Goal: Task Accomplishment & Management: Complete application form

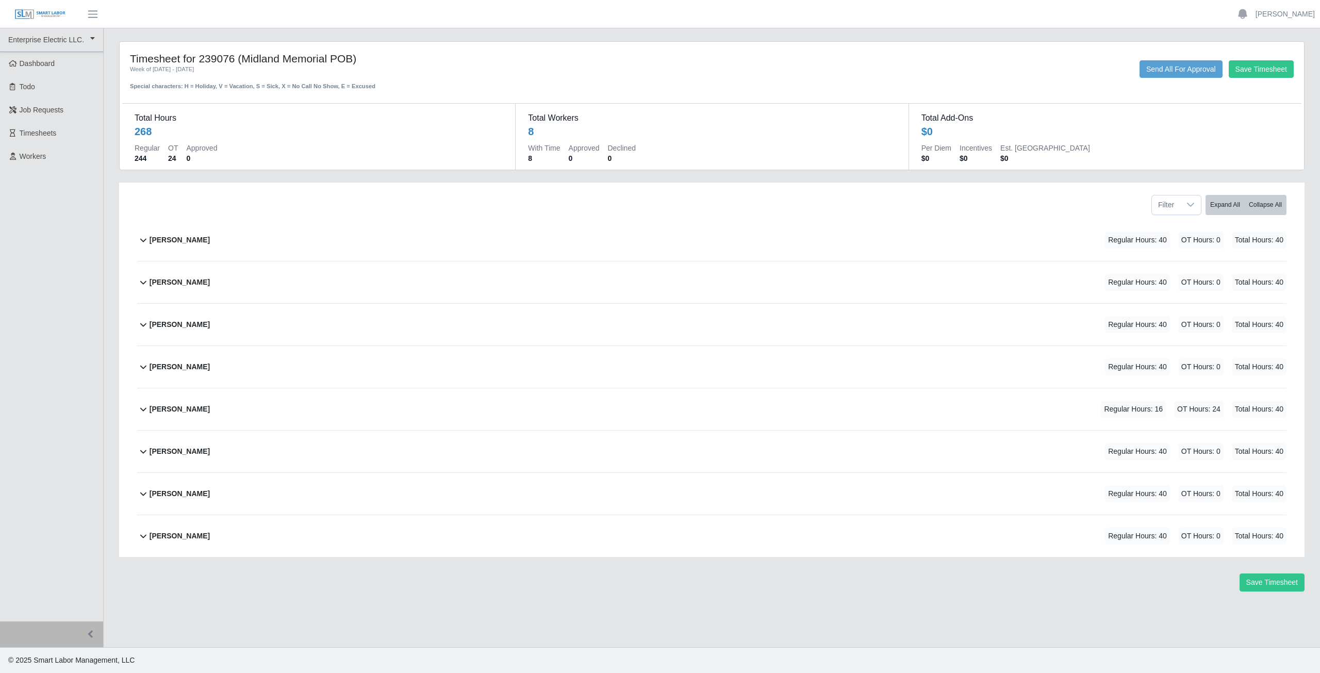
click at [142, 414] on icon at bounding box center [143, 409] width 12 height 12
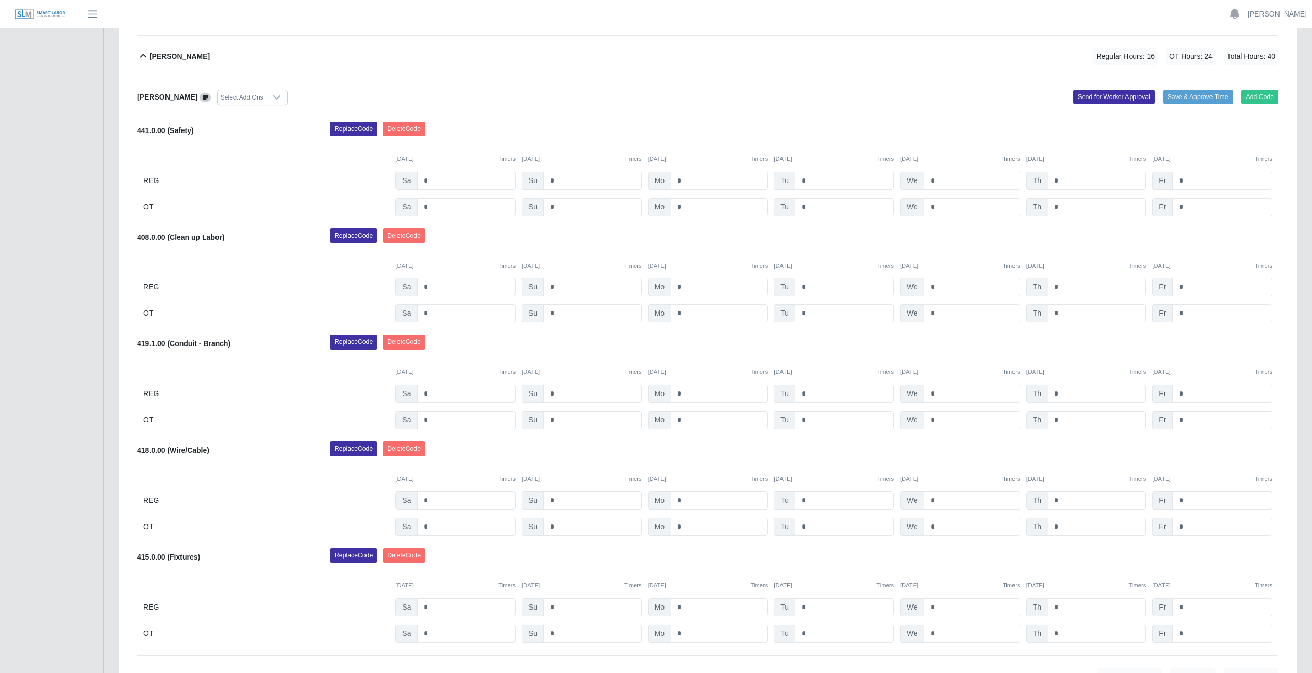
scroll to position [413, 0]
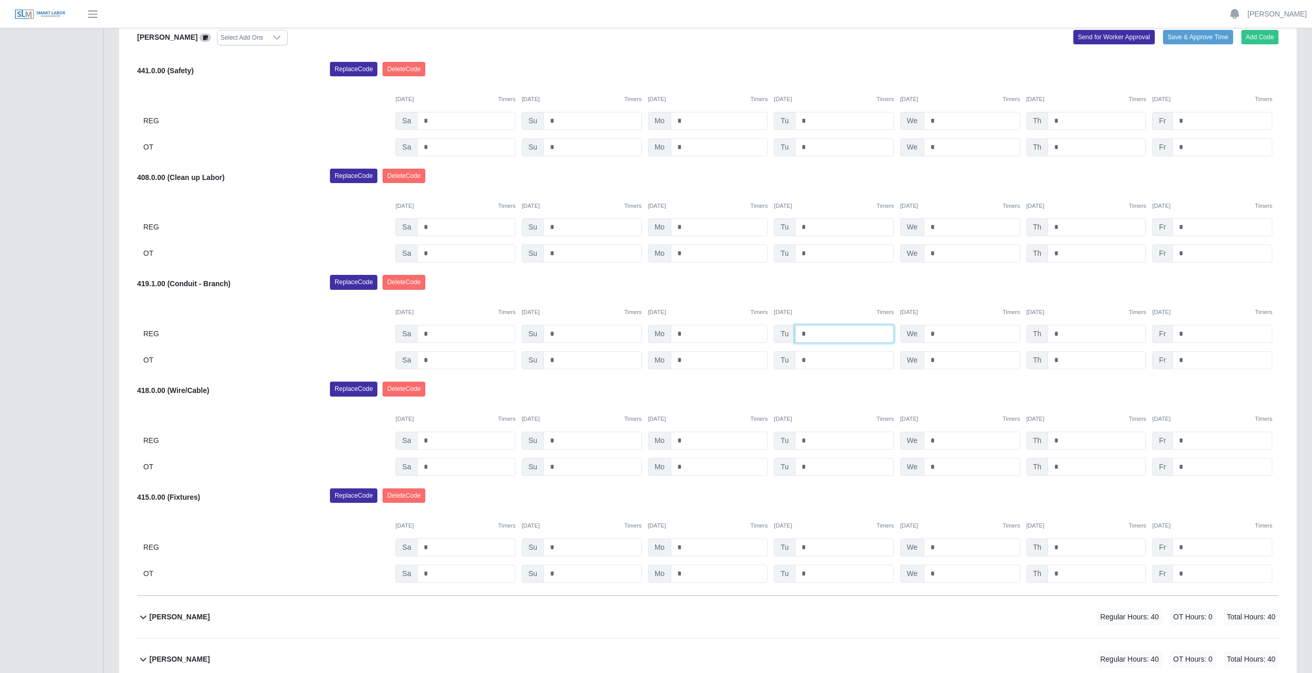
click at [810, 334] on input "*" at bounding box center [844, 334] width 99 height 18
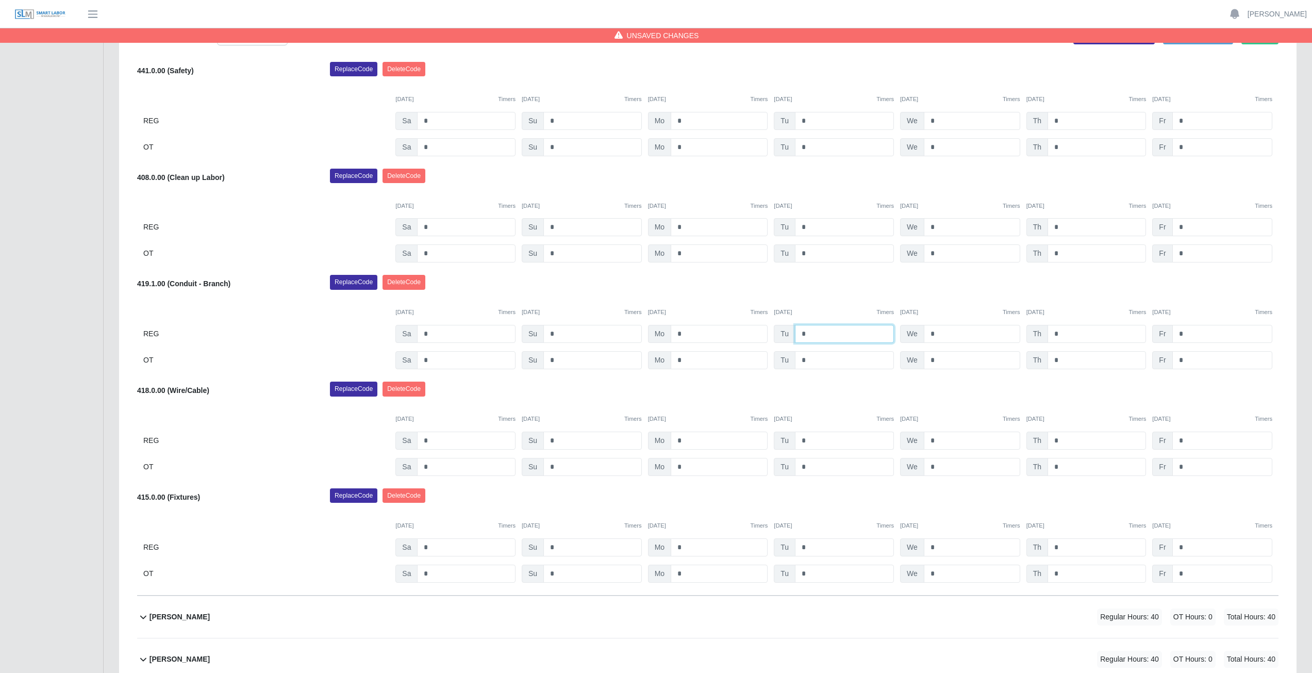
type input "*"
click at [813, 441] on input "*" at bounding box center [844, 441] width 99 height 18
type input "*"
click at [943, 334] on input "*" at bounding box center [972, 334] width 96 height 18
type input "*"
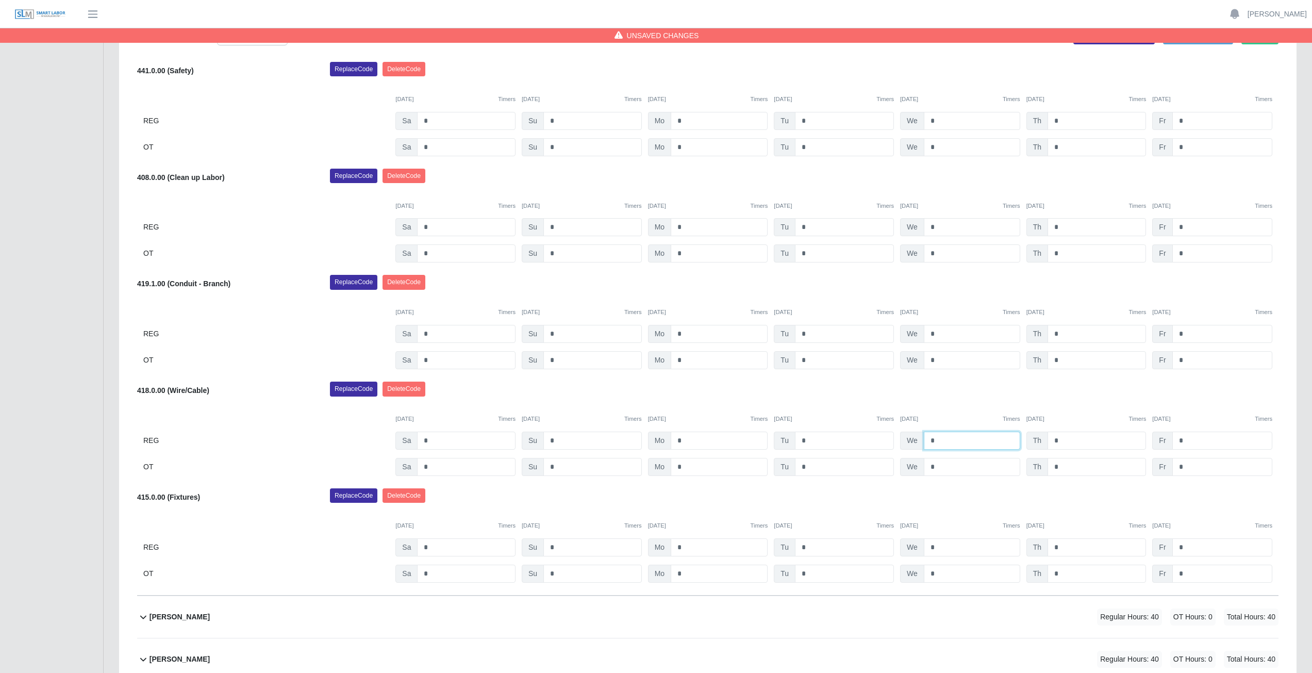
click at [943, 441] on input "*" at bounding box center [972, 441] width 96 height 18
type input "*"
click at [1065, 333] on input "*" at bounding box center [1097, 334] width 98 height 18
type input "*"
click at [1063, 441] on input "*" at bounding box center [1097, 441] width 98 height 18
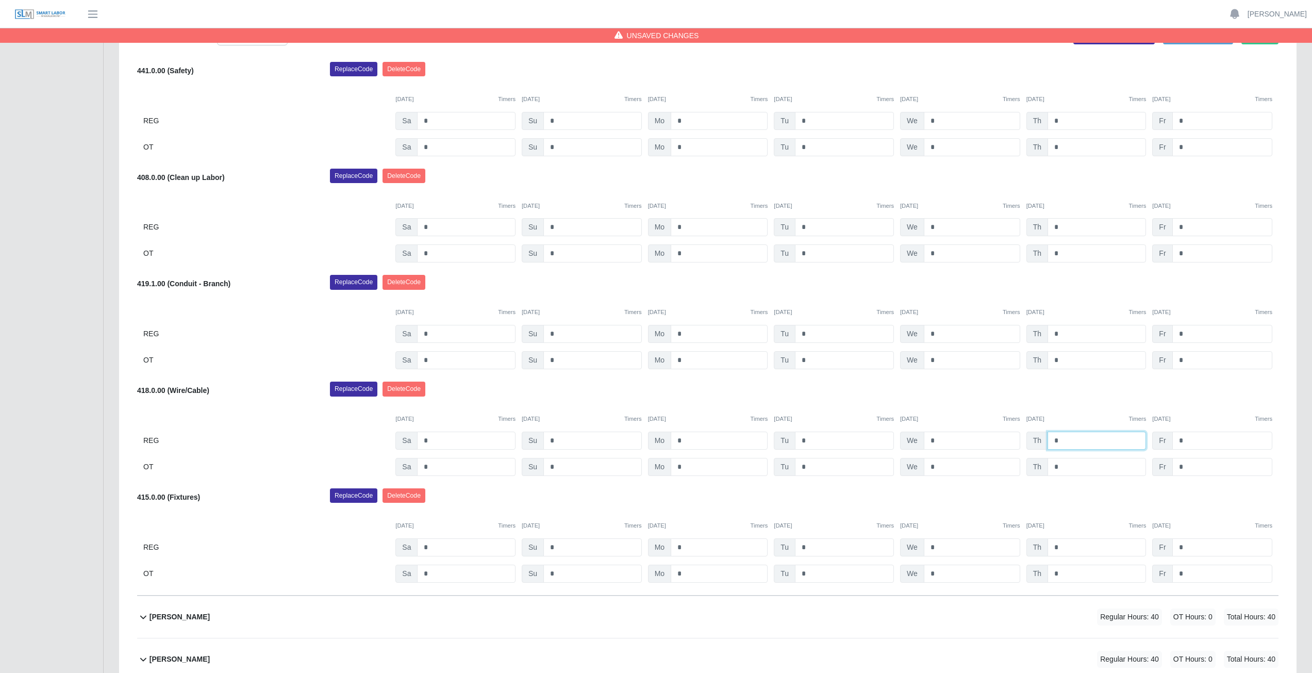
type input "*"
click at [1078, 483] on div "Francisco Acuna Cruz Select Add Ons Add Code Save & Approve Time Send for Worke…" at bounding box center [708, 307] width 1142 height 578
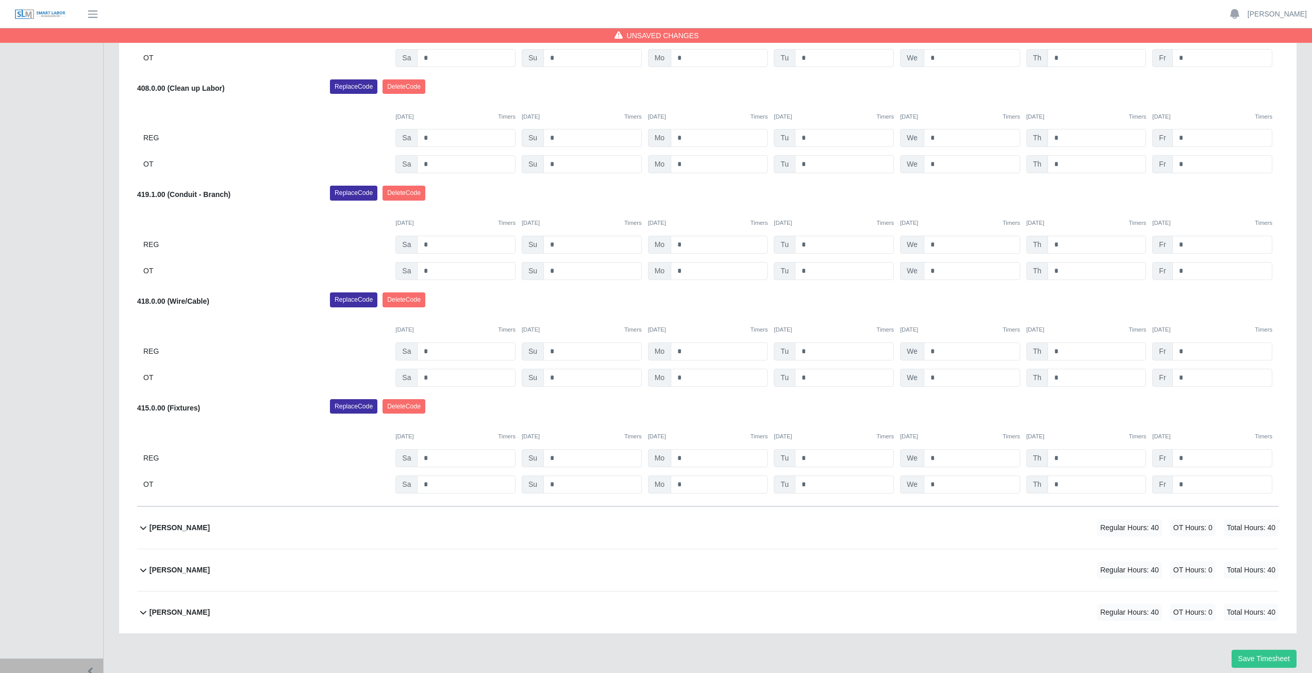
scroll to position [516, 0]
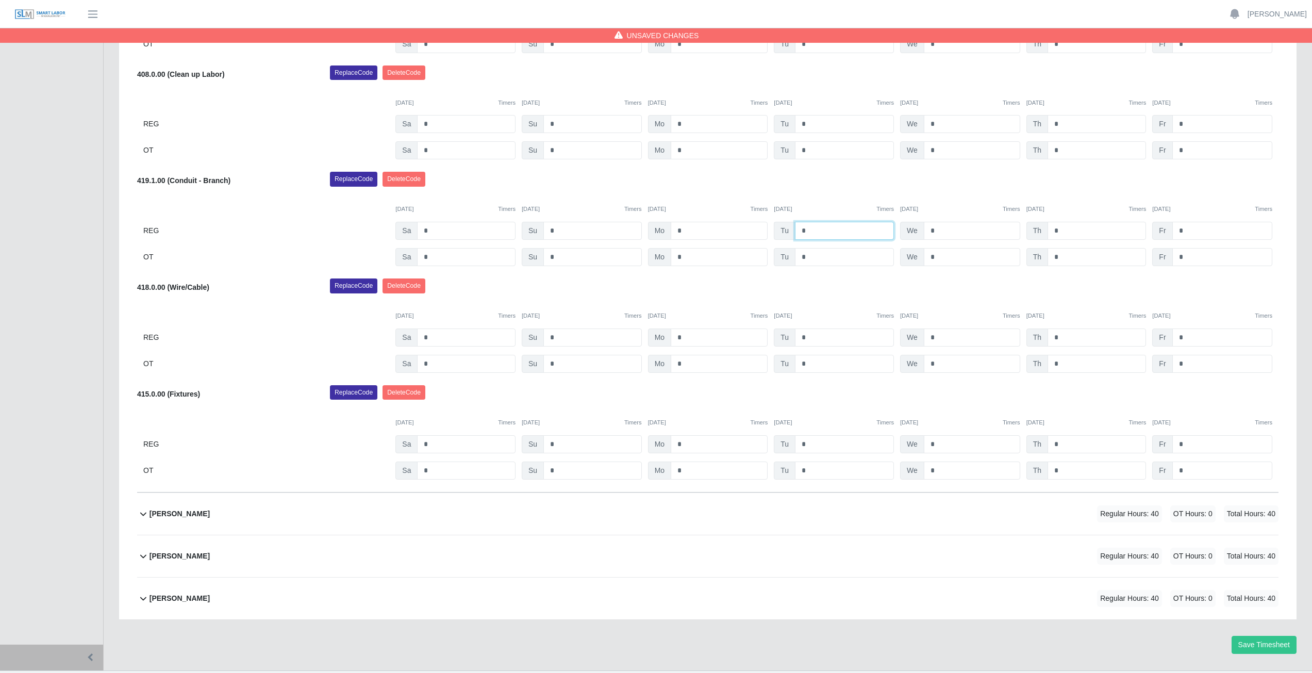
click at [813, 231] on input "*" at bounding box center [844, 231] width 99 height 18
type input "*"
click at [799, 340] on input "*" at bounding box center [844, 337] width 99 height 18
click at [809, 337] on input "*" at bounding box center [844, 337] width 99 height 18
type input "*"
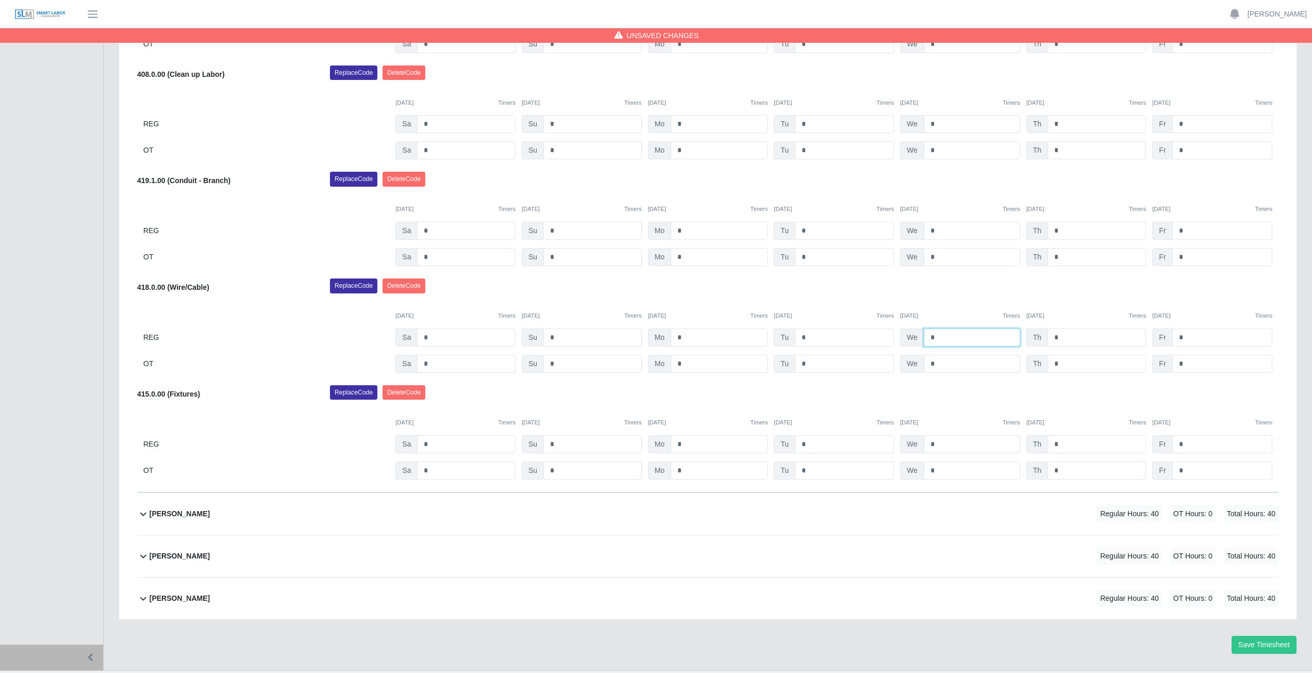
click at [940, 337] on input "*" at bounding box center [972, 337] width 96 height 18
type input "*"
click at [942, 230] on input "*" at bounding box center [972, 231] width 96 height 18
type input "*"
click at [1061, 229] on input "*" at bounding box center [1097, 231] width 98 height 18
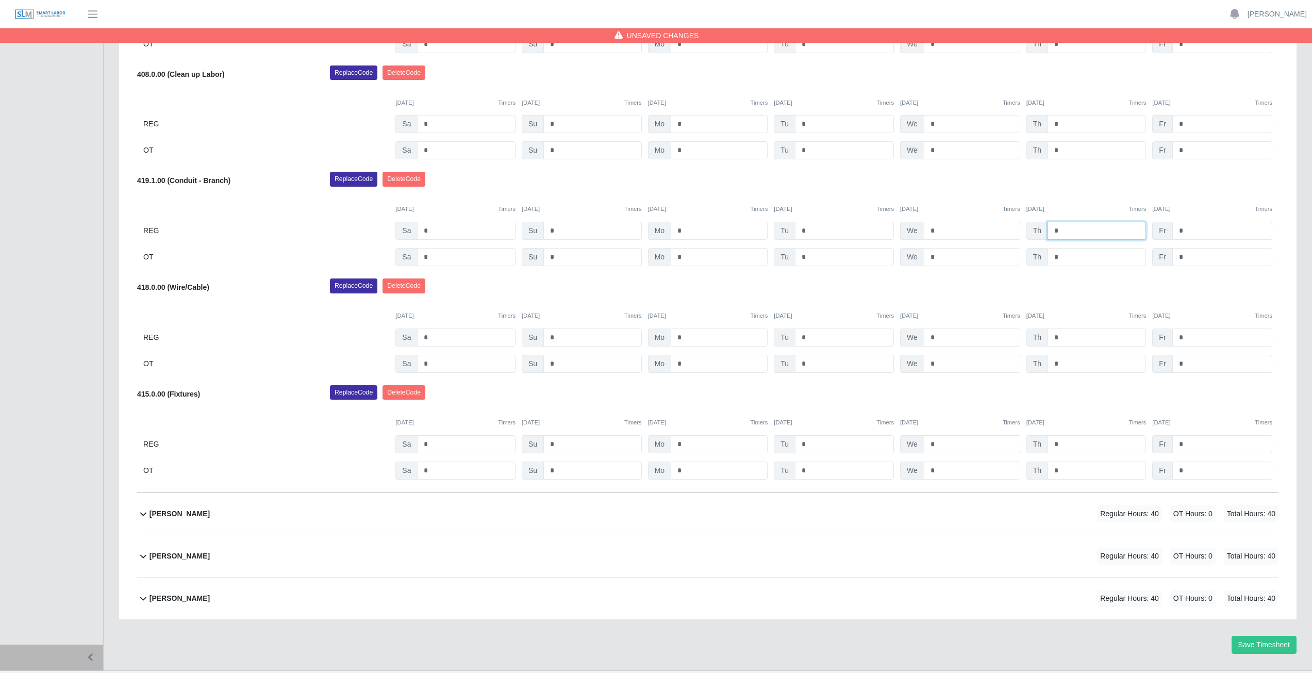
type input "*"
click at [1063, 338] on input "*" at bounding box center [1097, 337] width 98 height 18
type input "*"
click at [942, 472] on input "*" at bounding box center [972, 470] width 96 height 18
type input "*"
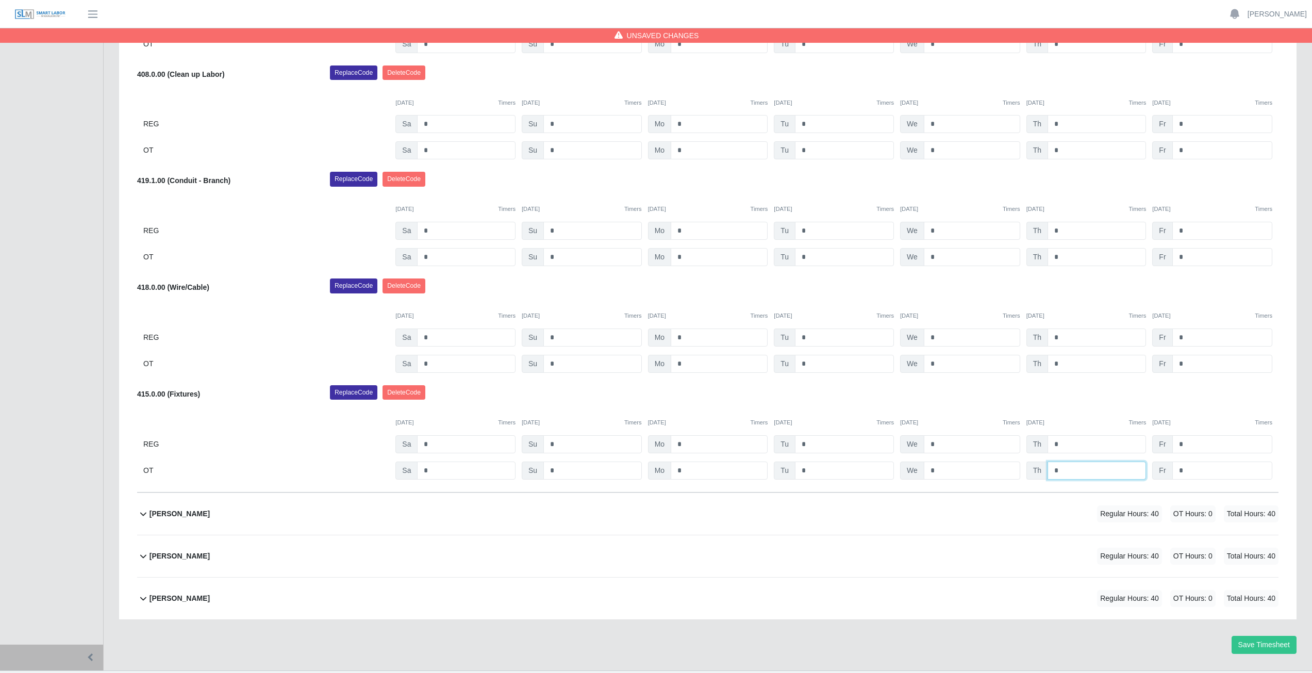
click at [1063, 469] on input "*" at bounding box center [1097, 470] width 98 height 18
type input "*"
click at [812, 444] on input "*" at bounding box center [844, 444] width 99 height 18
type input "*"
click at [936, 446] on input "*" at bounding box center [972, 444] width 96 height 18
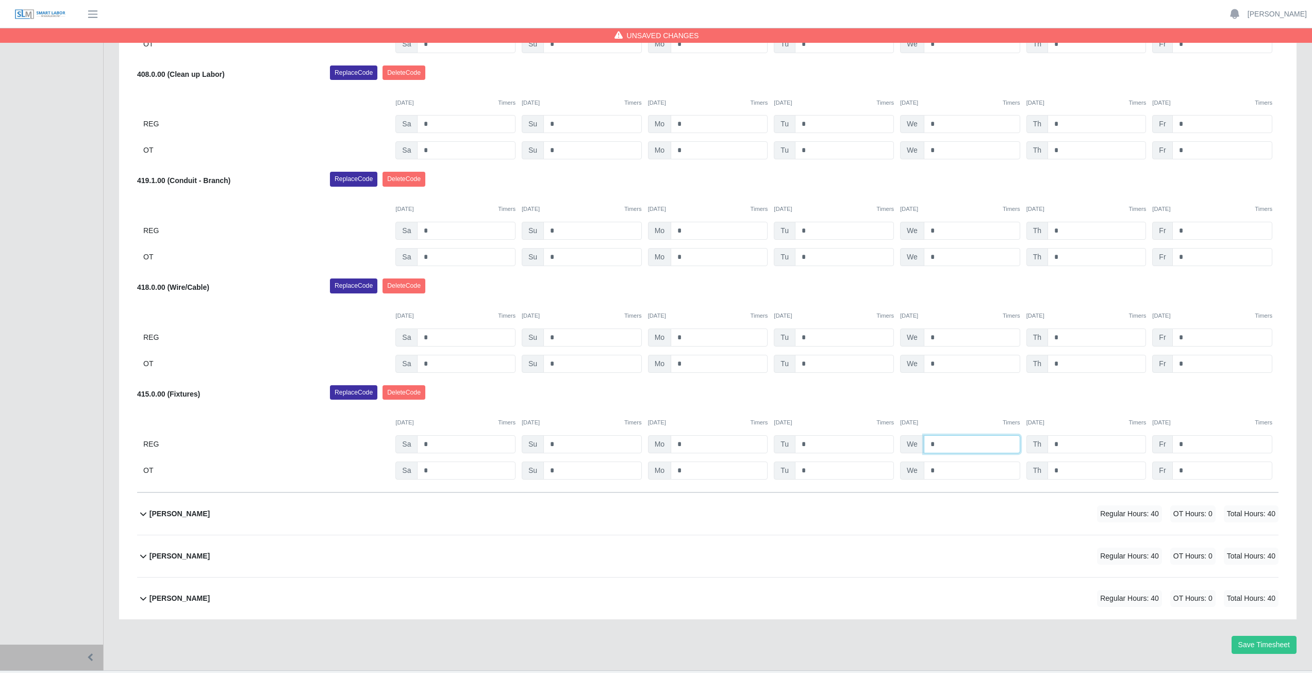
type input "*"
click at [1064, 444] on input "*" at bounding box center [1097, 444] width 98 height 18
type input "*"
click at [1194, 123] on input "*" at bounding box center [1223, 124] width 100 height 18
type input "*"
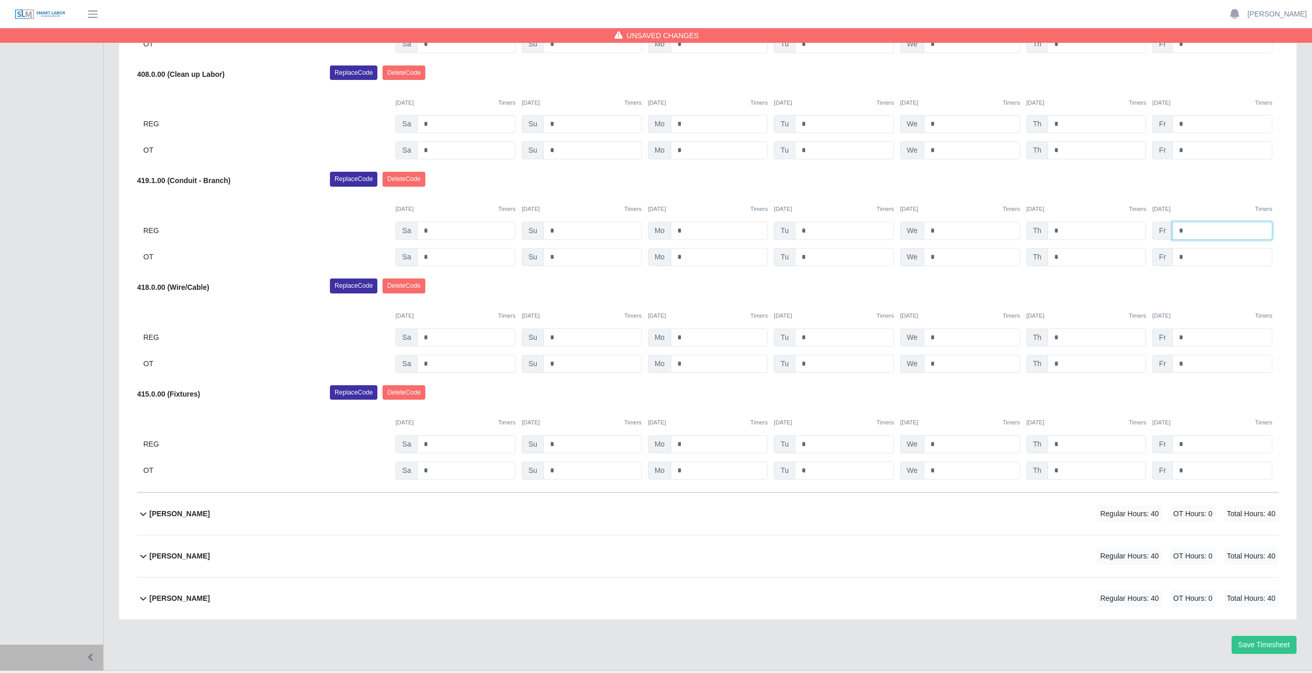
click at [1188, 228] on input "*" at bounding box center [1223, 231] width 100 height 18
type input "*"
click at [1189, 444] on input "*" at bounding box center [1223, 444] width 100 height 18
type input "*"
click at [1196, 414] on div "09/06/2025 Timers 09/07/2025 Timers 09/08/2025 Timers 09/09/2025 Timers 09/10/2…" at bounding box center [708, 416] width 1142 height 21
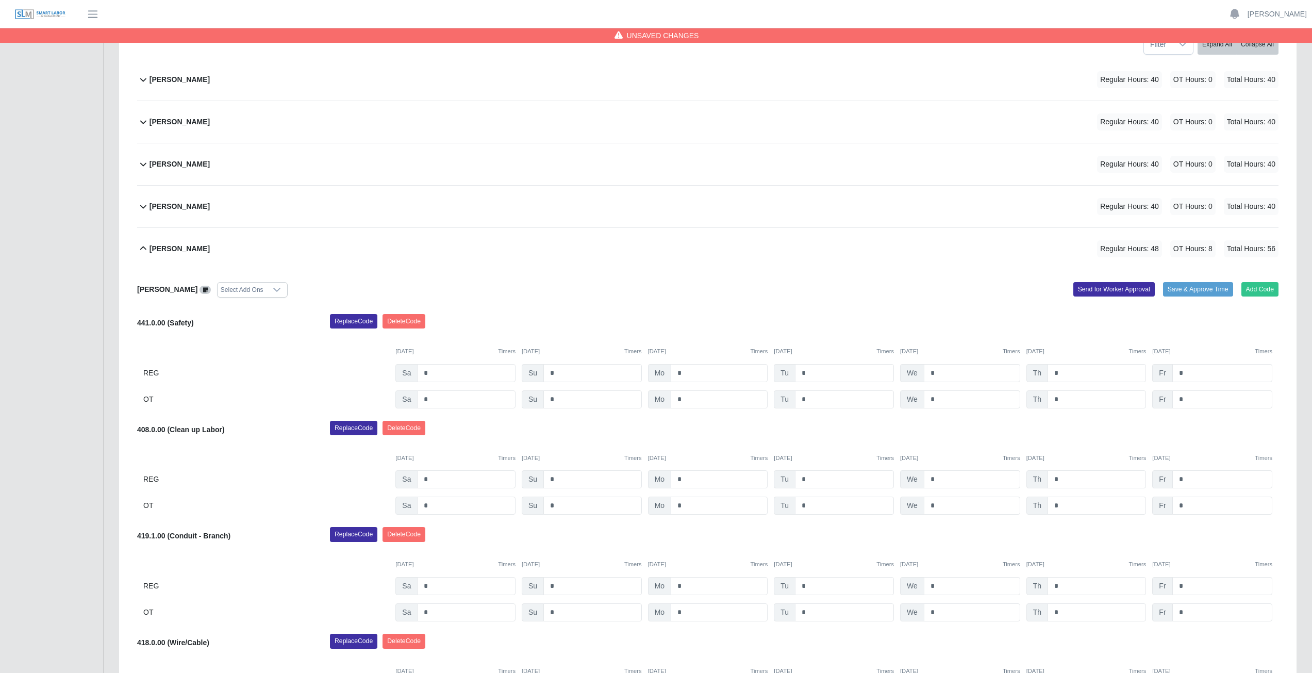
scroll to position [103, 0]
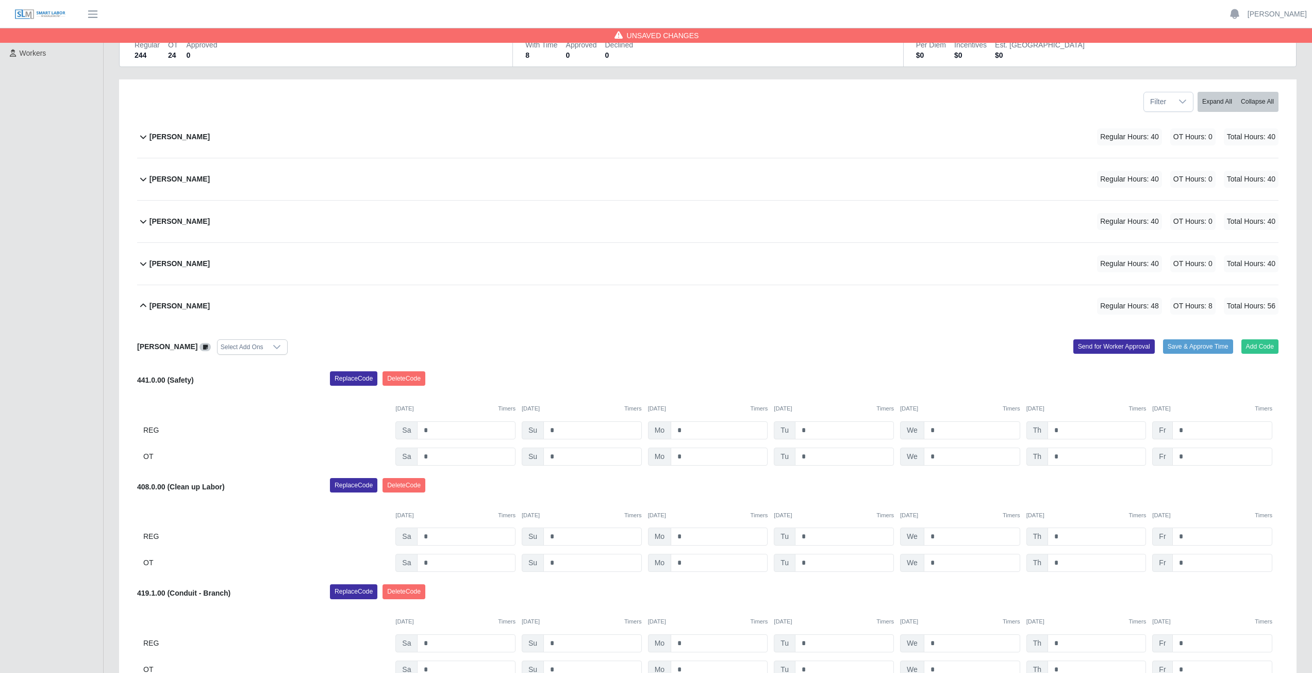
click at [143, 262] on icon at bounding box center [143, 263] width 12 height 12
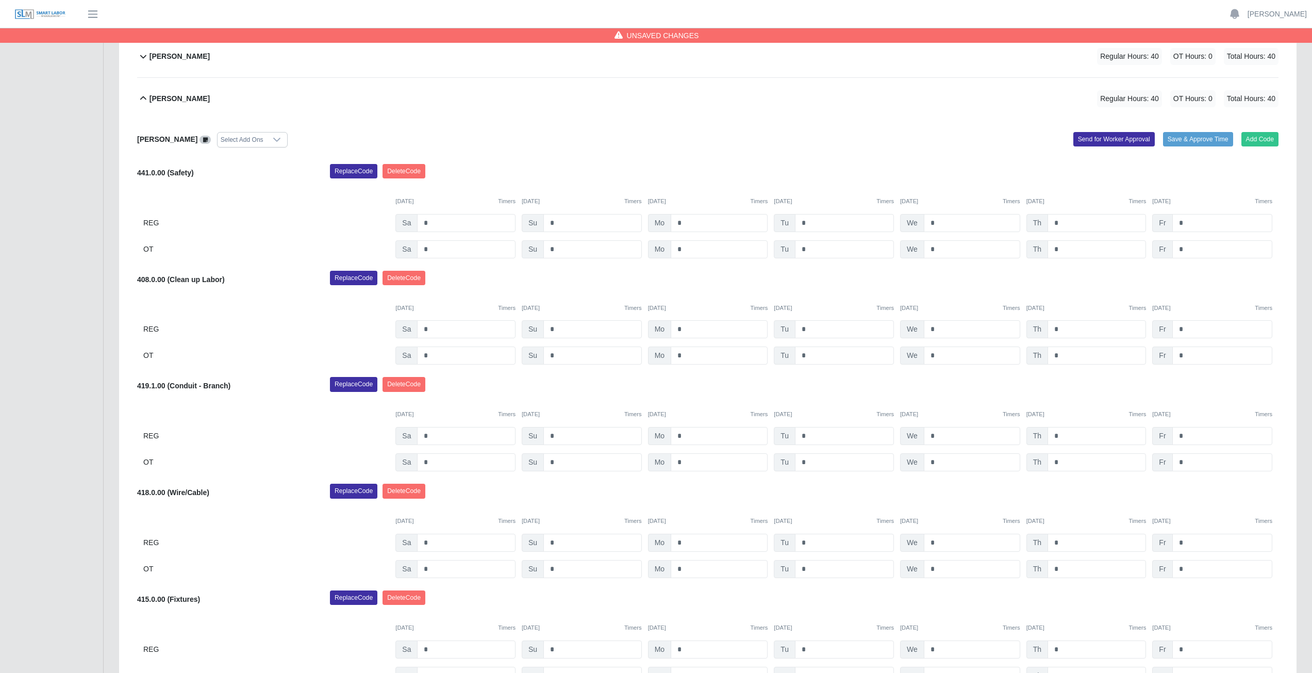
scroll to position [206, 0]
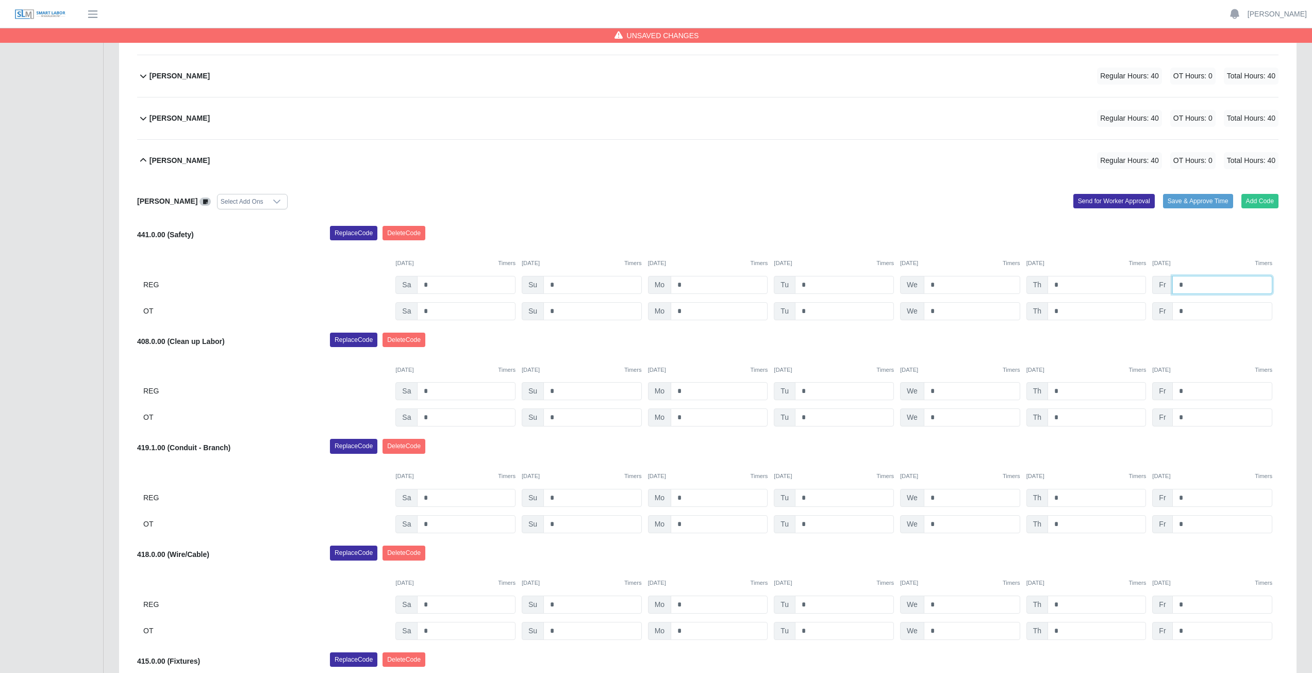
click at [1192, 283] on input "*" at bounding box center [1223, 285] width 100 height 18
type input "*"
click at [1189, 392] on input "*" at bounding box center [1223, 391] width 100 height 18
type input "*"
click at [1187, 498] on input "*" at bounding box center [1223, 498] width 100 height 18
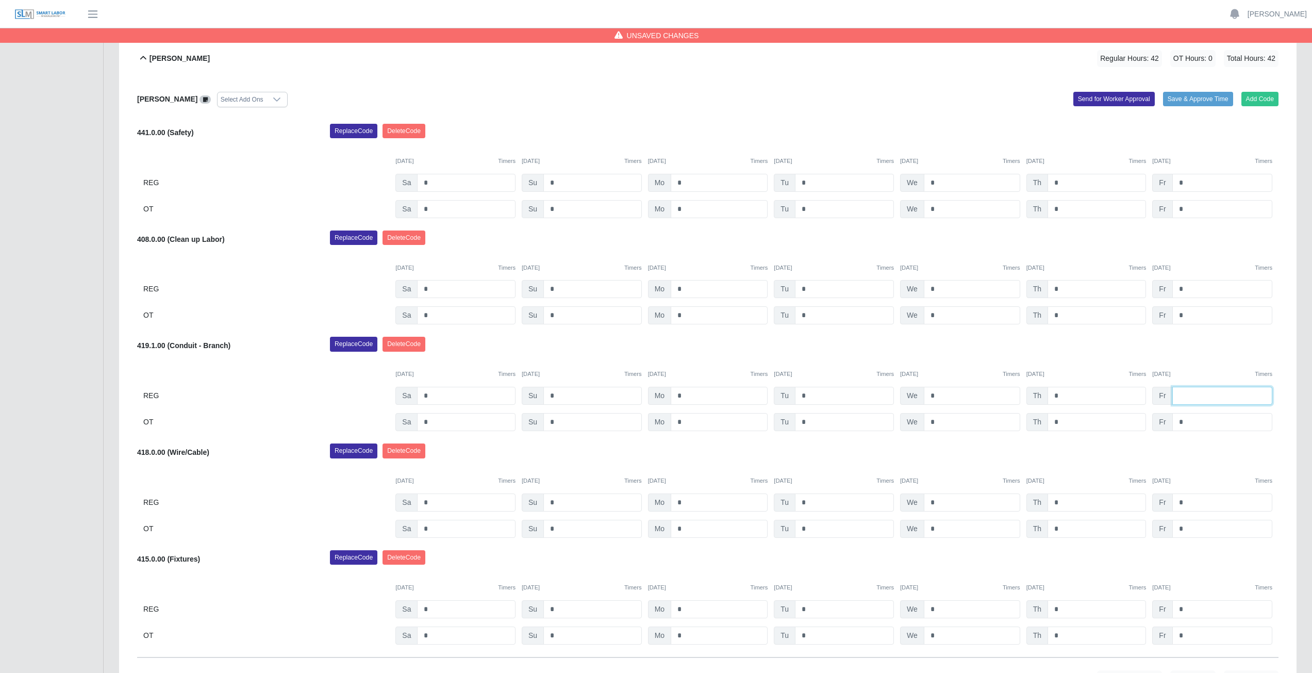
scroll to position [309, 0]
click at [1193, 610] on input "*" at bounding box center [1223, 608] width 100 height 18
type input "*"
click at [1199, 568] on div "Replace Code Delete Code" at bounding box center [804, 559] width 964 height 21
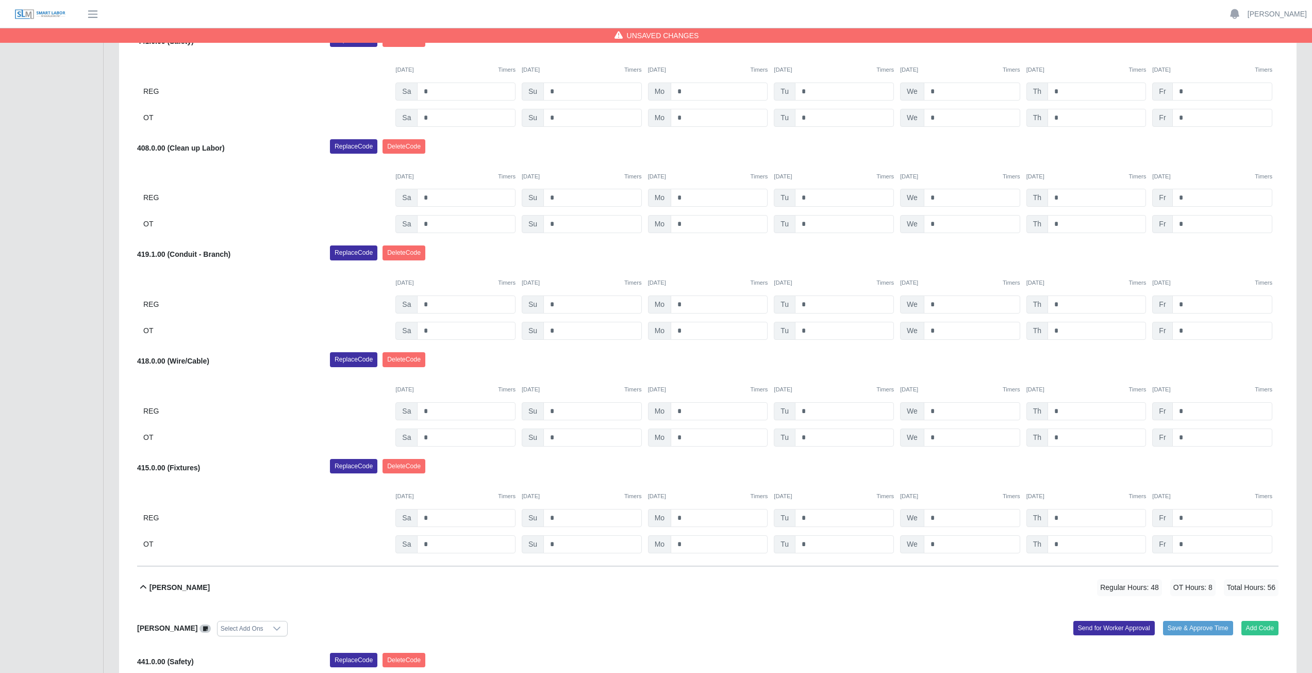
scroll to position [413, 0]
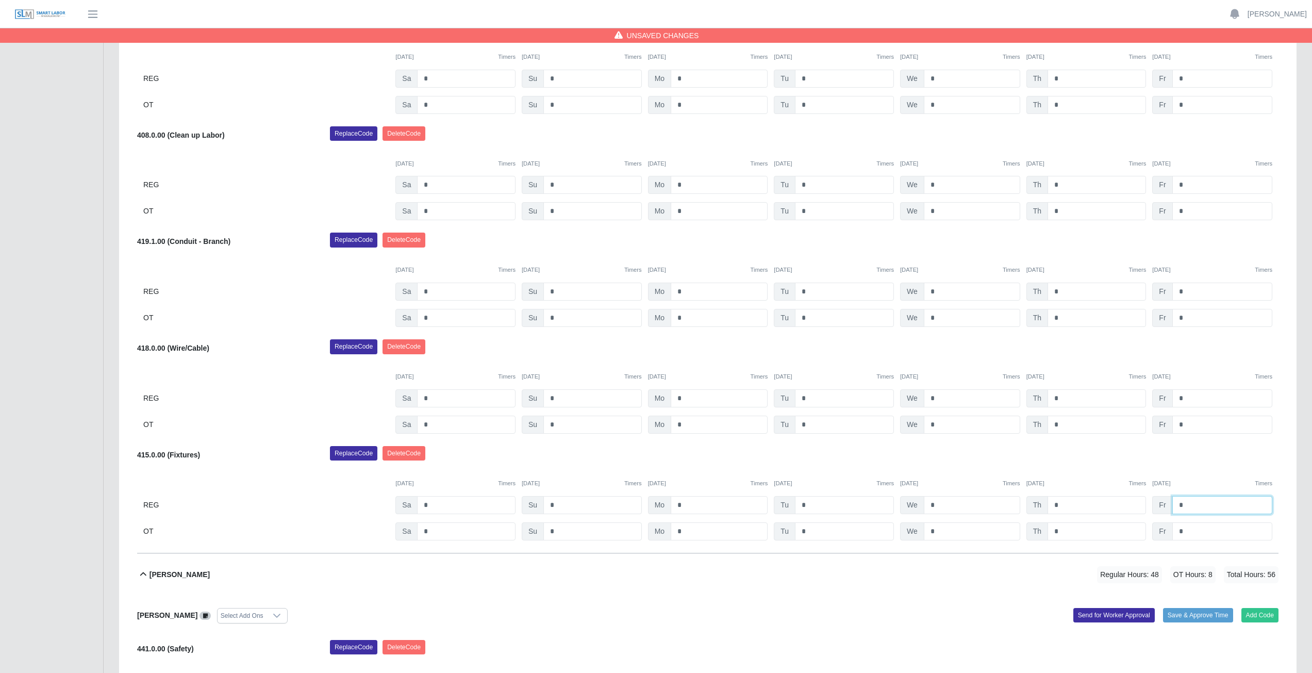
click at [1190, 509] on input "*" at bounding box center [1223, 505] width 100 height 18
type input "*"
click at [1203, 469] on div "09/06/2025 Timers 09/07/2025 Timers 09/08/2025 Timers 09/09/2025 Timers 09/10/2…" at bounding box center [708, 477] width 1142 height 21
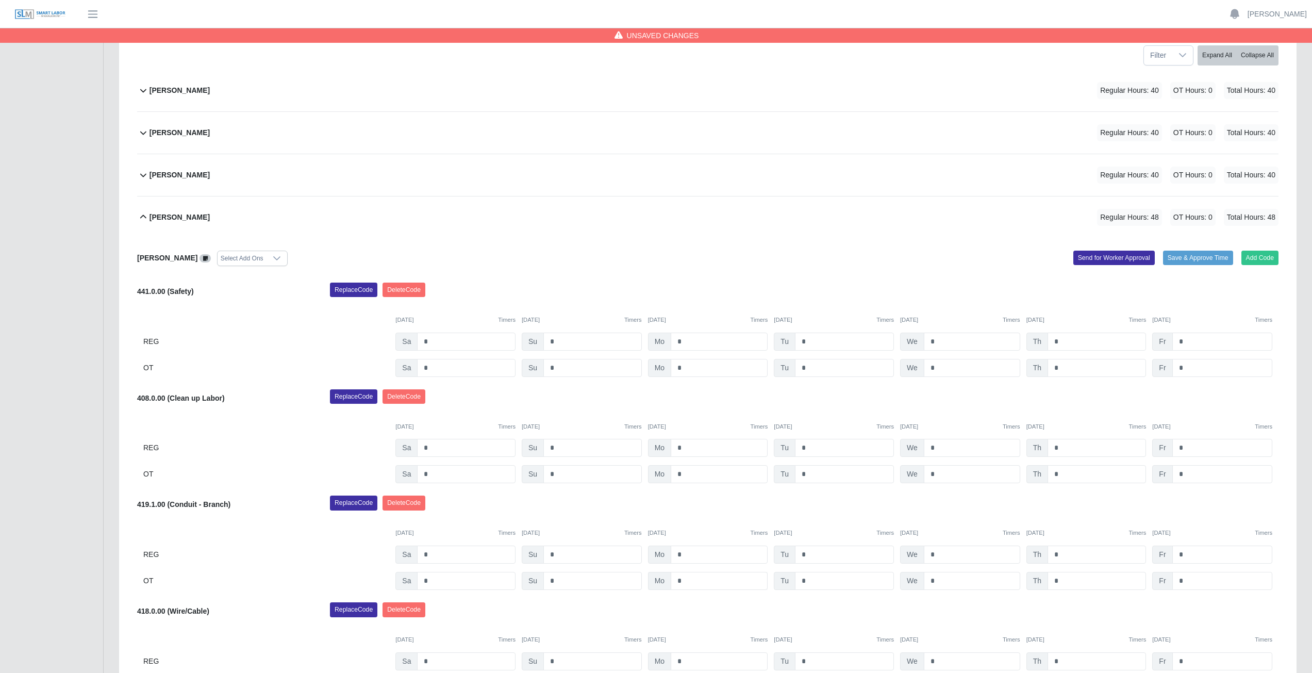
scroll to position [103, 0]
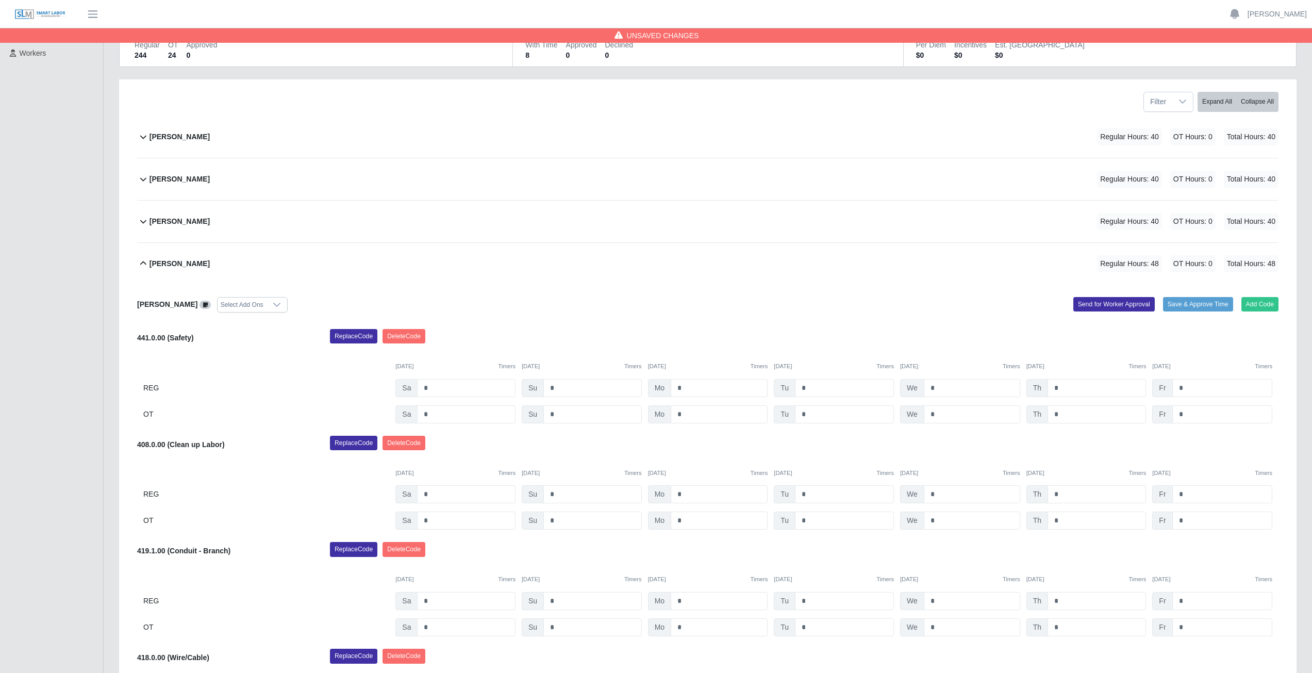
click at [143, 264] on icon at bounding box center [143, 263] width 12 height 12
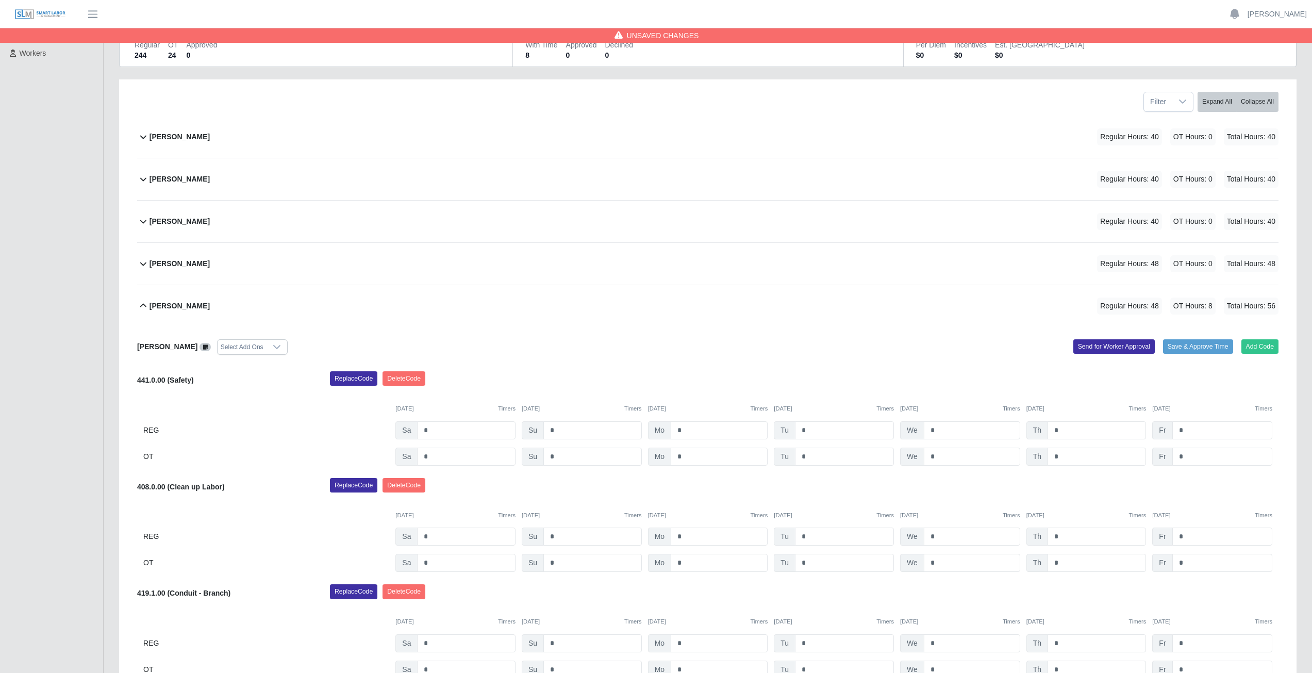
click at [139, 314] on button "Francisco Acuna Cruz Regular Hours: 48 OT Hours: 8 Total Hours: 56" at bounding box center [708, 306] width 1142 height 42
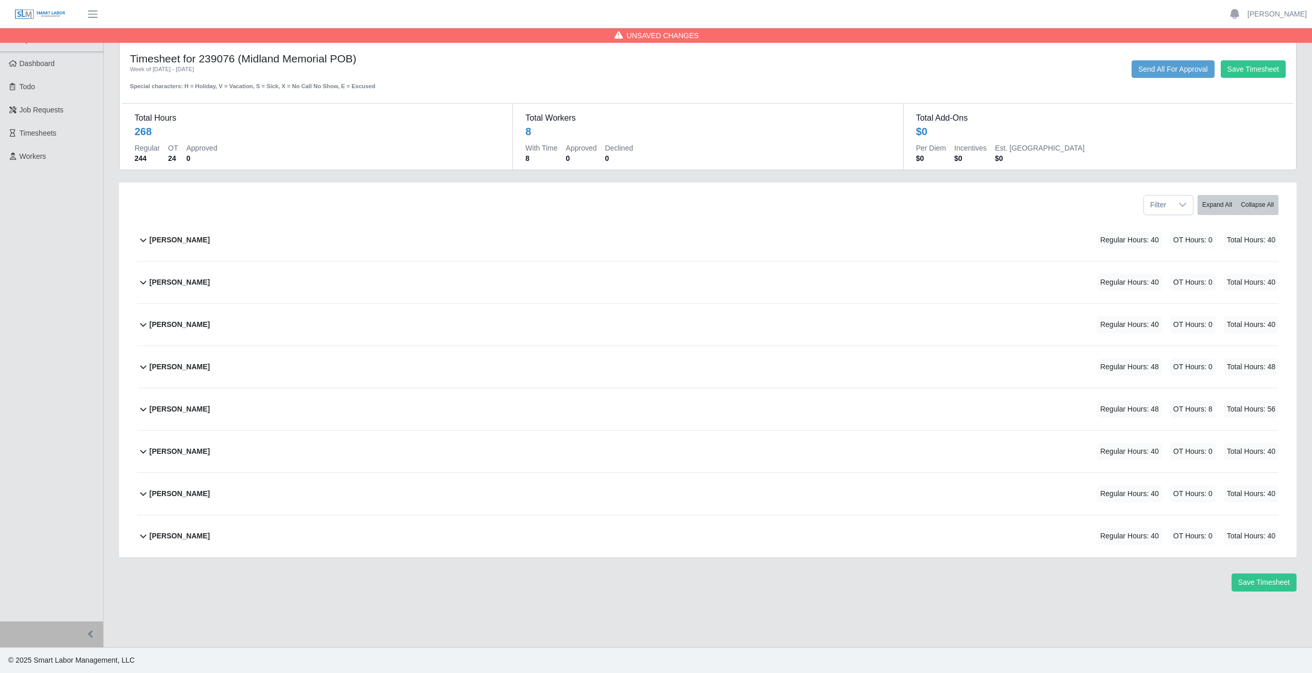
scroll to position [0, 0]
click at [148, 409] on icon at bounding box center [143, 409] width 12 height 12
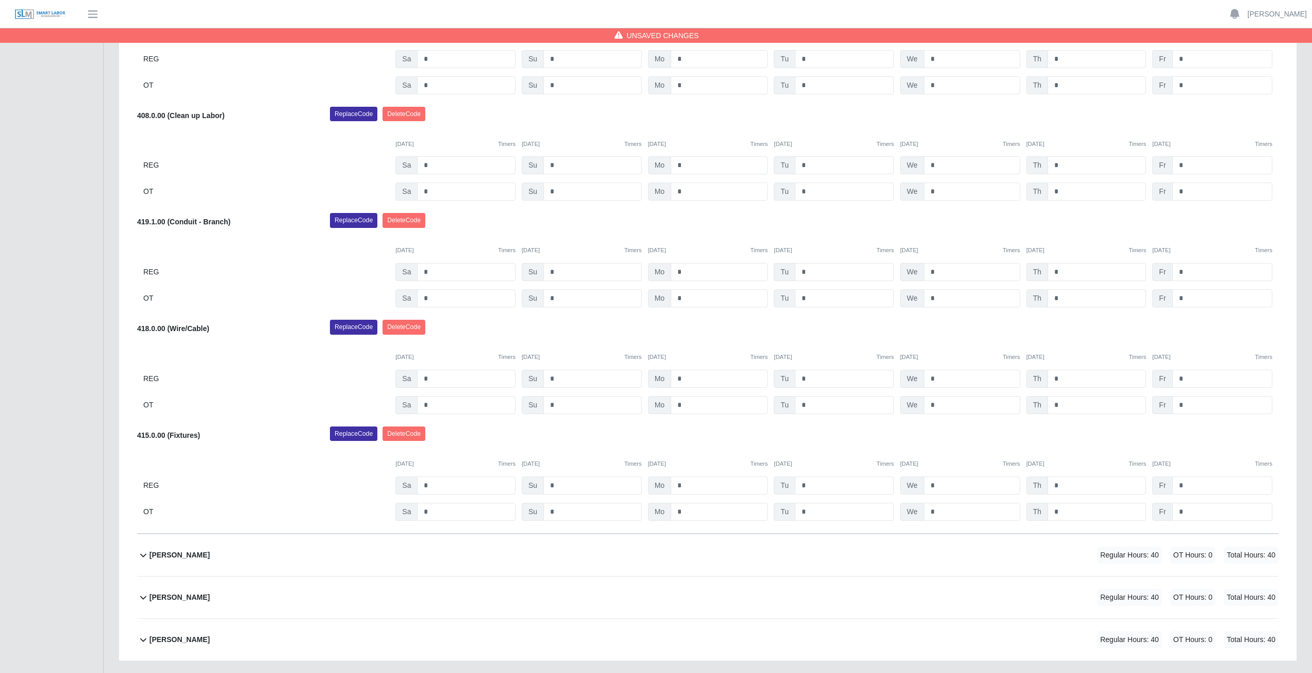
scroll to position [413, 0]
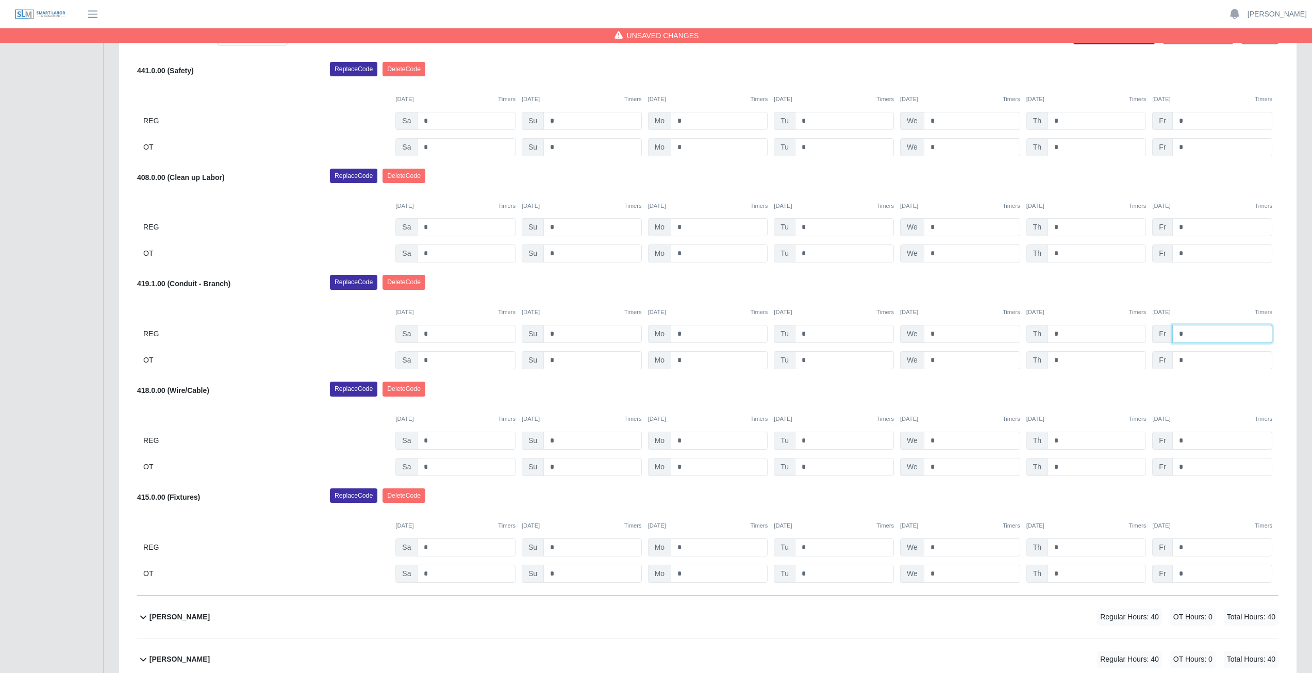
click at [1189, 336] on input "*" at bounding box center [1223, 334] width 100 height 18
type input "*"
click at [1189, 122] on input "*" at bounding box center [1223, 121] width 100 height 18
click at [1208, 122] on input "*" at bounding box center [1223, 121] width 100 height 18
type input "*"
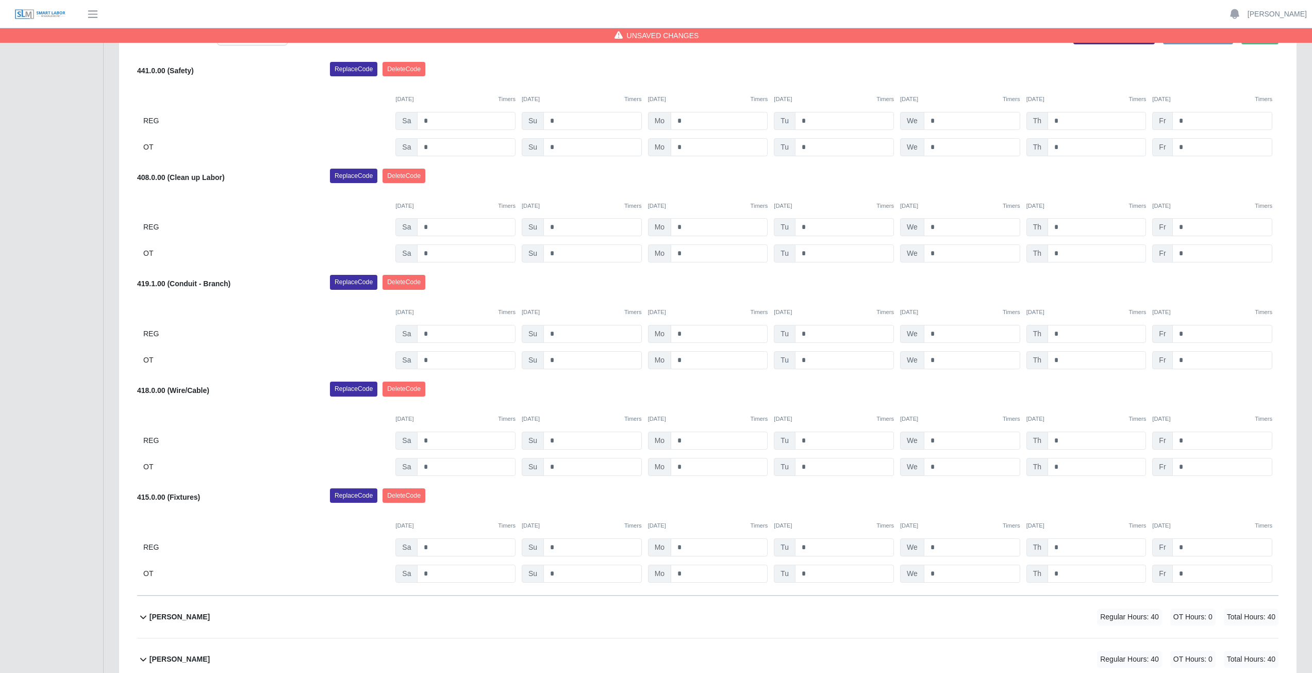
click at [1206, 91] on div "09/06/2025 Timers 09/07/2025 Timers 09/08/2025 Timers 09/09/2025 Timers 09/10/2…" at bounding box center [708, 93] width 1142 height 21
click at [811, 575] on input "*" at bounding box center [844, 574] width 99 height 18
type input "*"
click at [840, 488] on div "Replace Code Delete Code" at bounding box center [804, 498] width 964 height 21
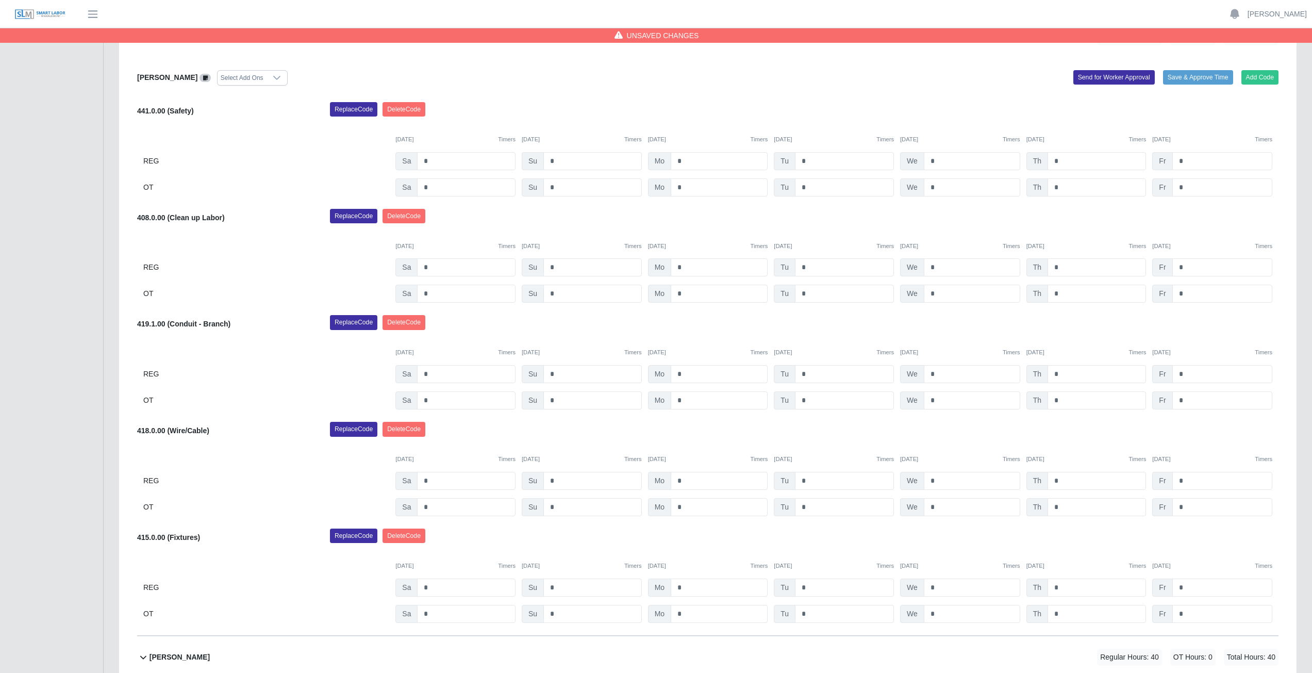
scroll to position [333, 0]
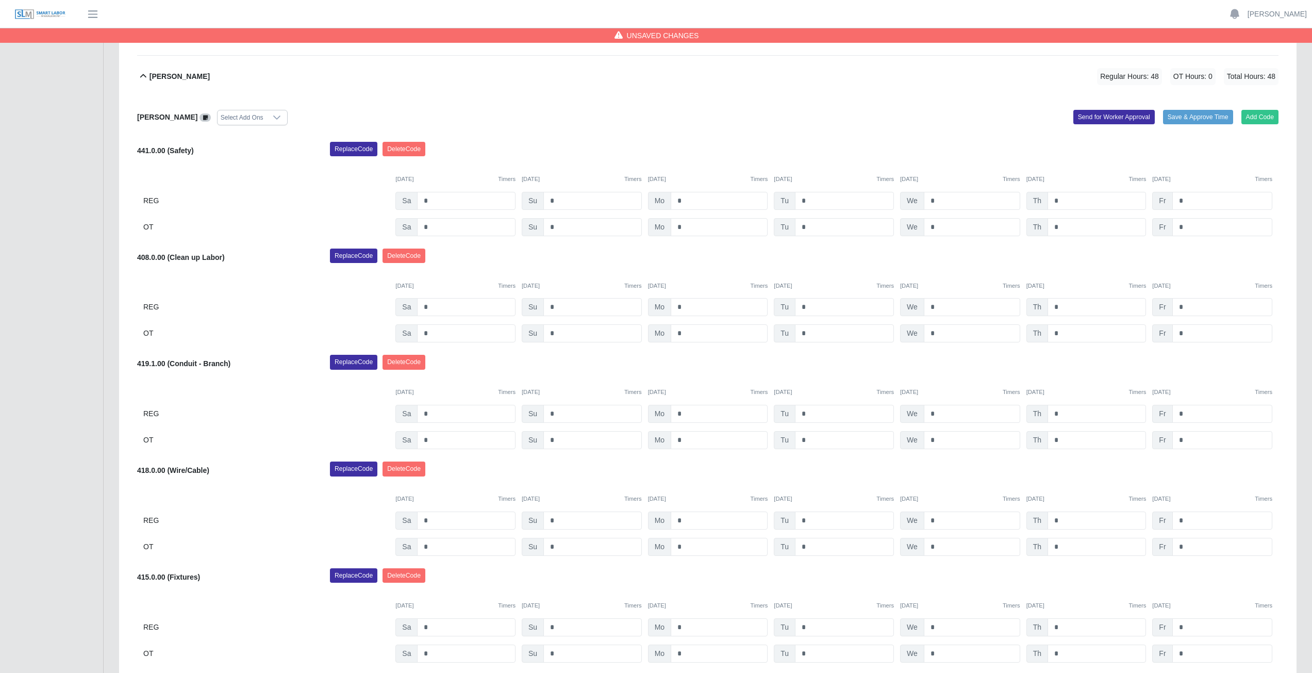
click at [144, 75] on icon at bounding box center [143, 76] width 6 height 4
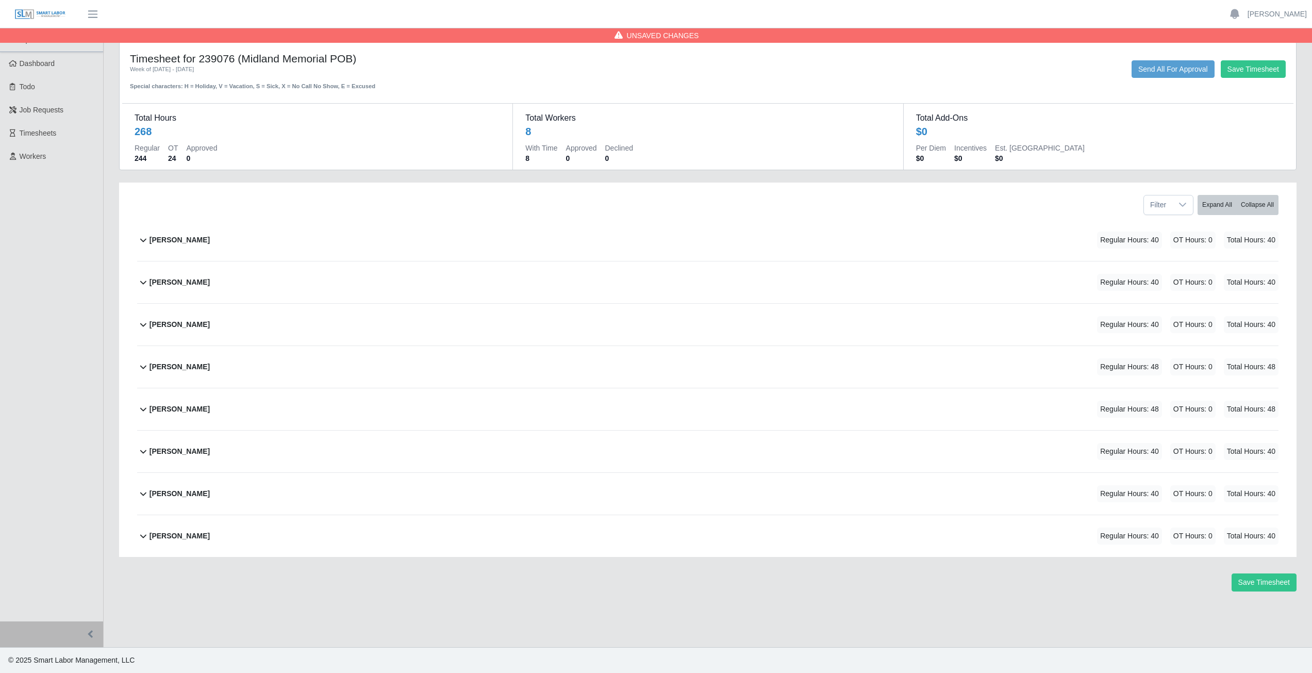
scroll to position [0, 0]
click at [142, 325] on icon at bounding box center [143, 325] width 6 height 4
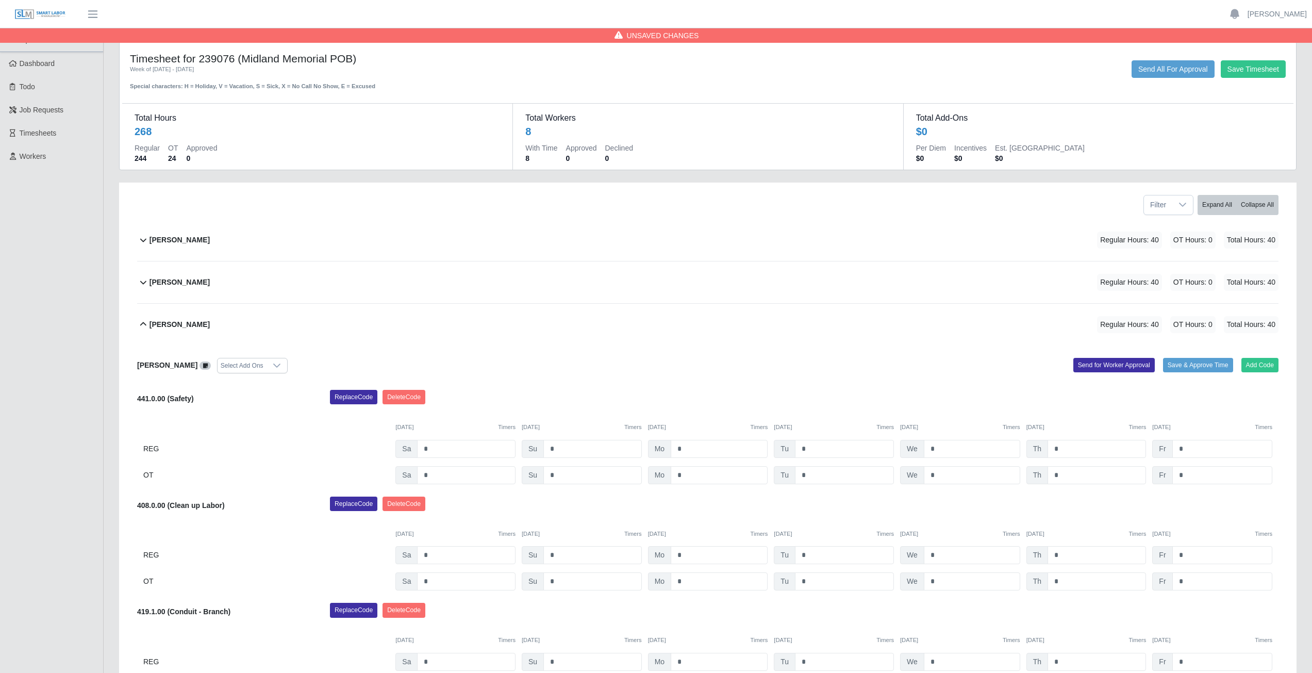
click at [142, 328] on icon at bounding box center [143, 324] width 12 height 12
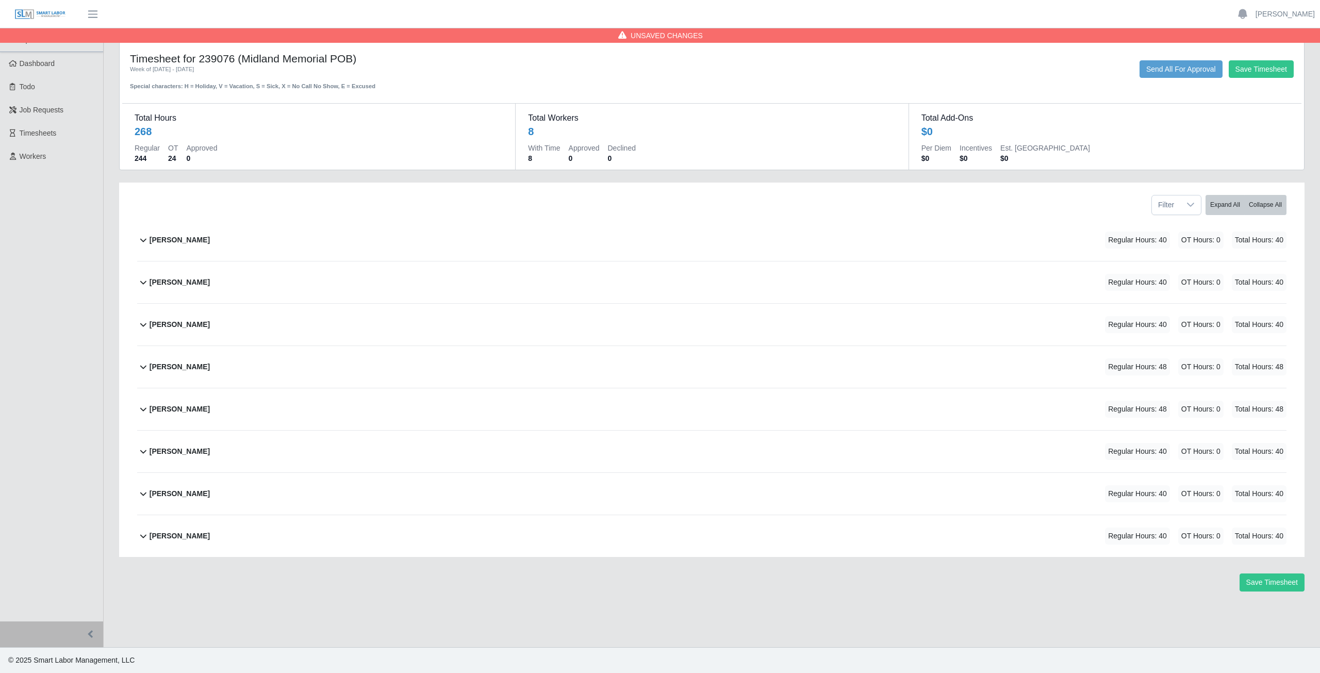
click at [140, 325] on icon at bounding box center [143, 324] width 12 height 12
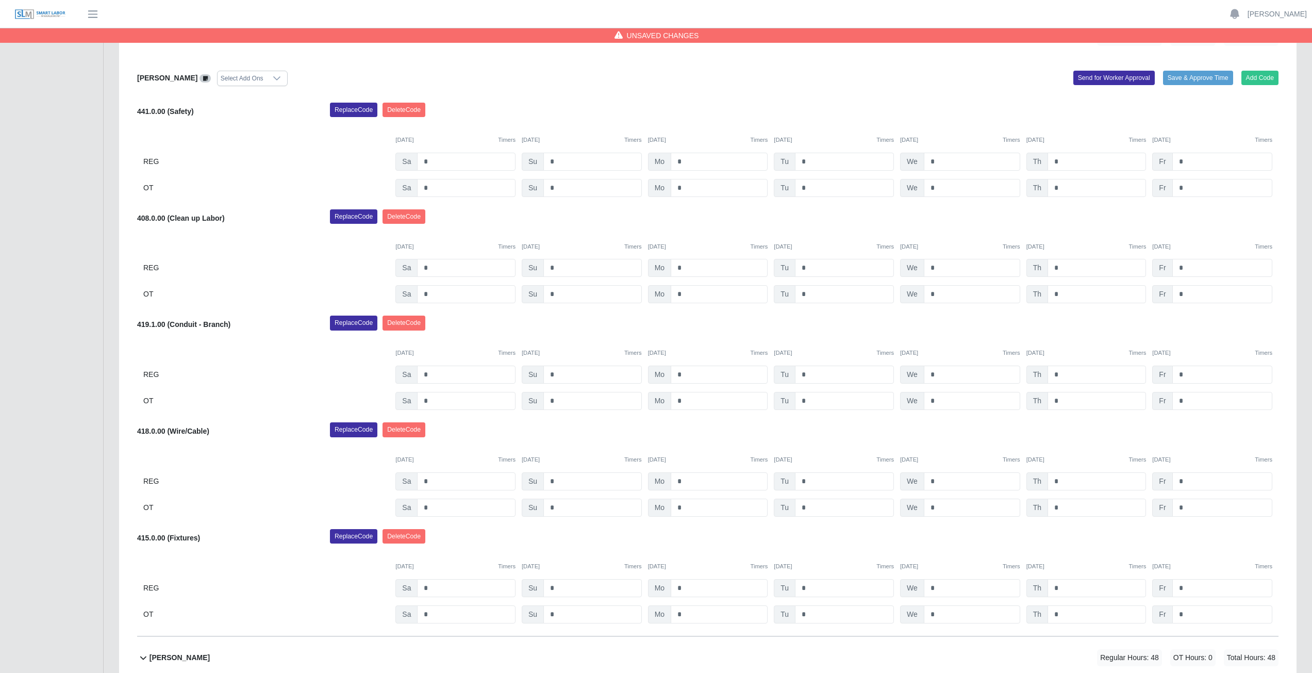
scroll to position [309, 0]
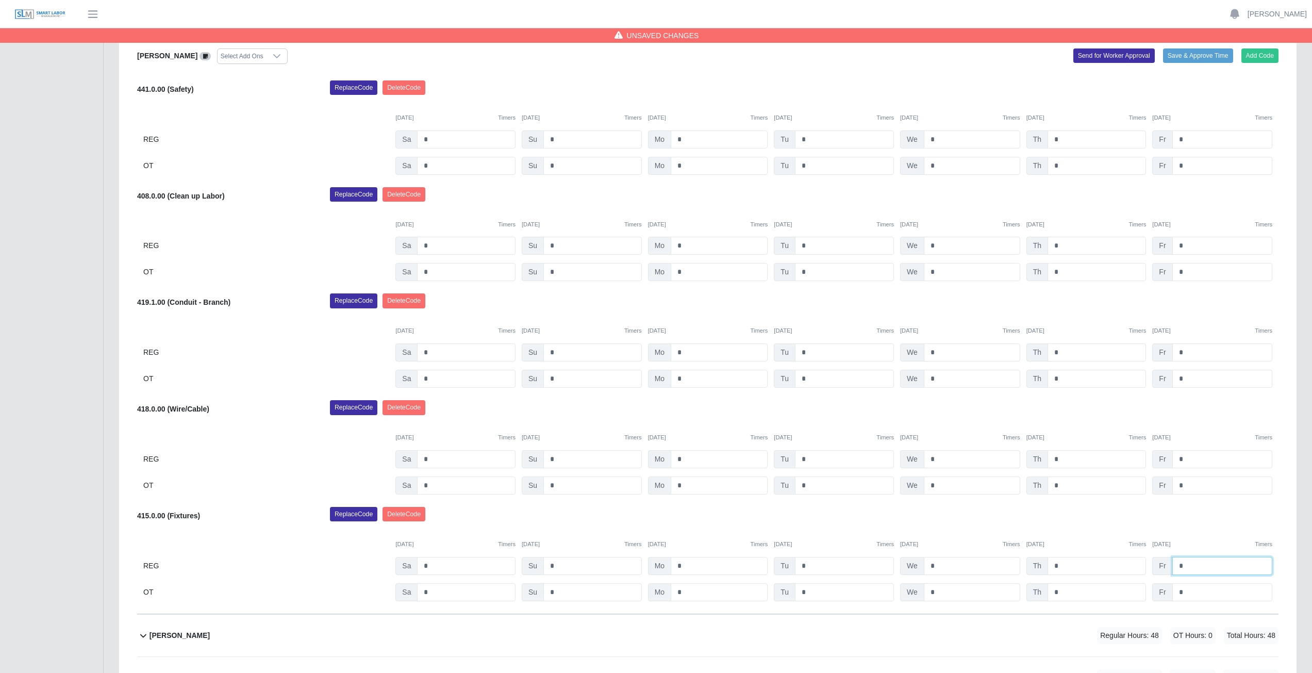
click at [1189, 566] on input "*" at bounding box center [1223, 566] width 100 height 18
type input "*"
click at [1195, 524] on div "Replace Code Delete Code" at bounding box center [804, 517] width 964 height 21
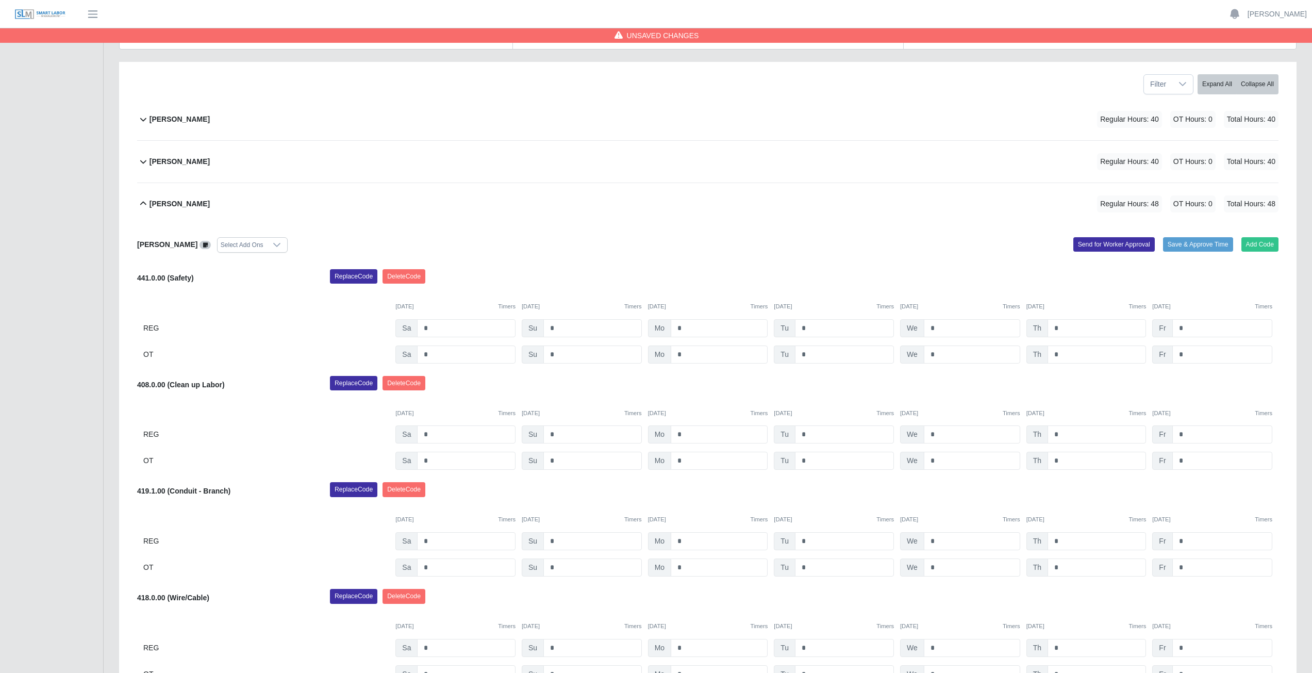
scroll to position [103, 0]
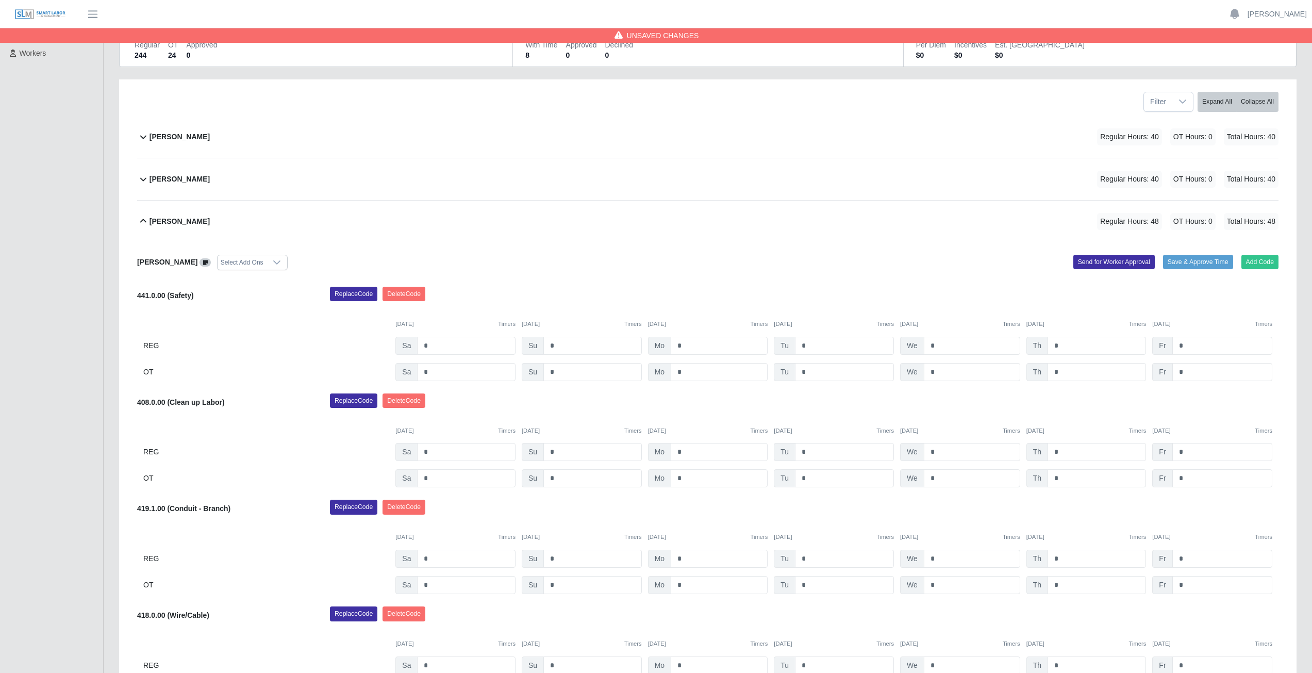
click at [143, 223] on icon at bounding box center [143, 221] width 12 height 12
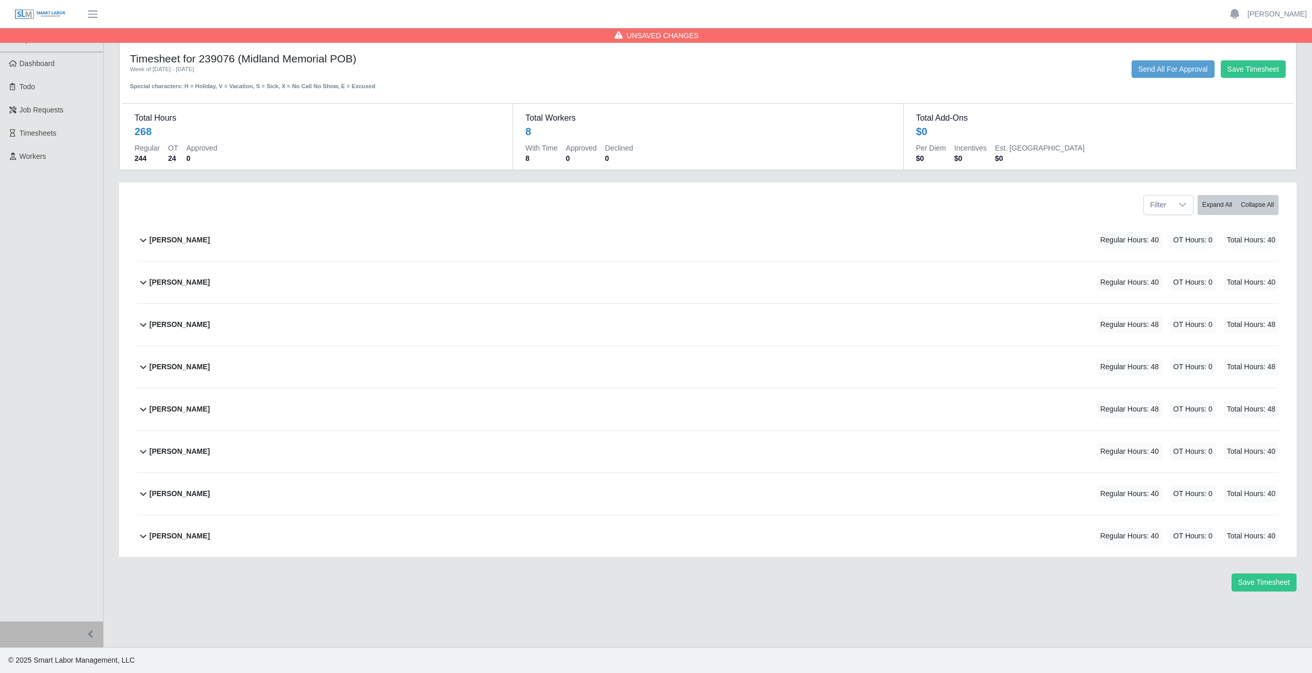
scroll to position [0, 0]
click at [142, 453] on icon at bounding box center [143, 451] width 12 height 12
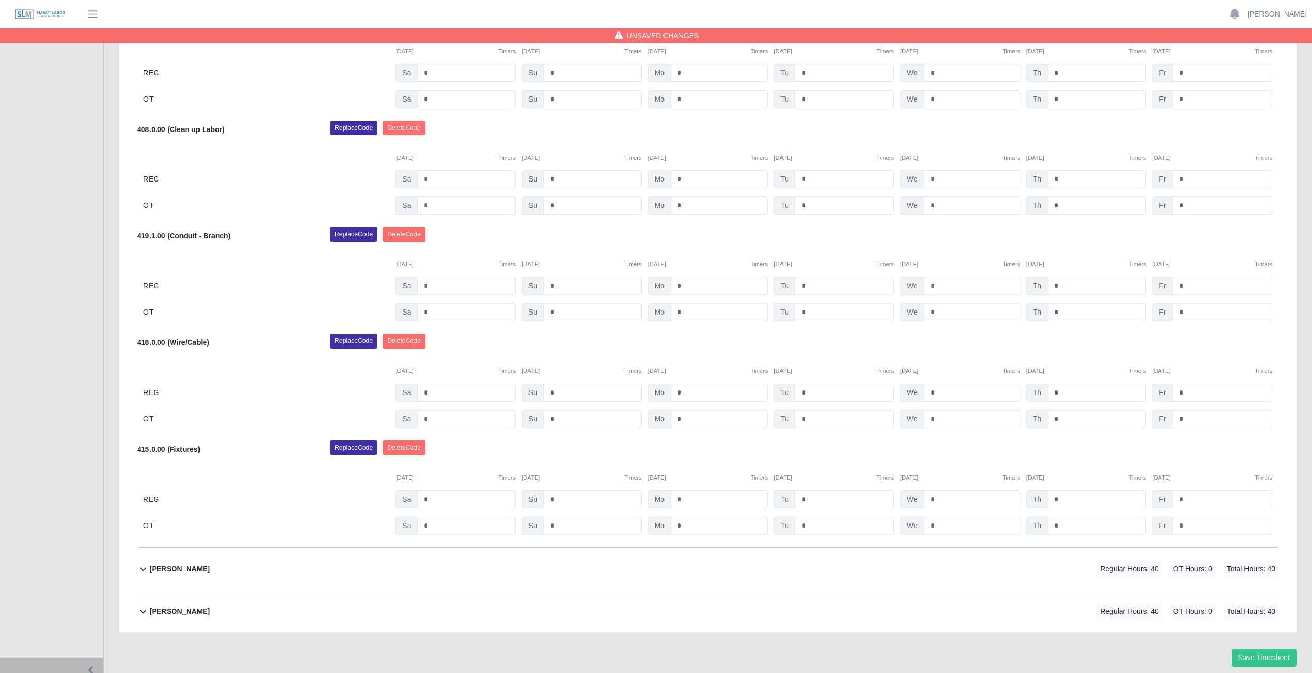
scroll to position [516, 0]
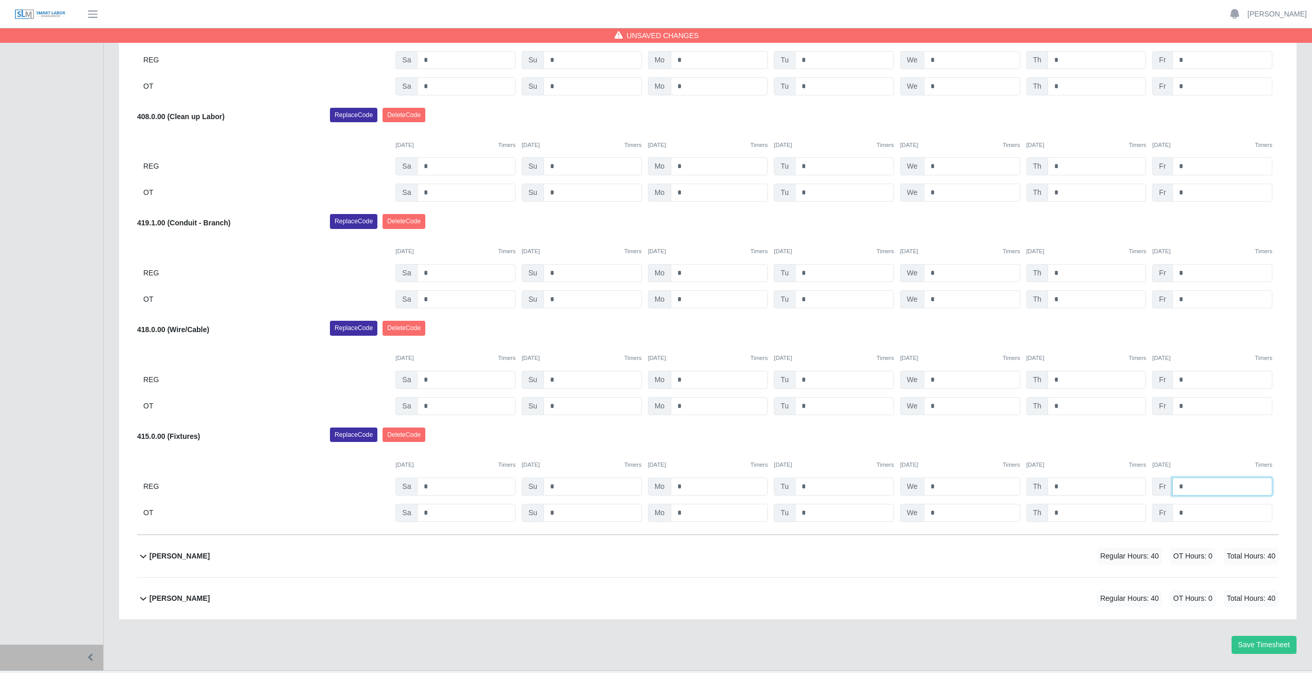
click at [1183, 486] on input "*" at bounding box center [1223, 486] width 100 height 18
type input "*"
click at [1194, 450] on div "09/06/2025 Timers 09/07/2025 Timers 09/08/2025 Timers 09/09/2025 Timers 09/10/2…" at bounding box center [708, 458] width 1142 height 21
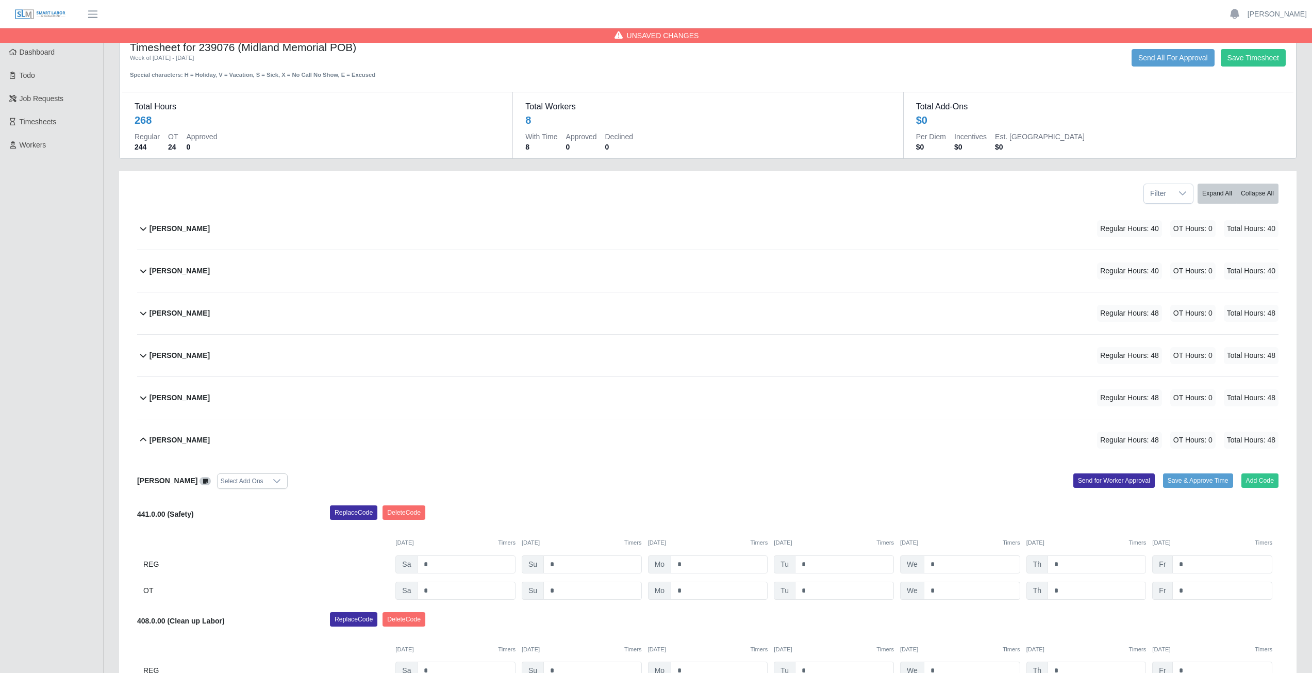
scroll to position [0, 0]
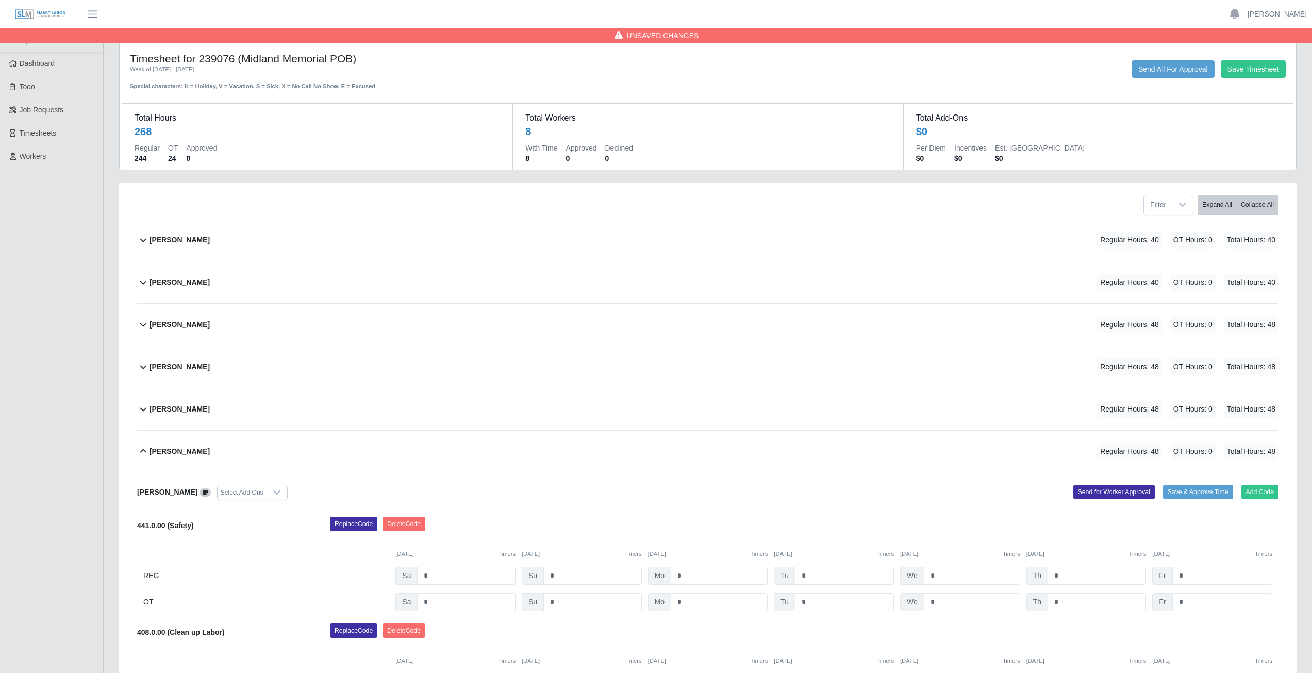
click at [143, 450] on icon at bounding box center [143, 451] width 6 height 4
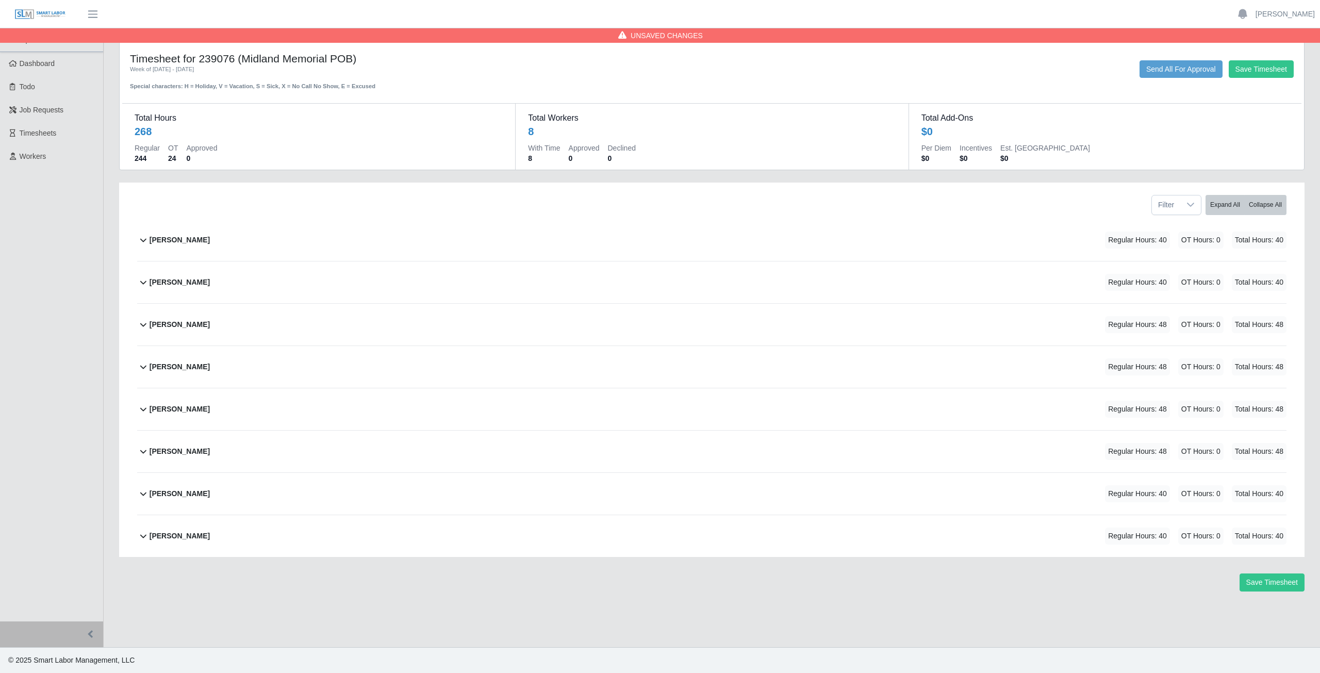
click at [140, 496] on icon at bounding box center [143, 493] width 12 height 12
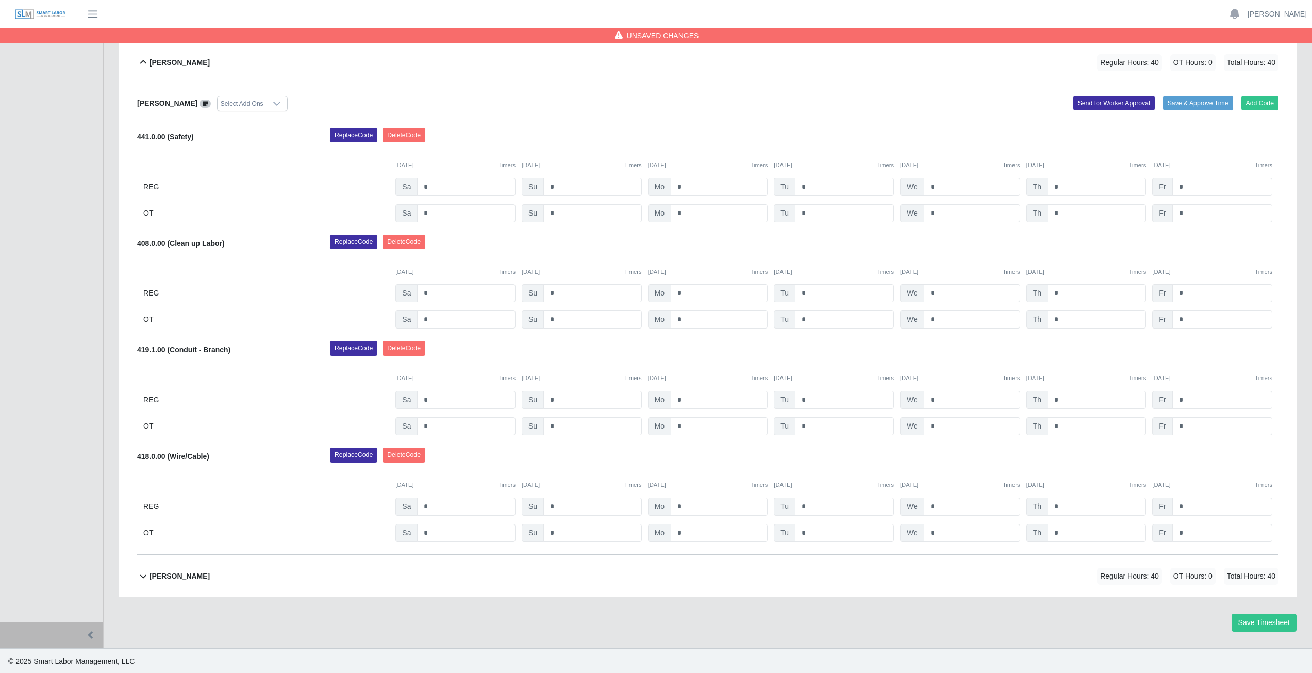
scroll to position [432, 0]
click at [1185, 507] on input "*" at bounding box center [1223, 506] width 100 height 18
type input "*"
click at [1207, 450] on div "Replace Code Delete Code" at bounding box center [804, 457] width 964 height 21
click at [144, 60] on icon at bounding box center [143, 61] width 6 height 4
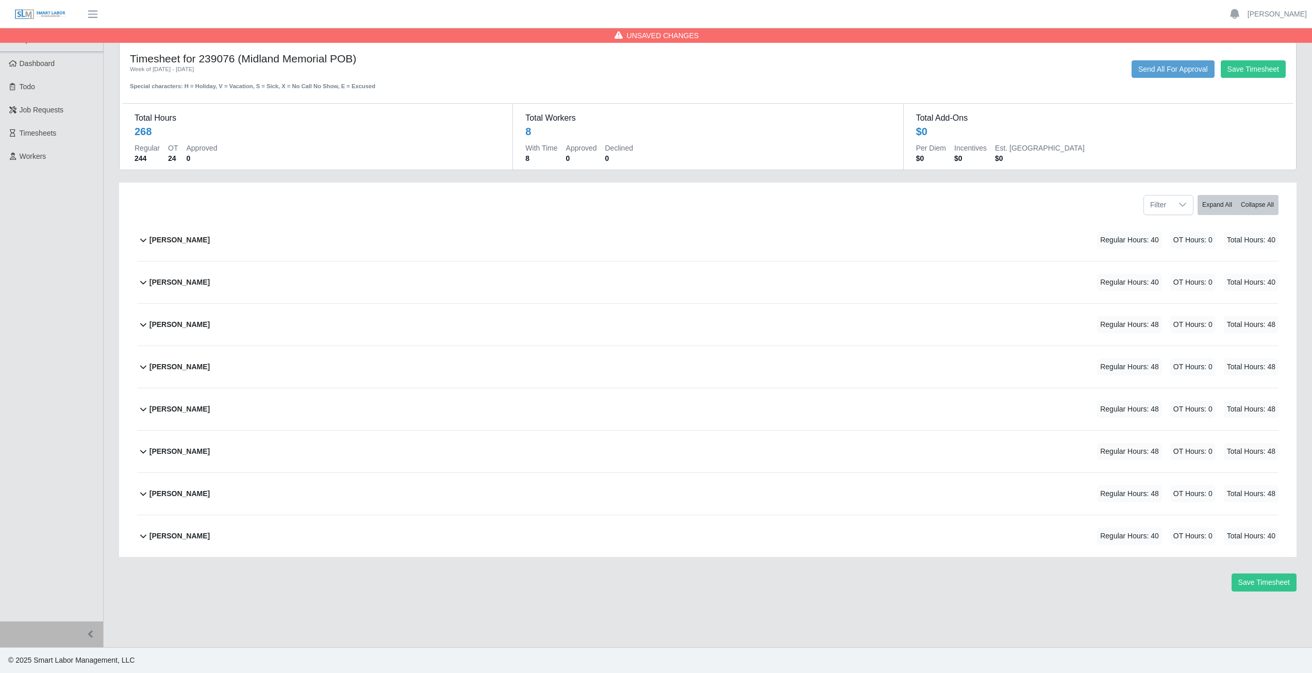
scroll to position [0, 0]
click at [141, 536] on icon at bounding box center [143, 537] width 6 height 4
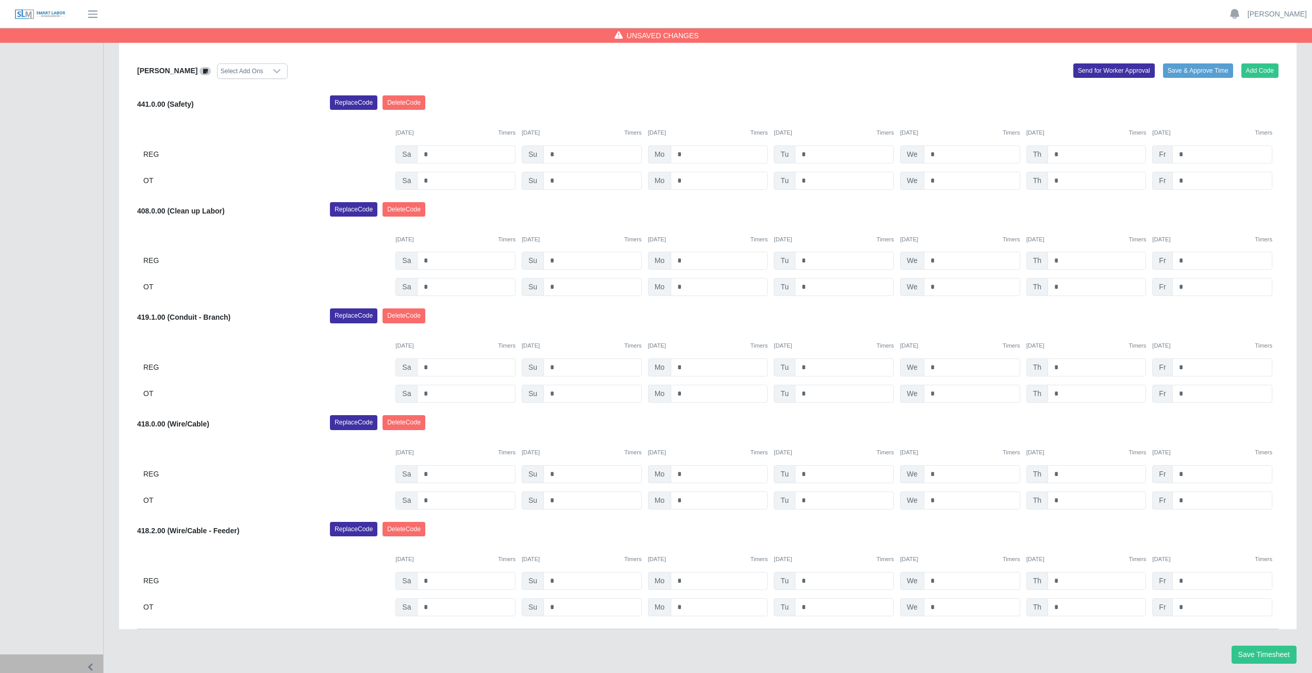
scroll to position [539, 0]
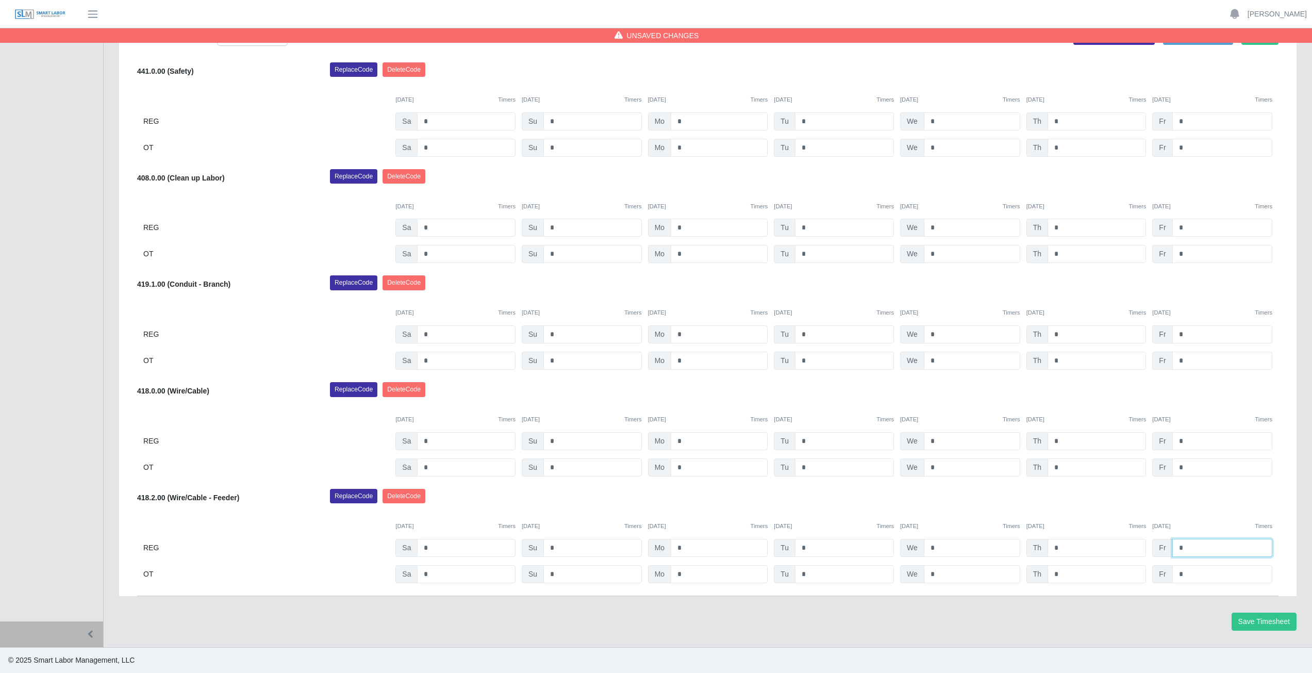
click at [1184, 547] on input "*" at bounding box center [1223, 548] width 100 height 18
click at [1211, 502] on div "Replace Code Delete Code" at bounding box center [804, 499] width 964 height 21
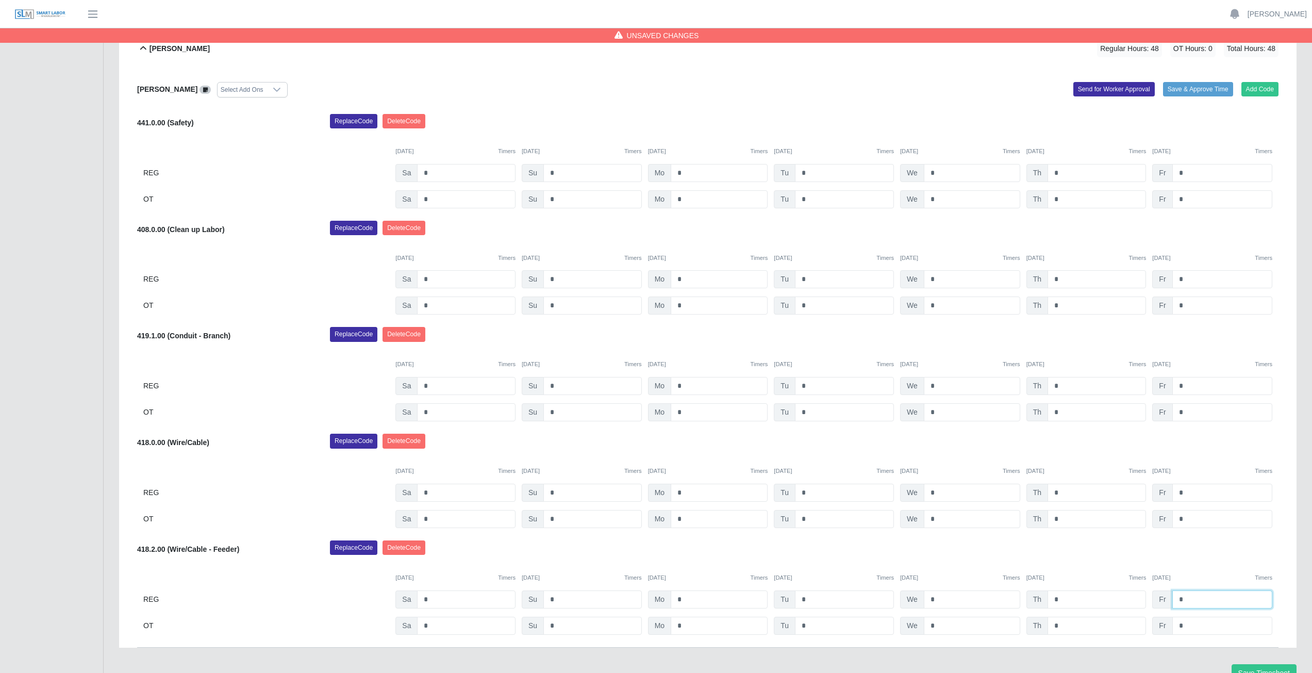
click at [1193, 601] on input "*" at bounding box center [1223, 599] width 100 height 18
type input "*"
click at [1187, 175] on input "*" at bounding box center [1223, 173] width 100 height 18
type input "*"
click at [1186, 276] on input "*" at bounding box center [1223, 279] width 100 height 18
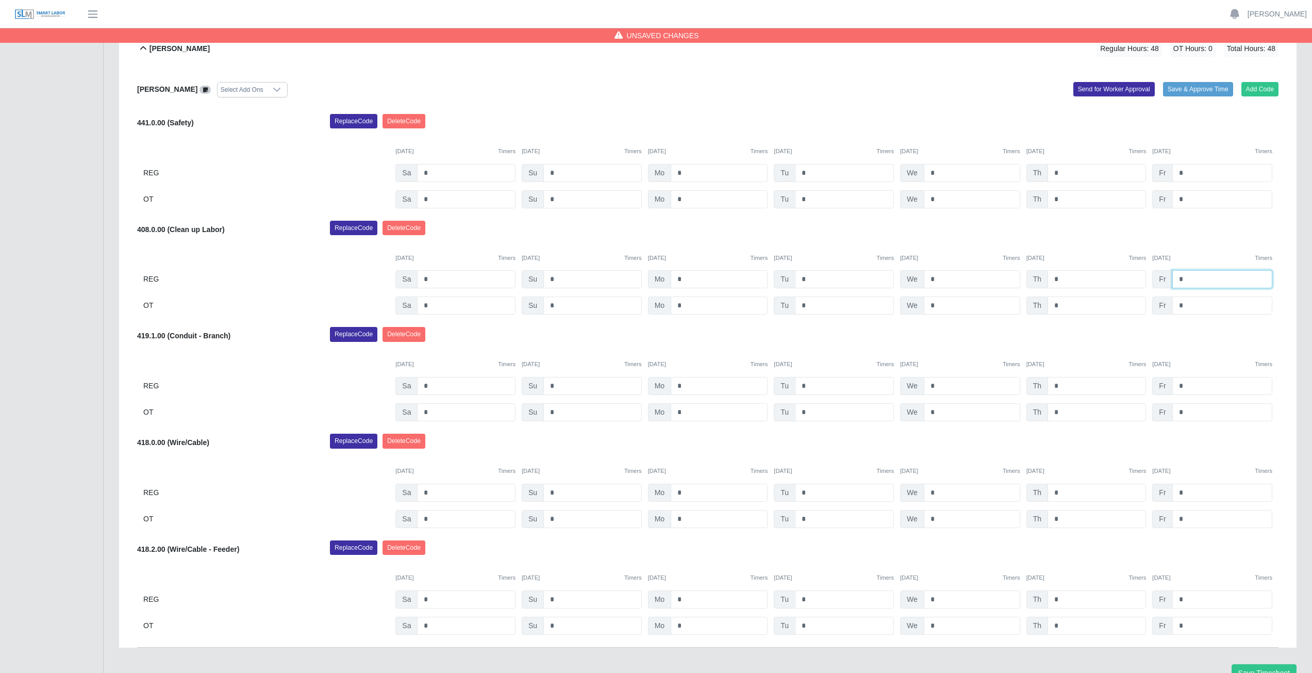
type input "*"
click at [1192, 324] on div "Reynaldo Garcia Select Add Ons Add Code Save & Approve Time Send for Worker App…" at bounding box center [708, 359] width 1142 height 578
click at [145, 46] on icon at bounding box center [143, 48] width 12 height 12
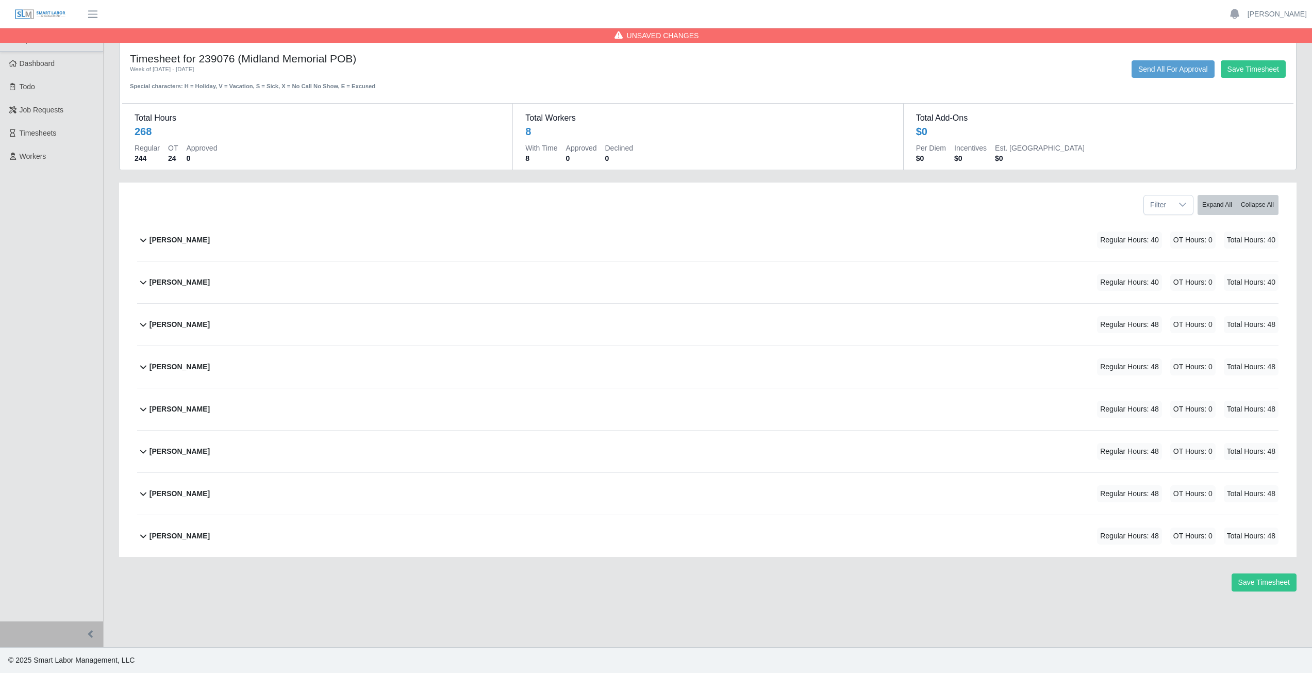
scroll to position [0, 0]
click at [143, 451] on icon at bounding box center [143, 451] width 12 height 12
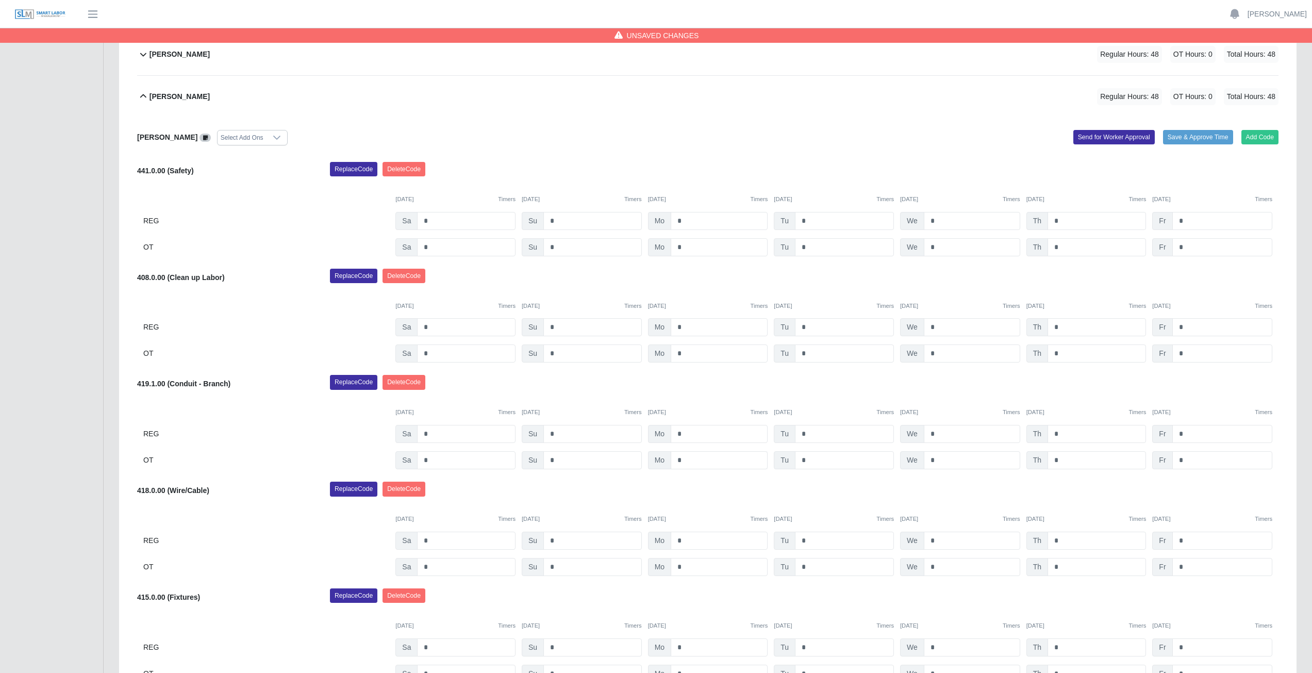
scroll to position [413, 0]
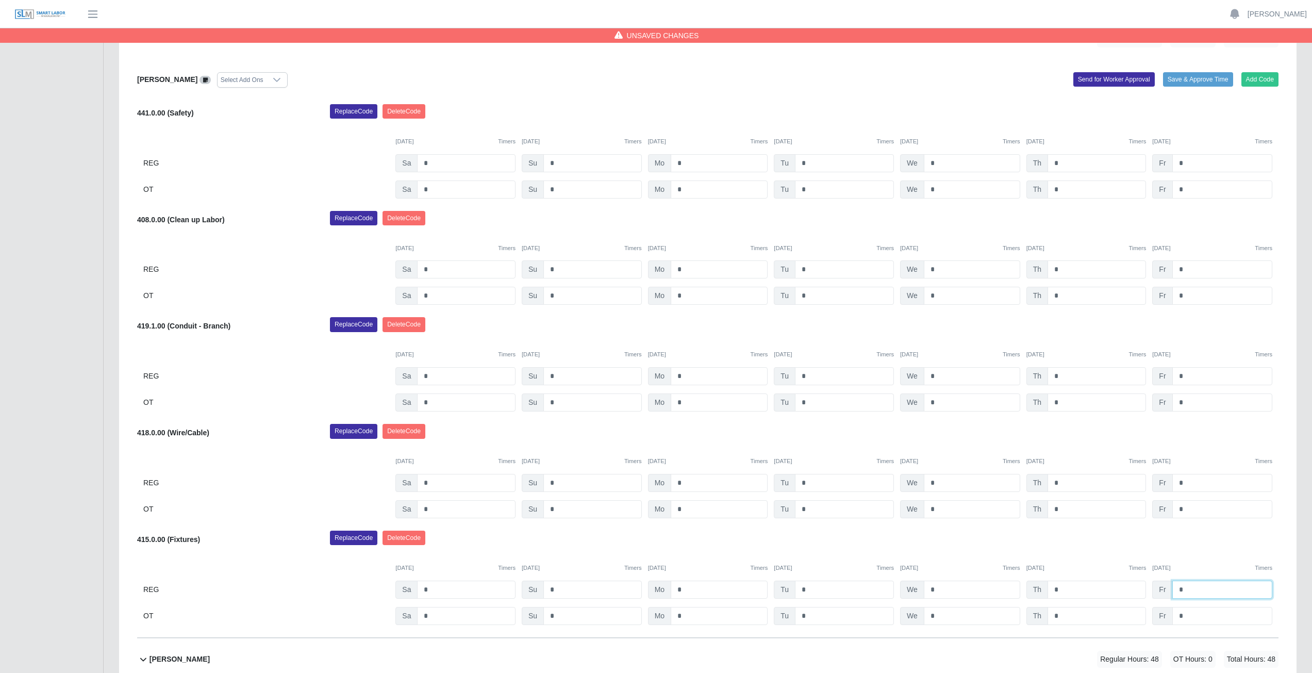
click at [1187, 588] on input "*" at bounding box center [1223, 590] width 100 height 18
type input "*"
click at [1185, 267] on input "*" at bounding box center [1223, 269] width 100 height 18
type input "*"
click at [1184, 161] on input "*" at bounding box center [1223, 163] width 100 height 18
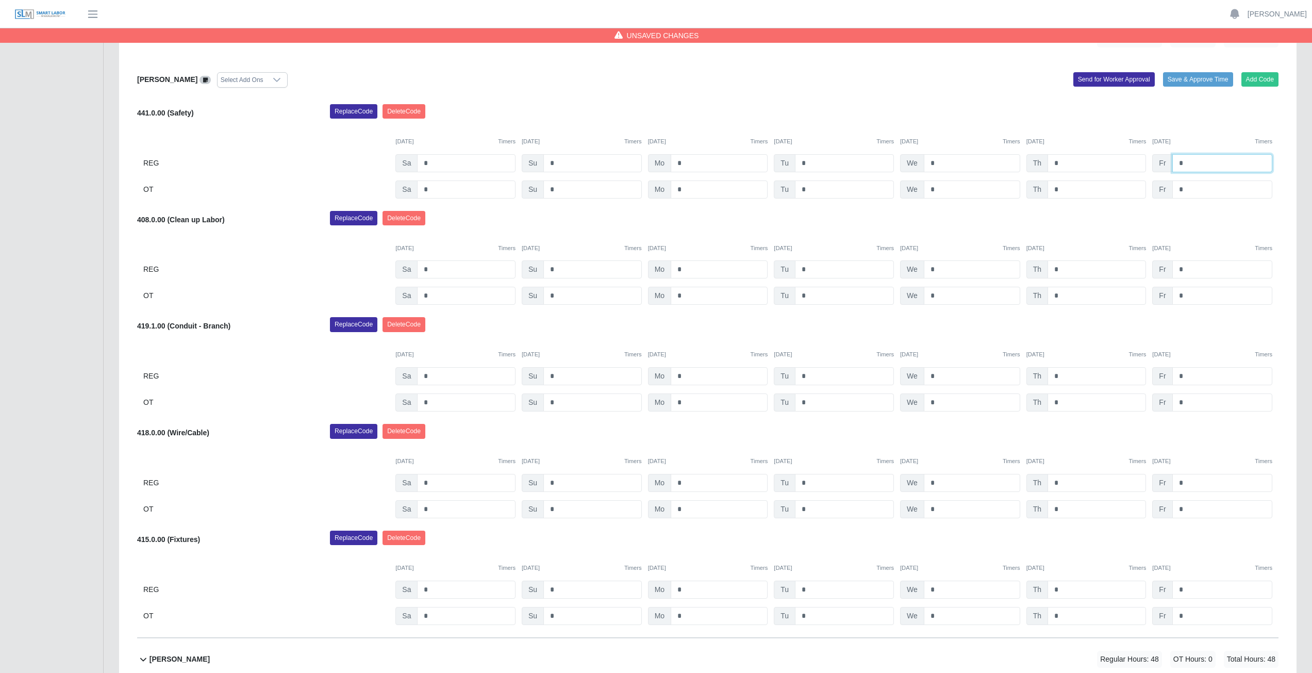
type input "*"
click at [1122, 216] on div "Replace Code Delete Code" at bounding box center [804, 221] width 964 height 21
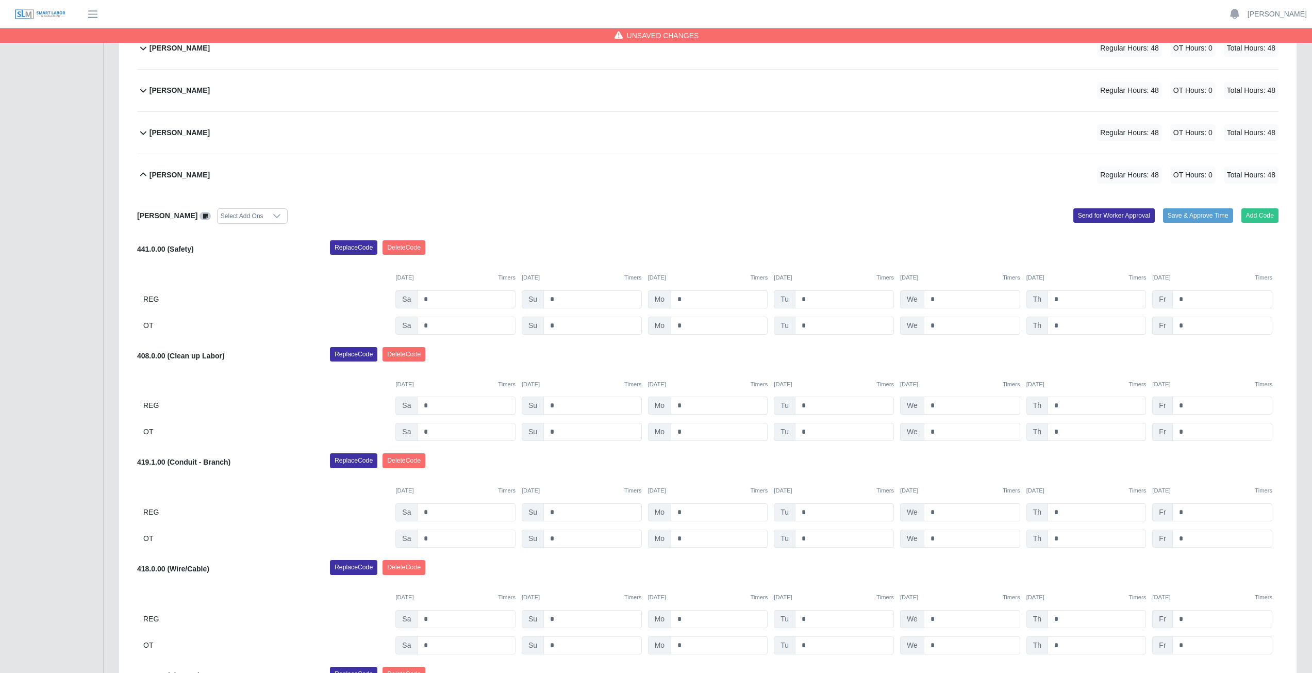
scroll to position [258, 0]
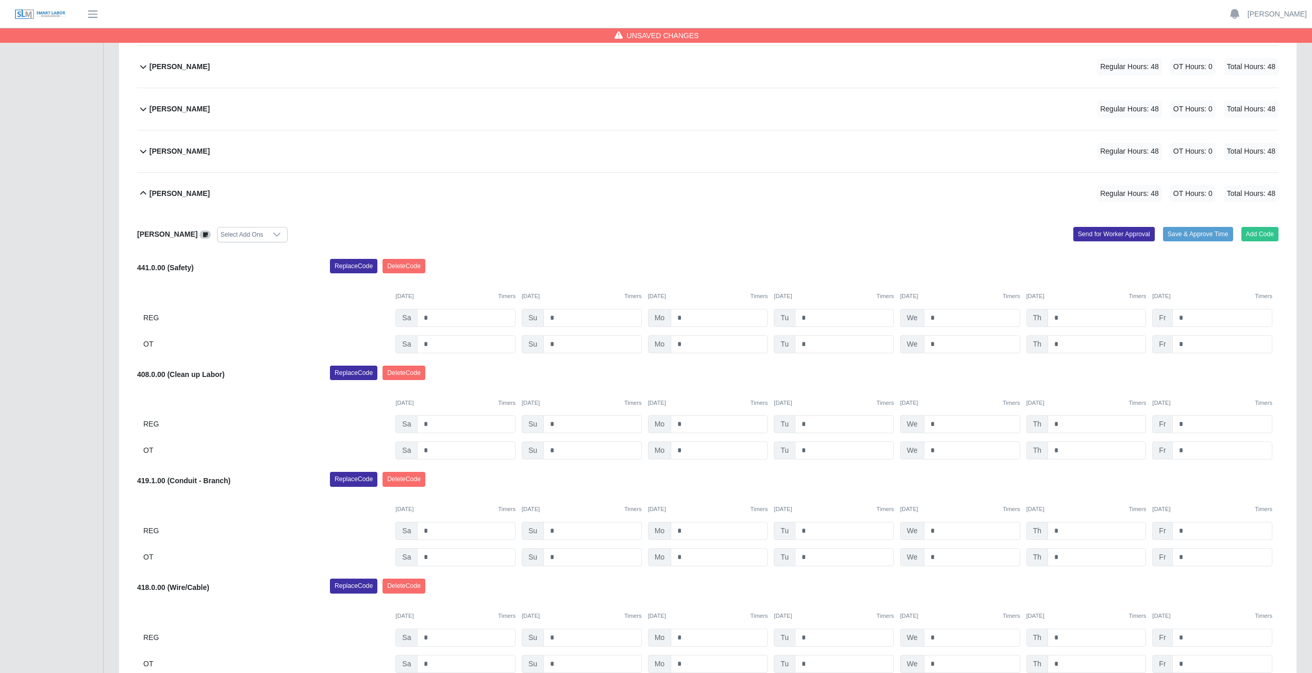
click at [142, 193] on icon at bounding box center [143, 193] width 6 height 4
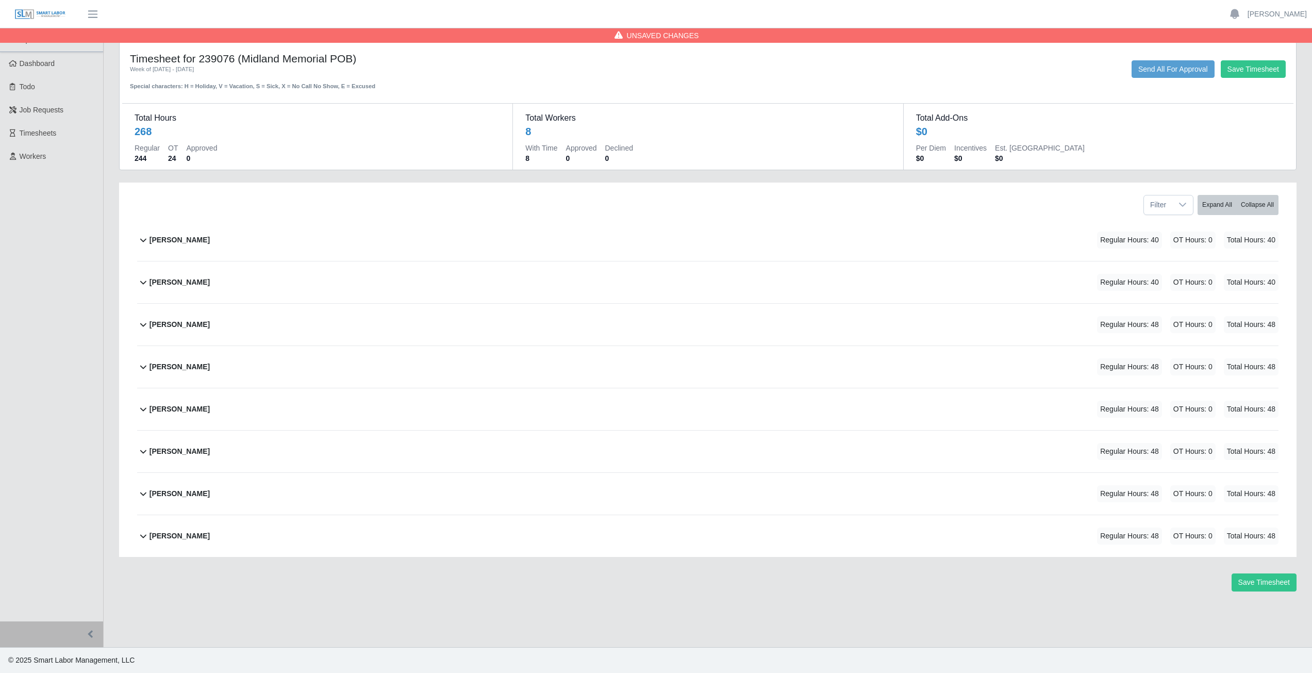
scroll to position [0, 0]
click at [141, 450] on icon at bounding box center [143, 451] width 12 height 12
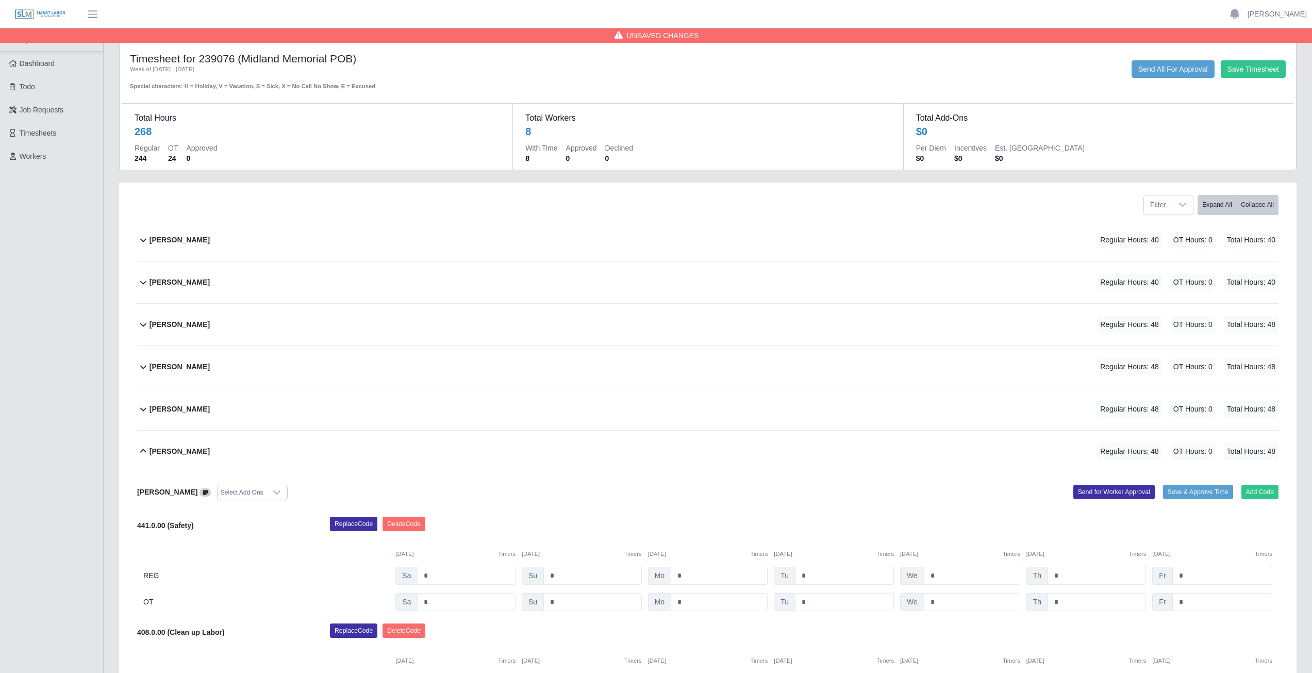
click at [143, 450] on icon at bounding box center [143, 451] width 6 height 4
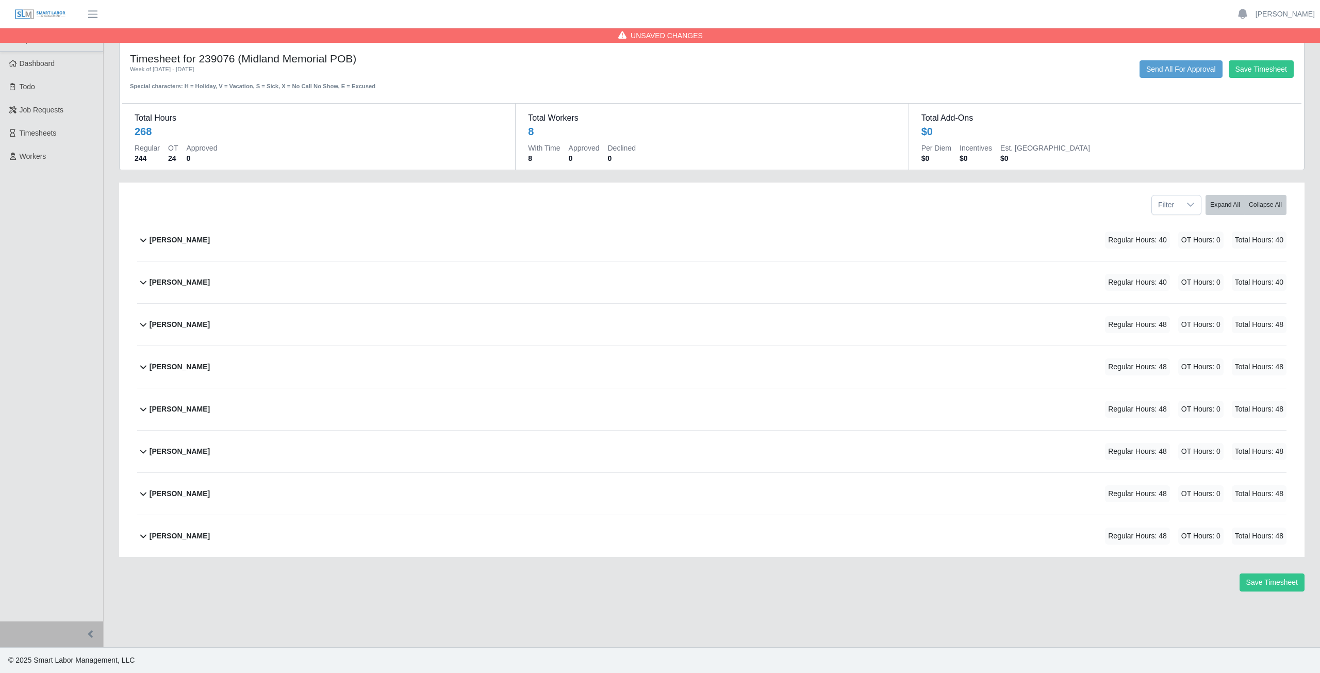
click at [145, 494] on icon at bounding box center [143, 493] width 12 height 12
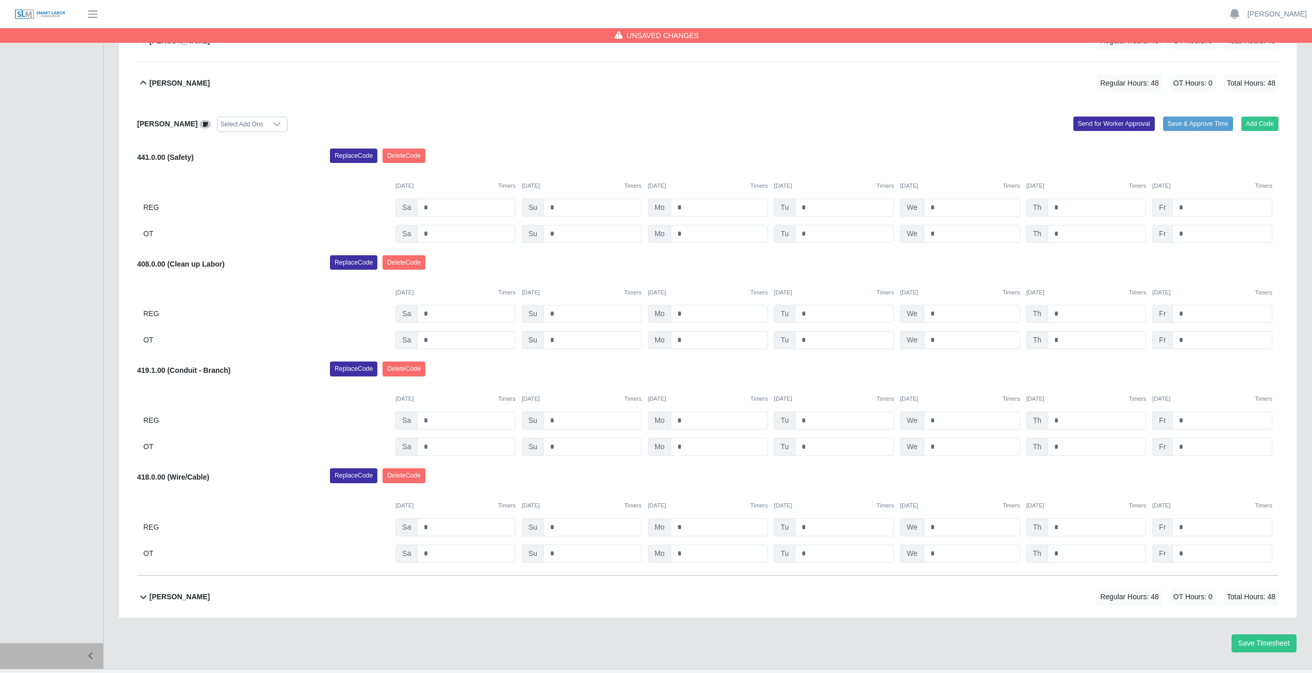
scroll to position [432, 0]
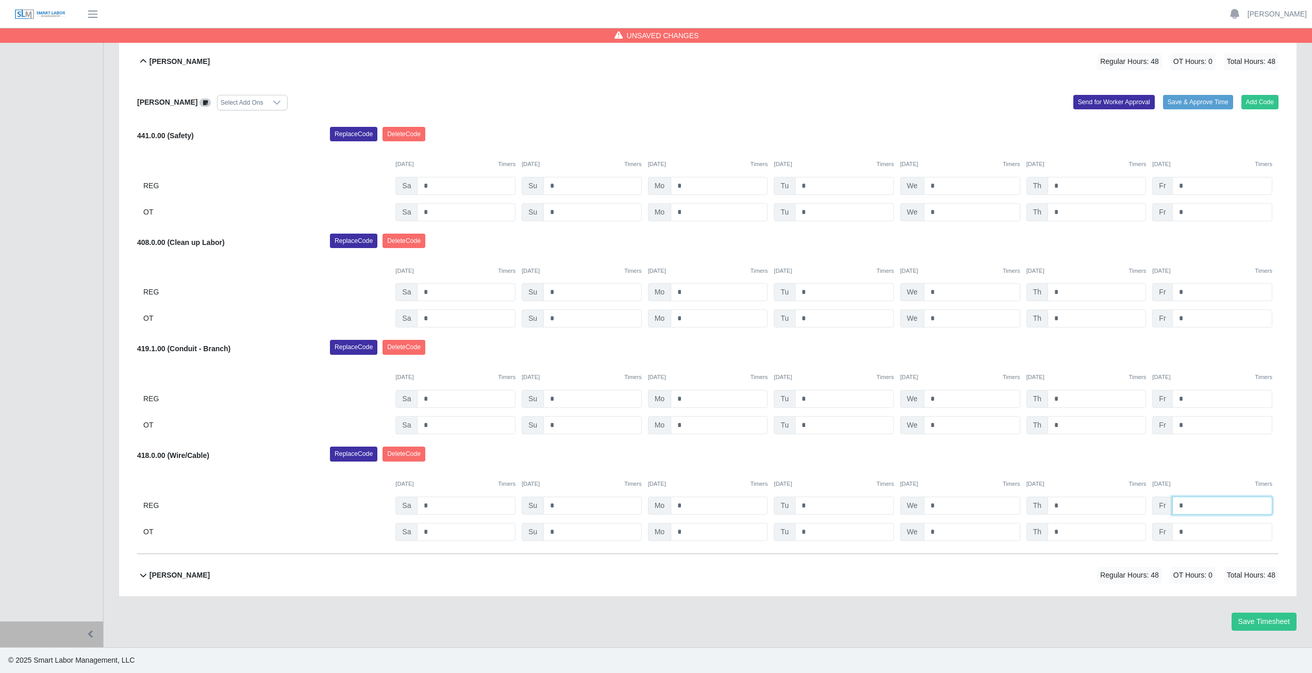
click at [1186, 508] on input "*" at bounding box center [1223, 506] width 100 height 18
type input "*"
click at [1184, 188] on input "*" at bounding box center [1223, 186] width 100 height 18
type input "*"
click at [1187, 289] on input "*" at bounding box center [1223, 292] width 100 height 18
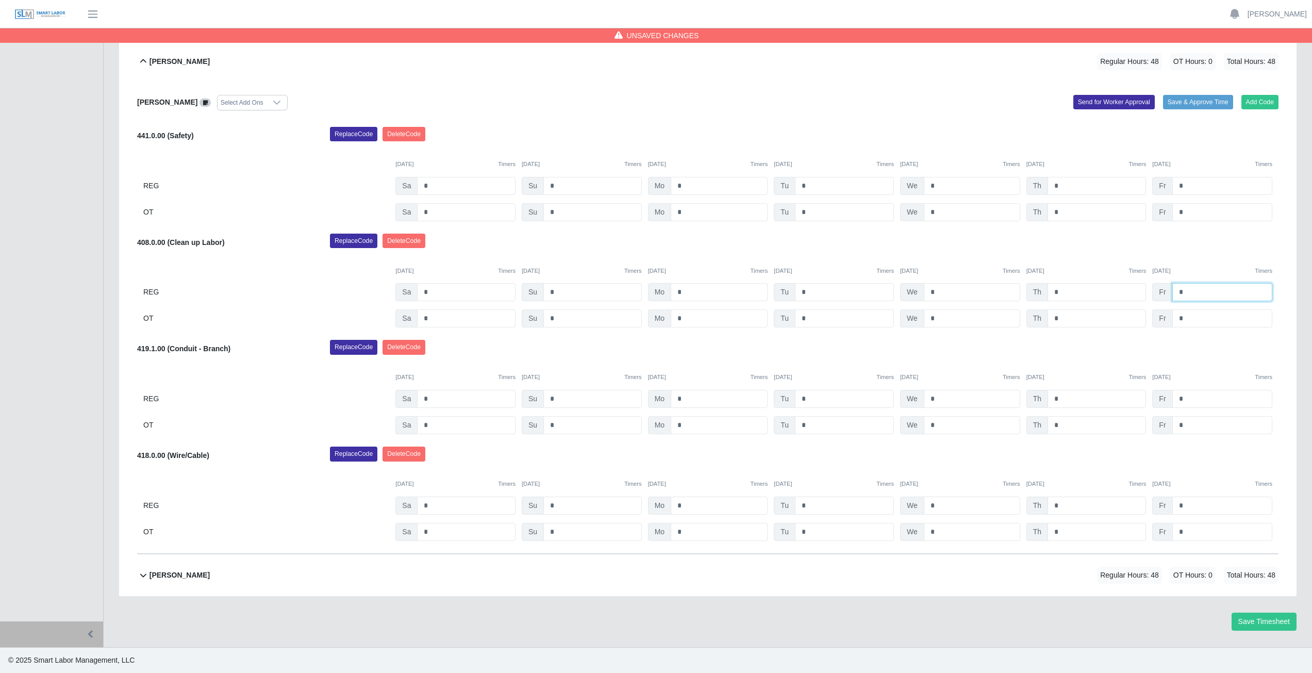
type input "*"
click at [1085, 254] on div "09/06/2025 Timers 09/07/2025 Timers 09/08/2025 Timers 09/09/2025 Timers 09/10/2…" at bounding box center [708, 264] width 1142 height 21
click at [144, 59] on icon at bounding box center [143, 61] width 12 height 12
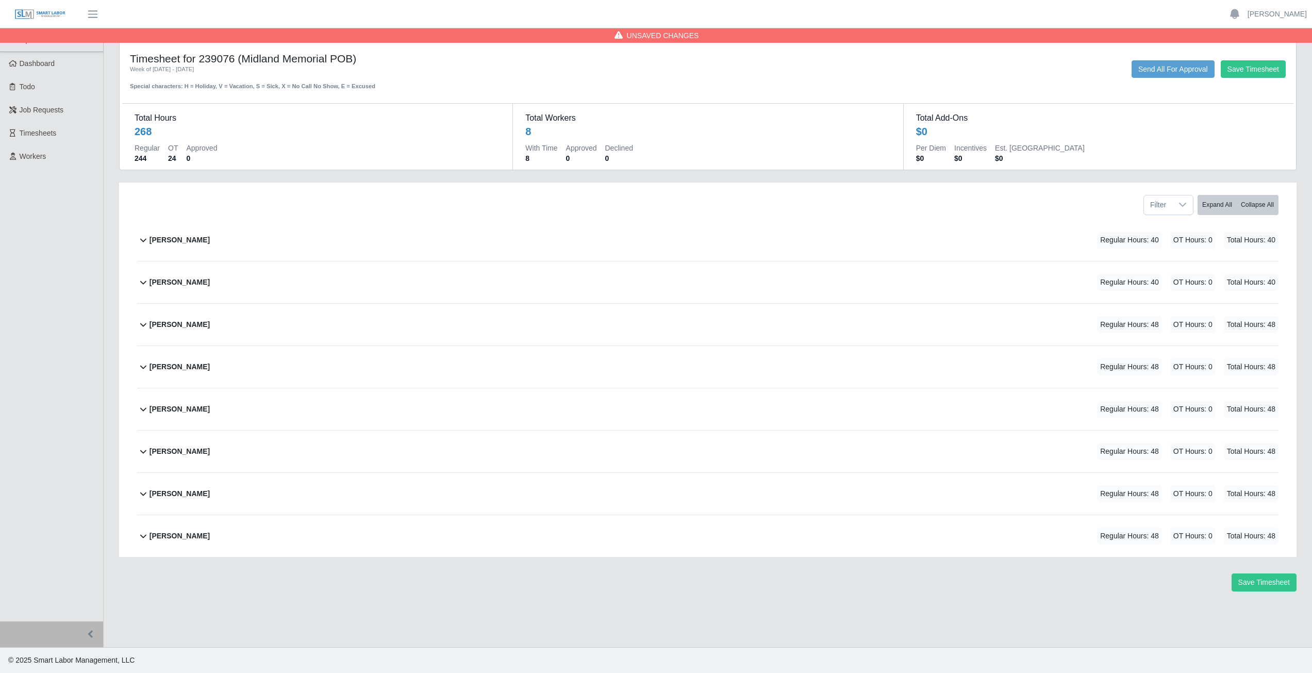
scroll to position [0, 0]
click at [141, 408] on icon at bounding box center [143, 410] width 6 height 4
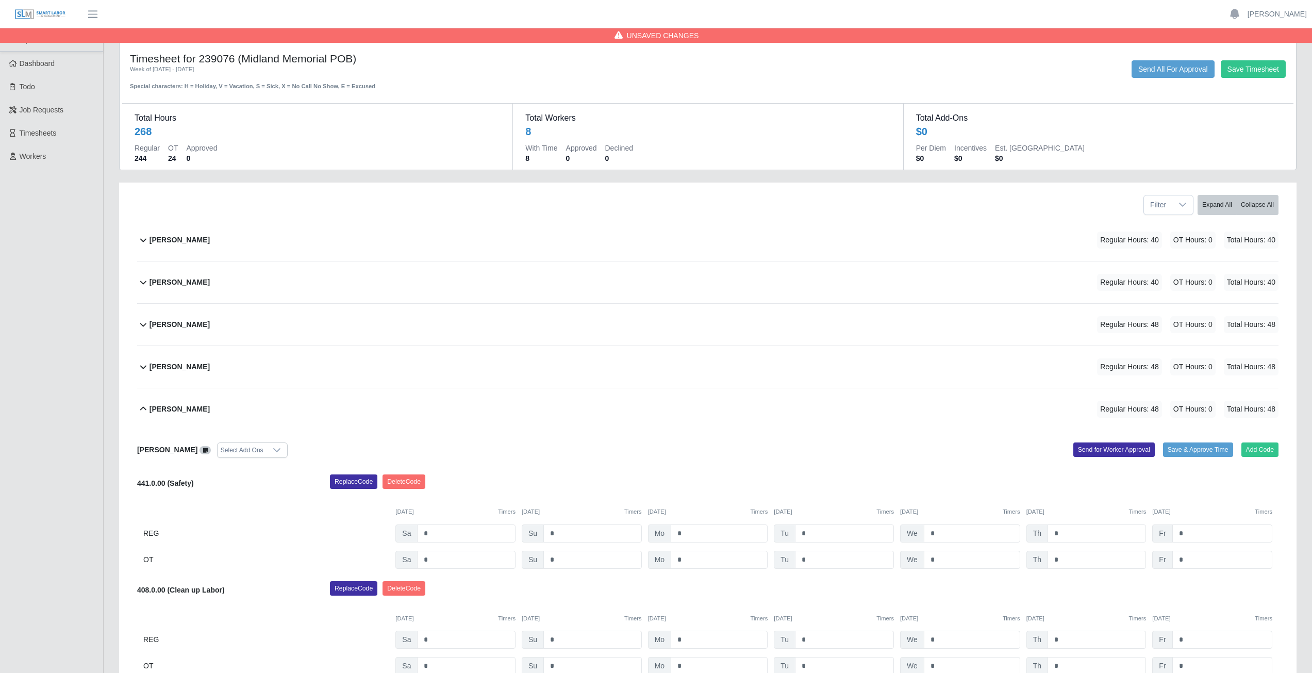
click at [145, 407] on icon at bounding box center [143, 409] width 12 height 12
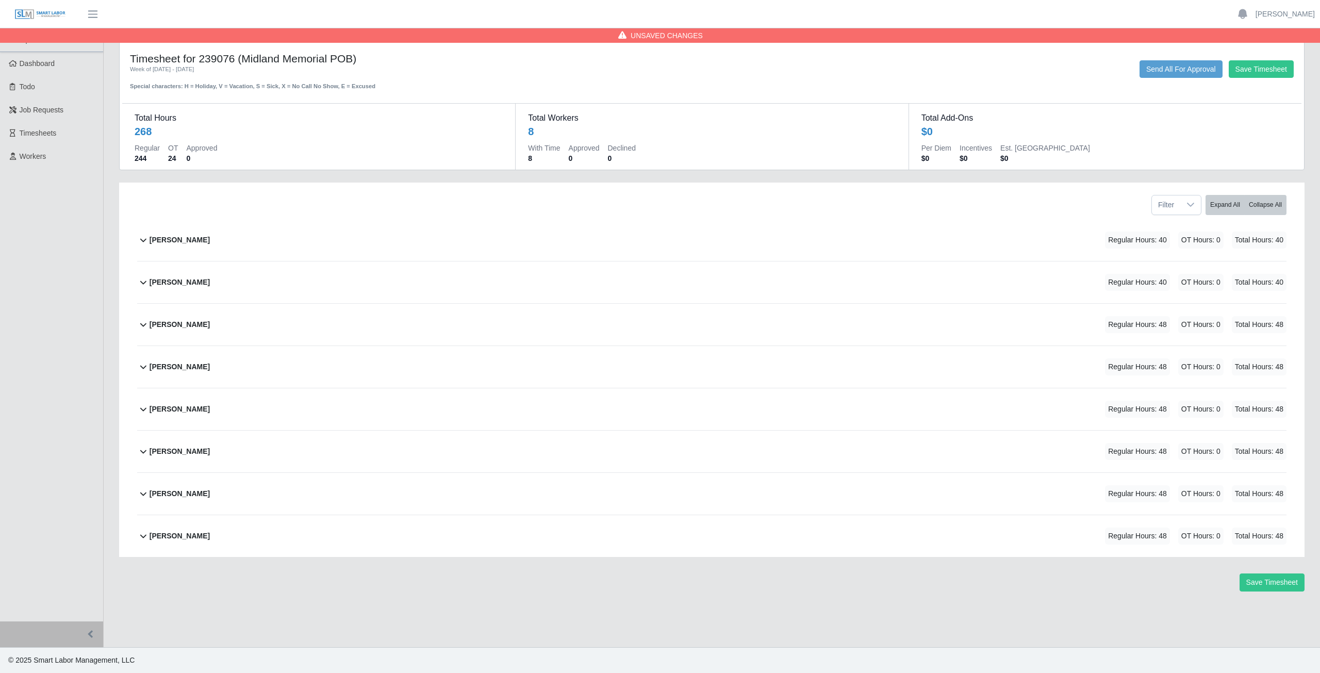
click at [142, 369] on icon at bounding box center [143, 366] width 12 height 12
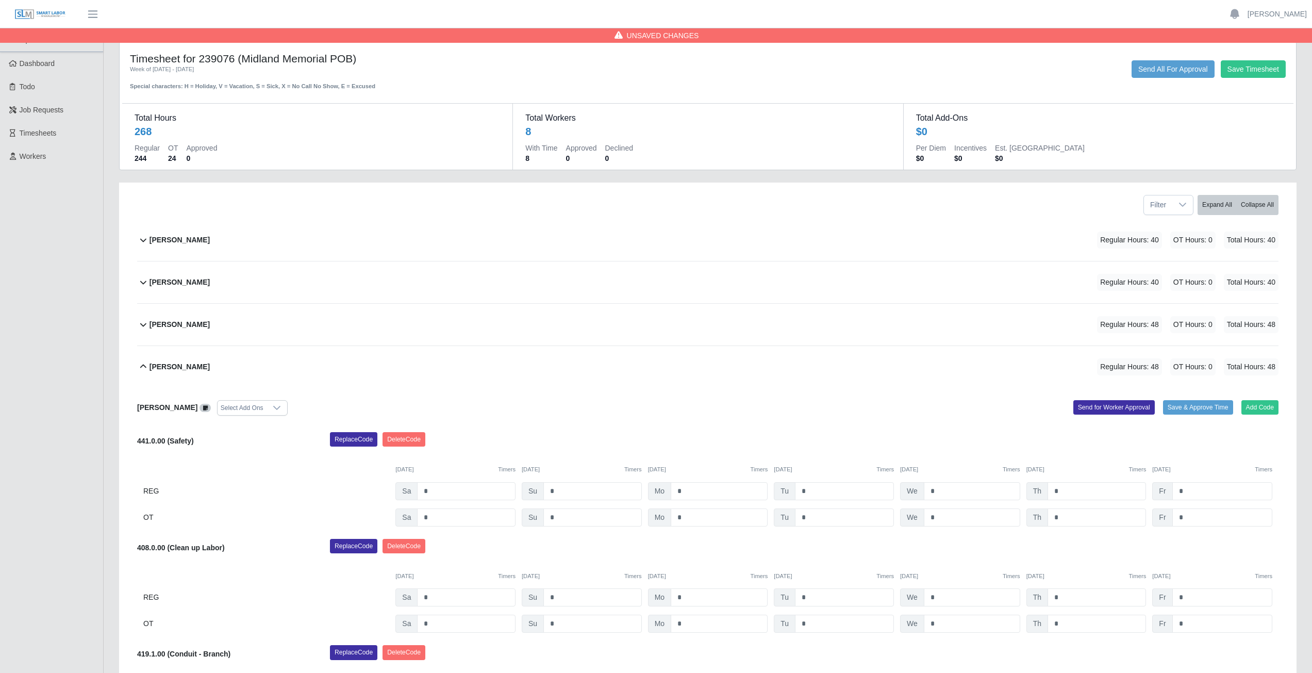
click at [140, 367] on icon at bounding box center [143, 366] width 12 height 12
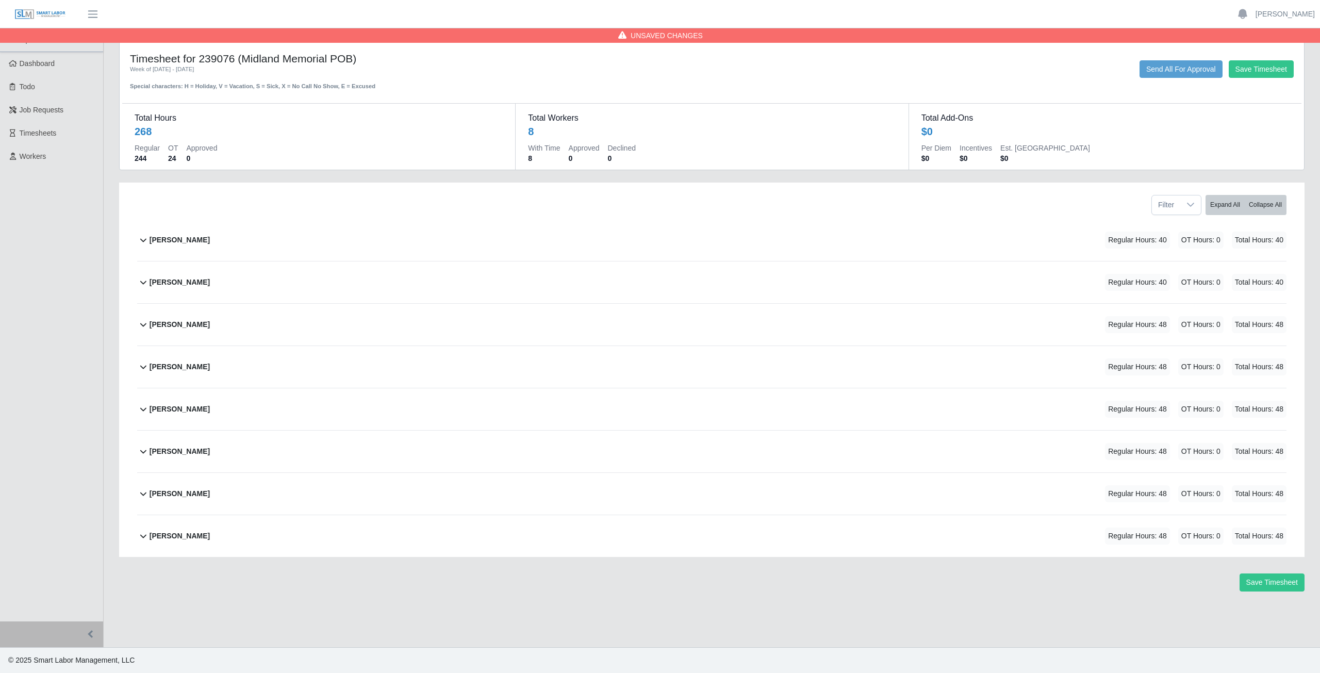
click at [140, 331] on button "Antonio Romero-Torrez Regular Hours: 48 OT Hours: 0 Total Hours: 48" at bounding box center [711, 325] width 1149 height 42
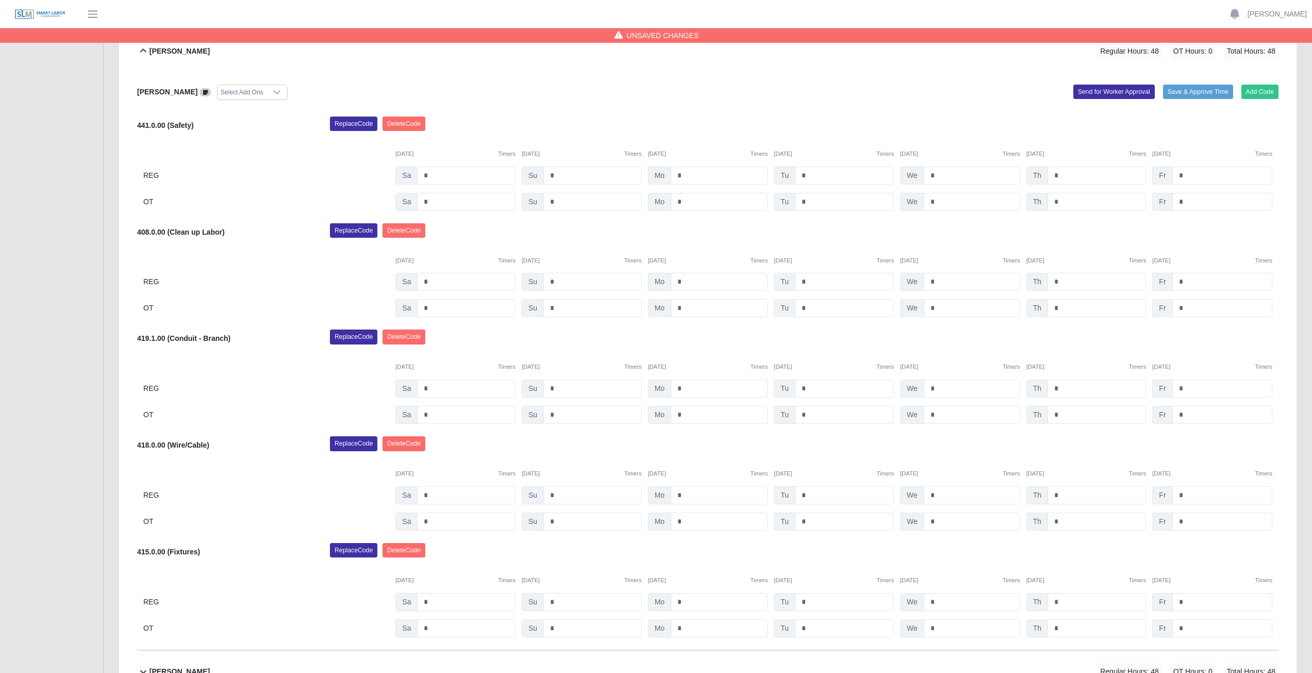
scroll to position [413, 0]
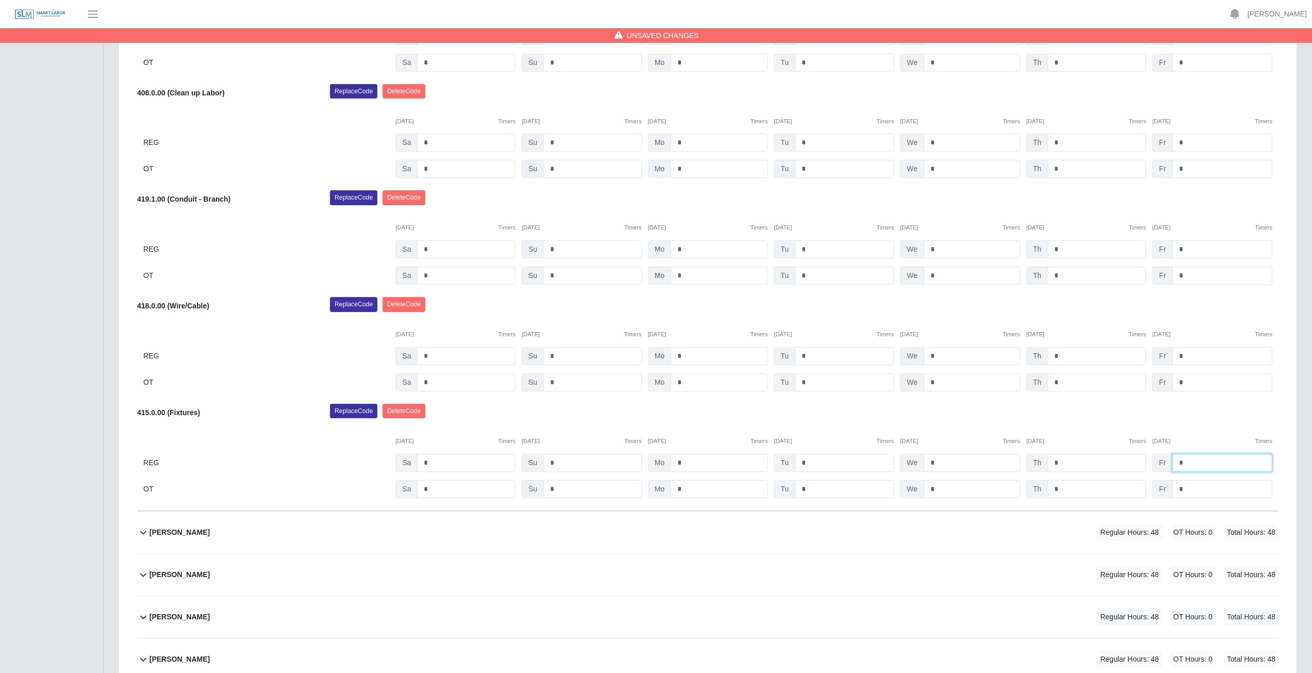
click at [1186, 462] on input "*" at bounding box center [1223, 463] width 100 height 18
type input "*"
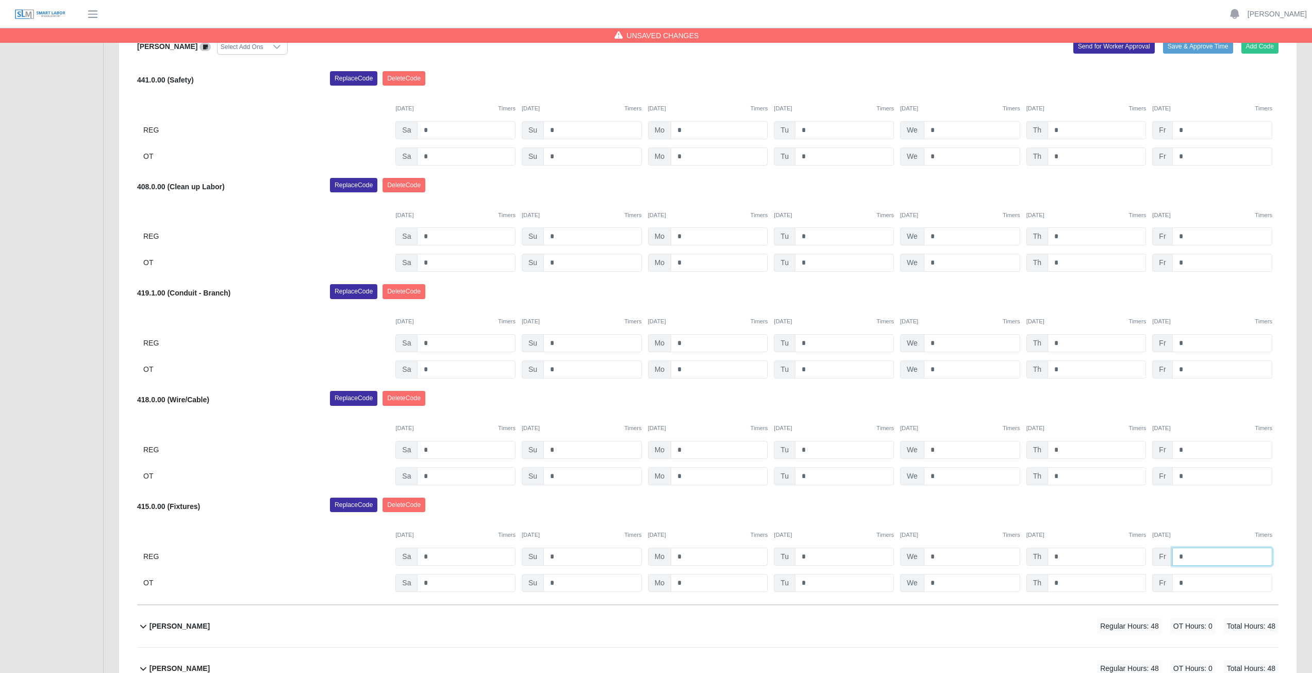
scroll to position [206, 0]
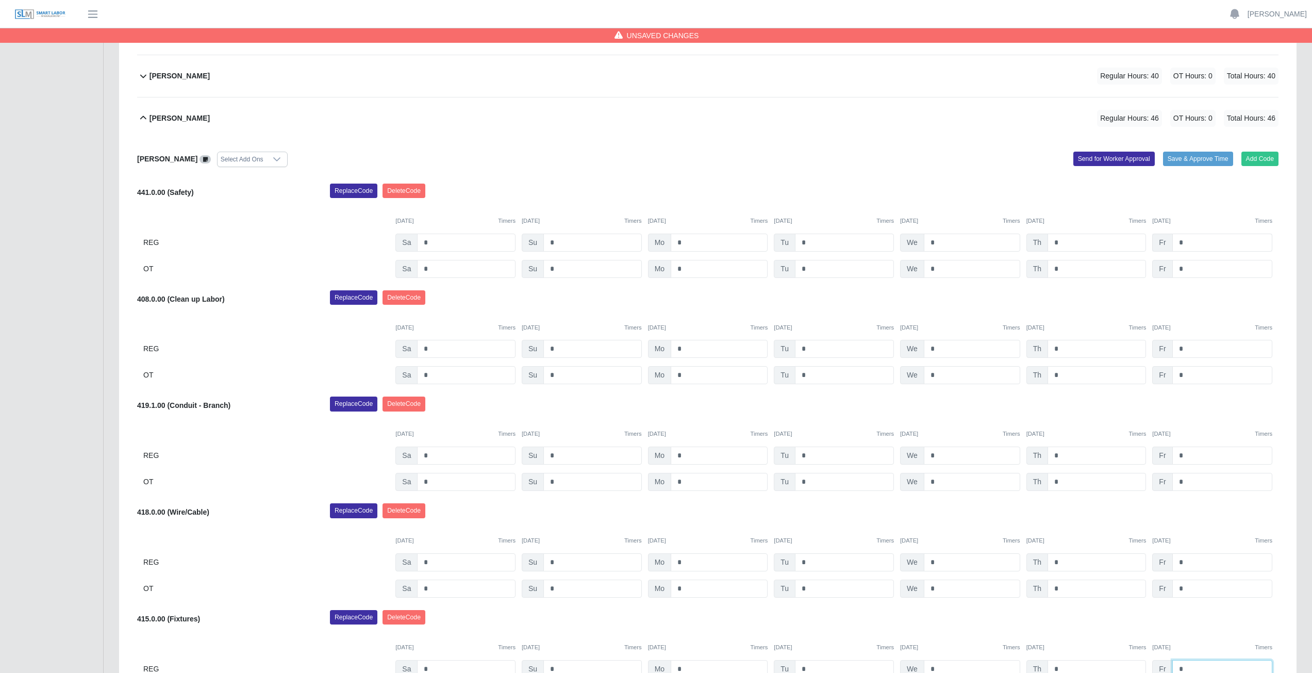
type input "*"
click at [1187, 244] on input "*" at bounding box center [1223, 243] width 100 height 18
type input "*"
click at [1185, 350] on input "*" at bounding box center [1223, 349] width 100 height 18
type input "*"
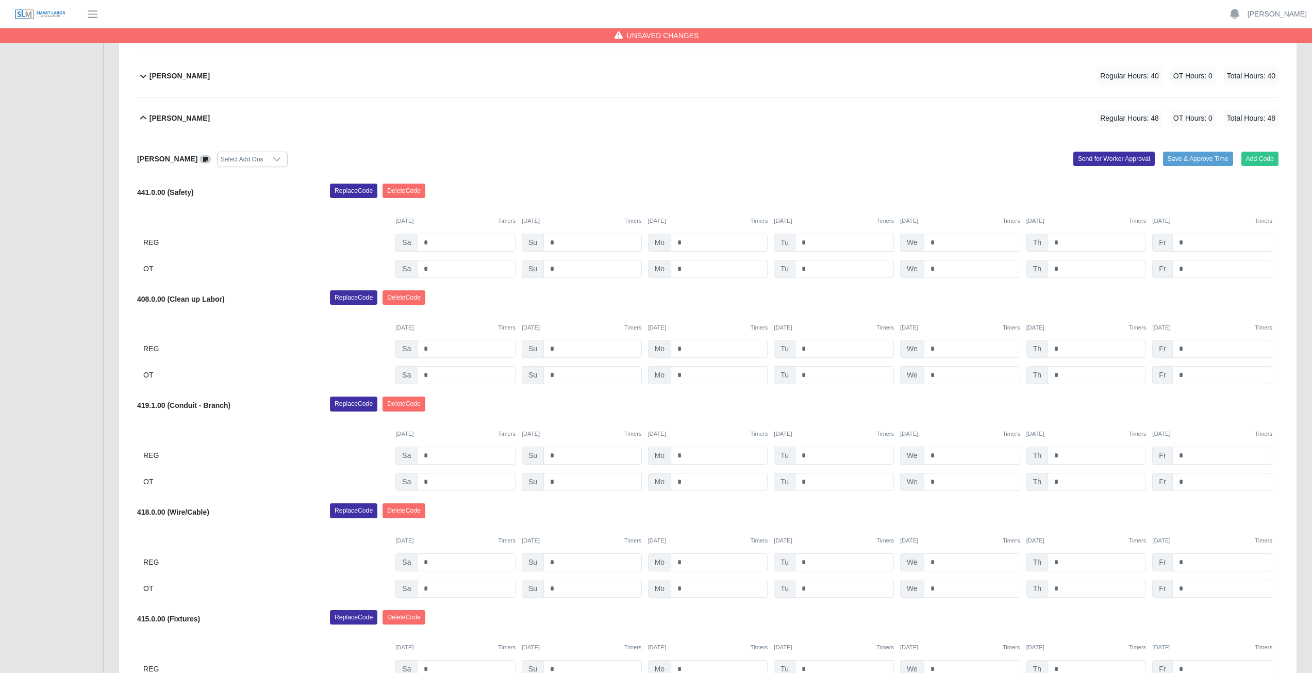
click at [1186, 309] on div "408.0.00 (Clean up Labor) Replace Code Delete Code 09/06/2025 Timers 09/07/2025…" at bounding box center [708, 337] width 1142 height 94
click at [1219, 305] on div "Replace Code Delete Code" at bounding box center [804, 300] width 964 height 21
click at [143, 119] on icon at bounding box center [143, 118] width 12 height 12
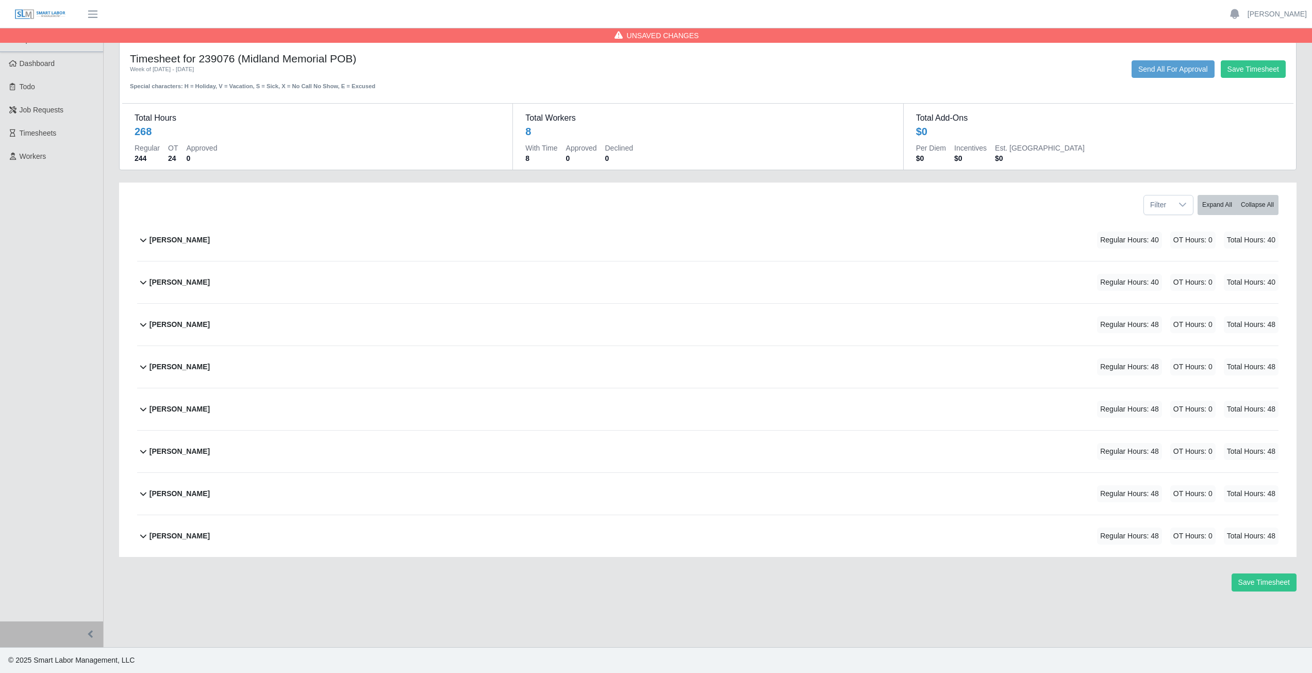
scroll to position [0, 0]
click at [1268, 581] on button "Save Timesheet" at bounding box center [1272, 582] width 65 height 18
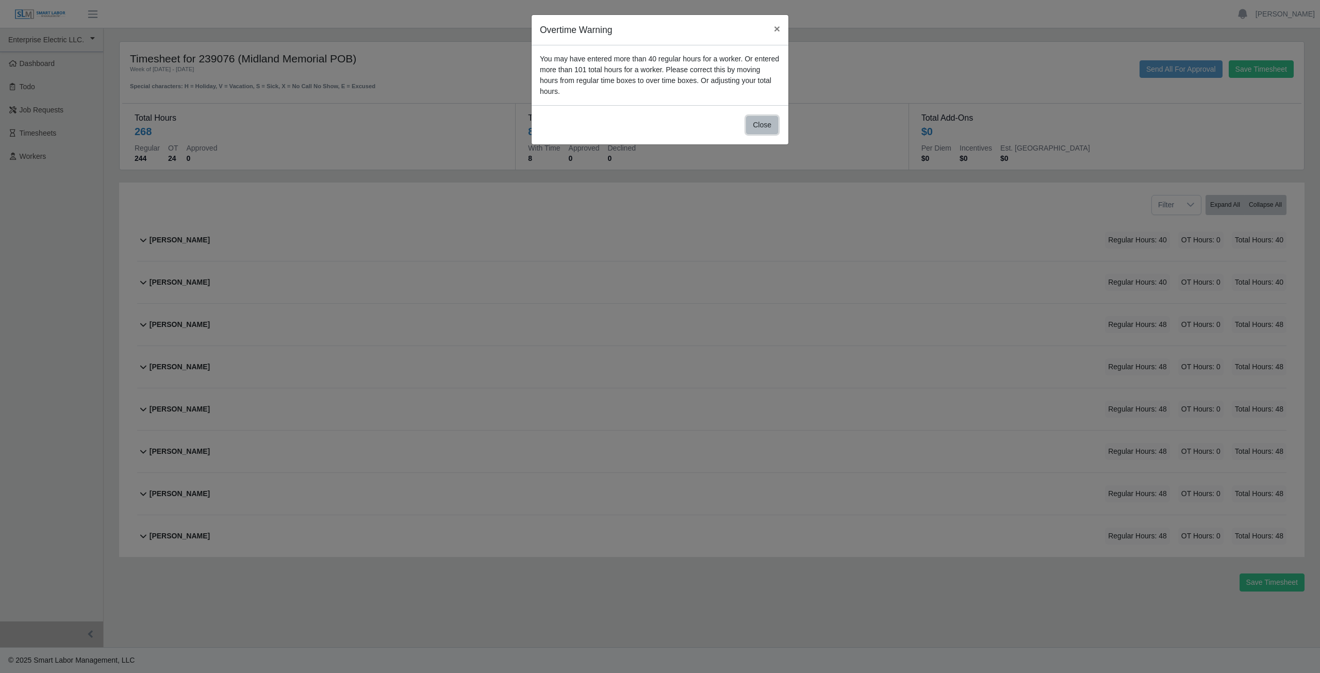
click at [763, 116] on button "Close" at bounding box center [762, 125] width 32 height 18
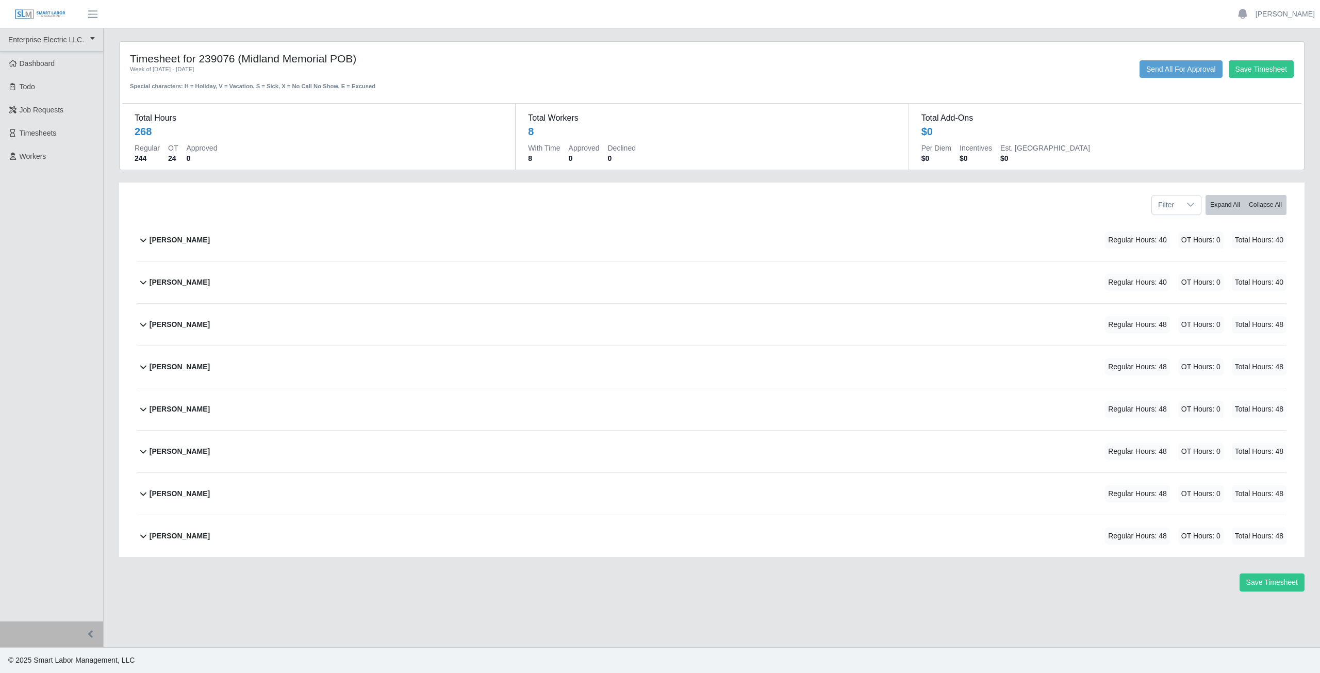
click at [143, 326] on icon at bounding box center [143, 325] width 6 height 4
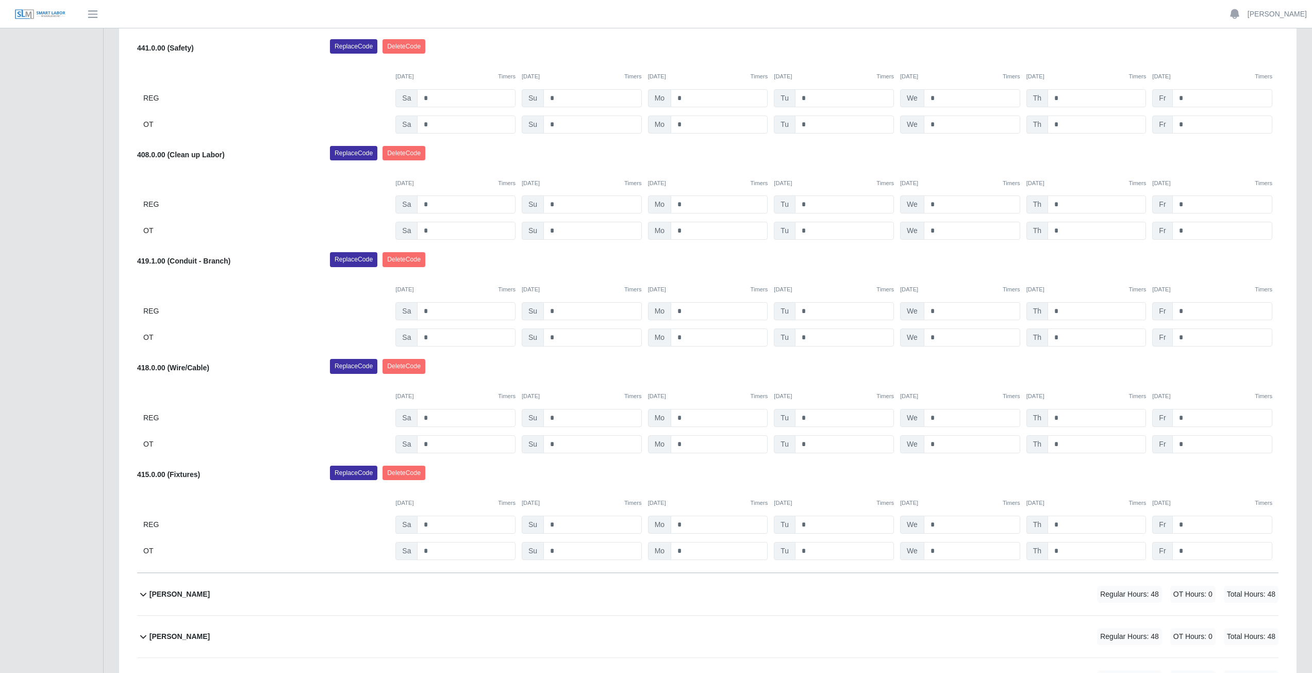
scroll to position [413, 0]
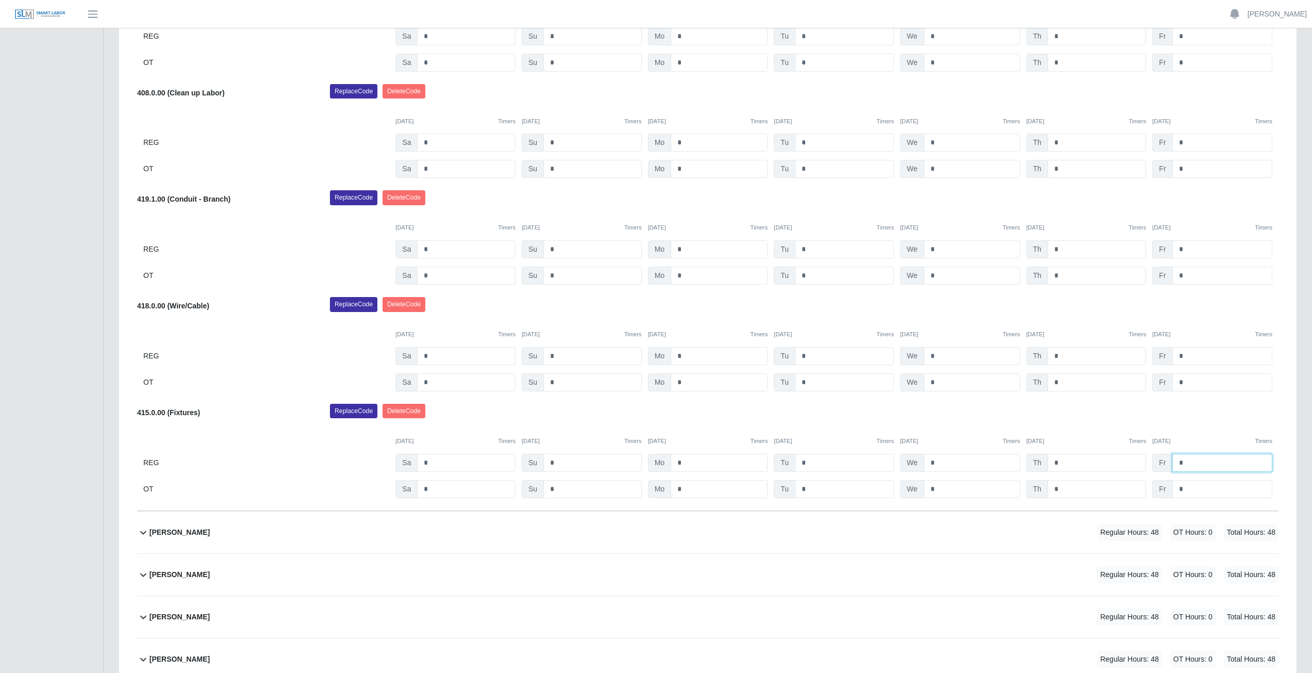
click at [1187, 463] on input "*" at bounding box center [1223, 463] width 100 height 18
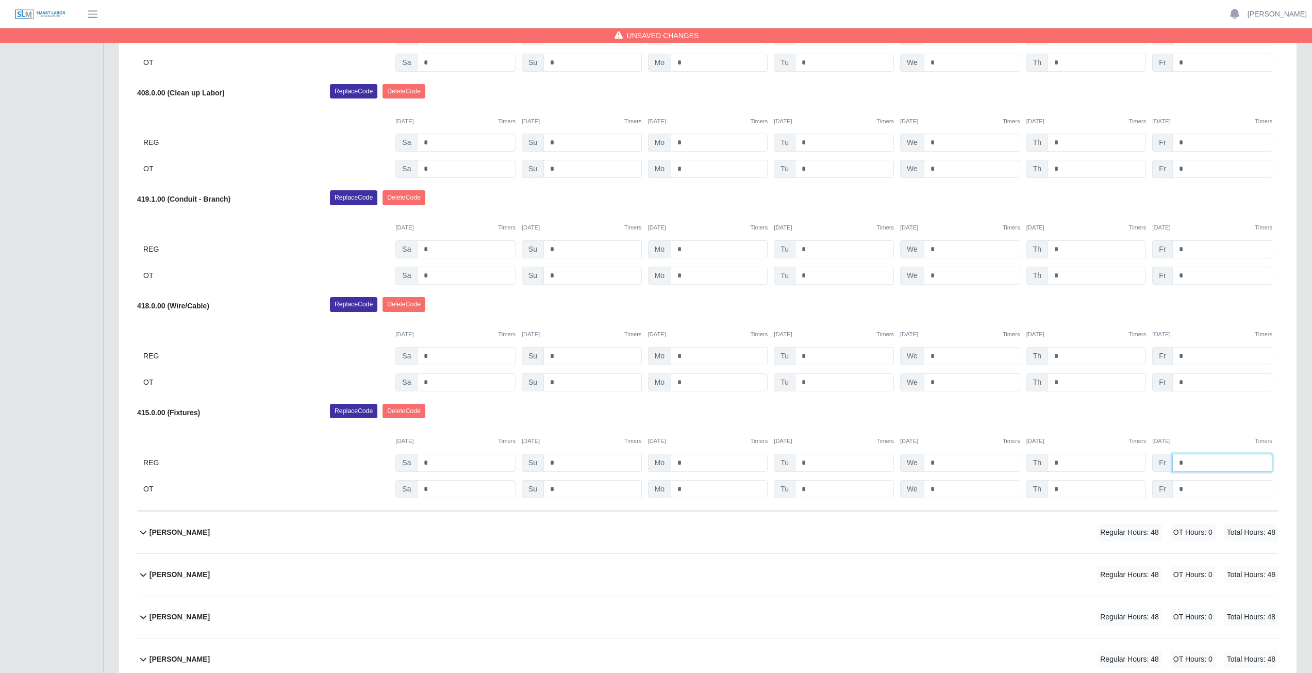
type input "*"
click at [1190, 492] on input "*" at bounding box center [1223, 489] width 100 height 18
type input "*"
click at [1183, 144] on input "*" at bounding box center [1223, 143] width 100 height 18
type input "*"
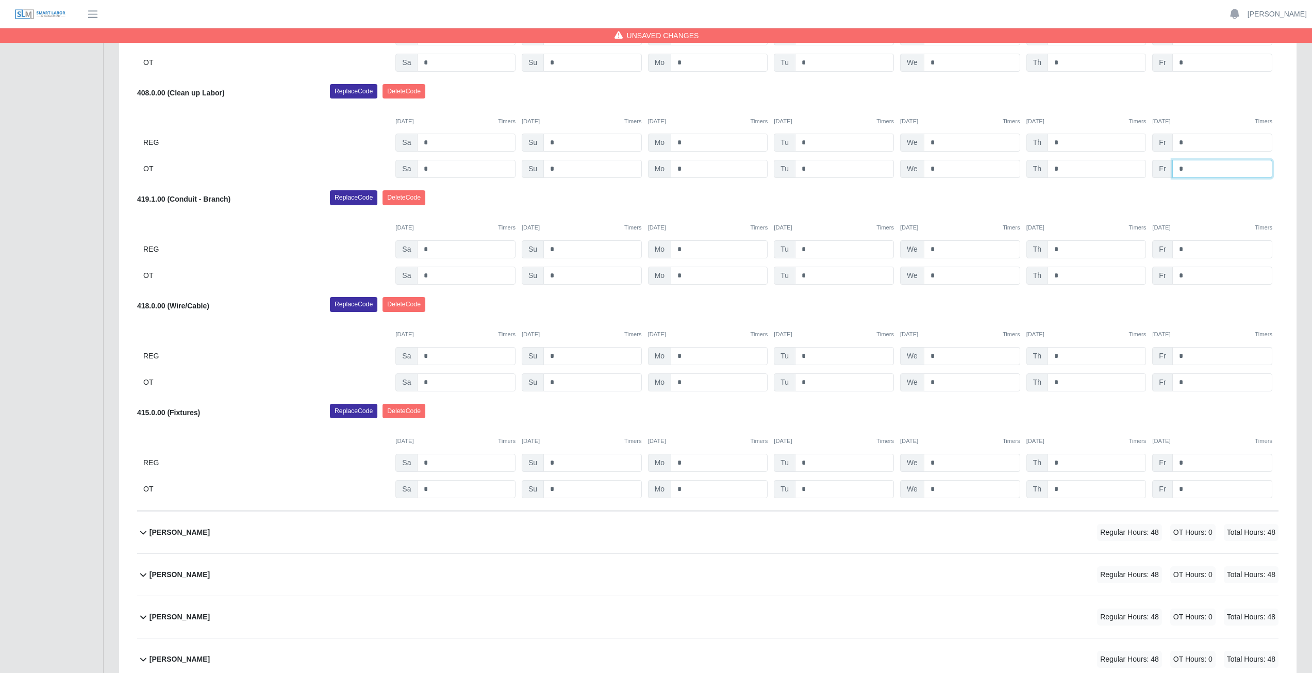
click at [1188, 169] on input "*" at bounding box center [1223, 169] width 100 height 18
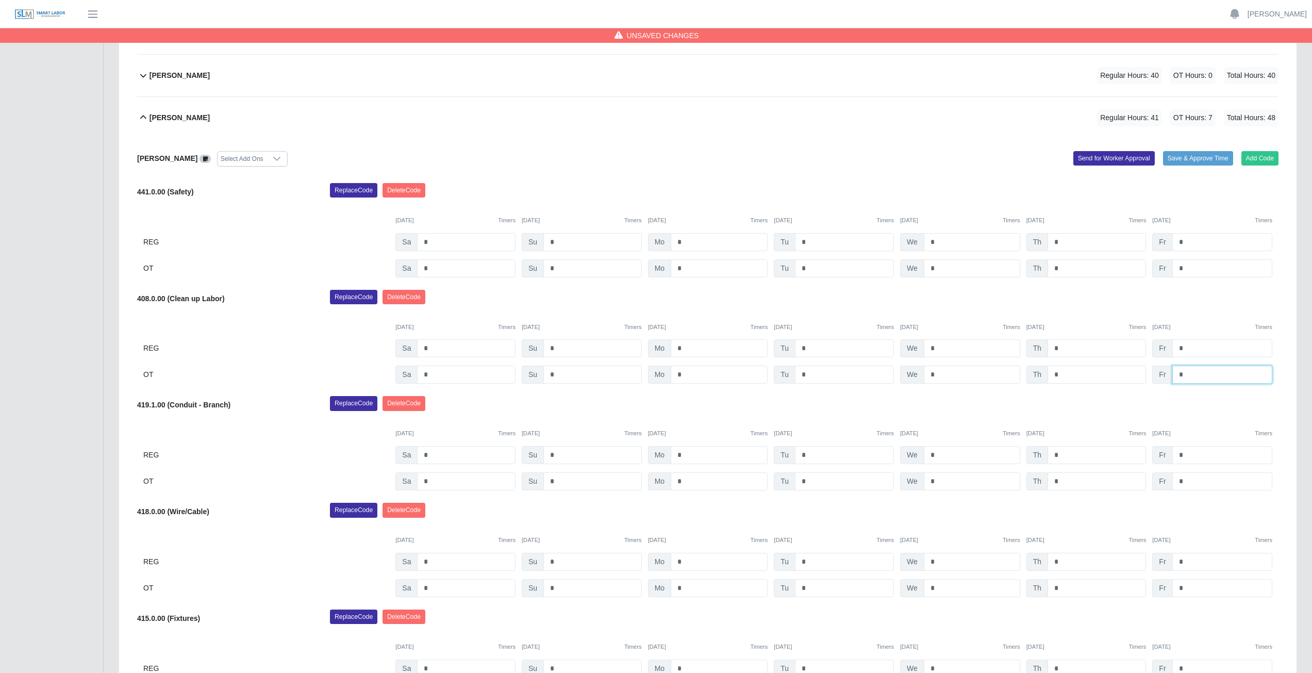
scroll to position [206, 0]
type input "*"
click at [1187, 243] on input "*" at bounding box center [1223, 243] width 100 height 18
type input "*"
click at [1187, 268] on input "*" at bounding box center [1223, 269] width 100 height 18
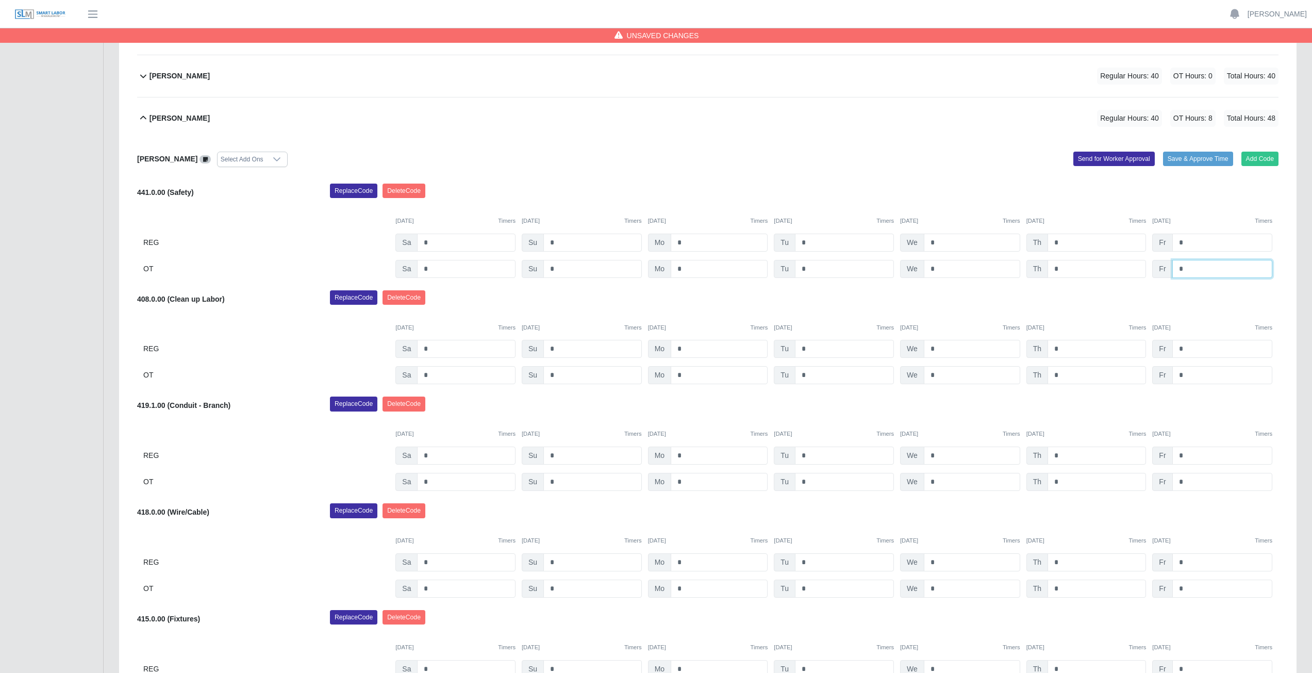
type input "*"
click at [806, 145] on div "Antonio Romero-Torrez Select Add Ons Add Code Save & Approve Time Send for Work…" at bounding box center [708, 428] width 1142 height 578
click at [143, 120] on icon at bounding box center [143, 118] width 12 height 12
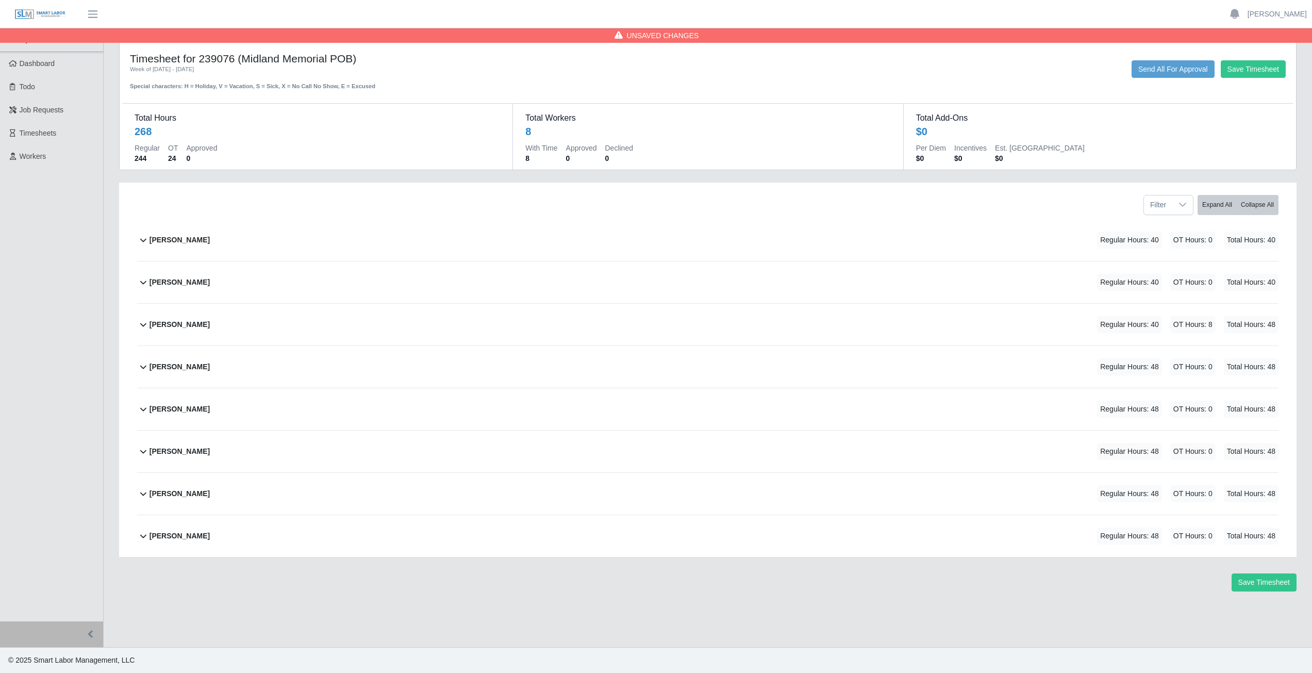
scroll to position [0, 0]
click at [140, 373] on button "Carlos Luquez Regular Hours: 48 OT Hours: 0 Total Hours: 48" at bounding box center [711, 367] width 1149 height 42
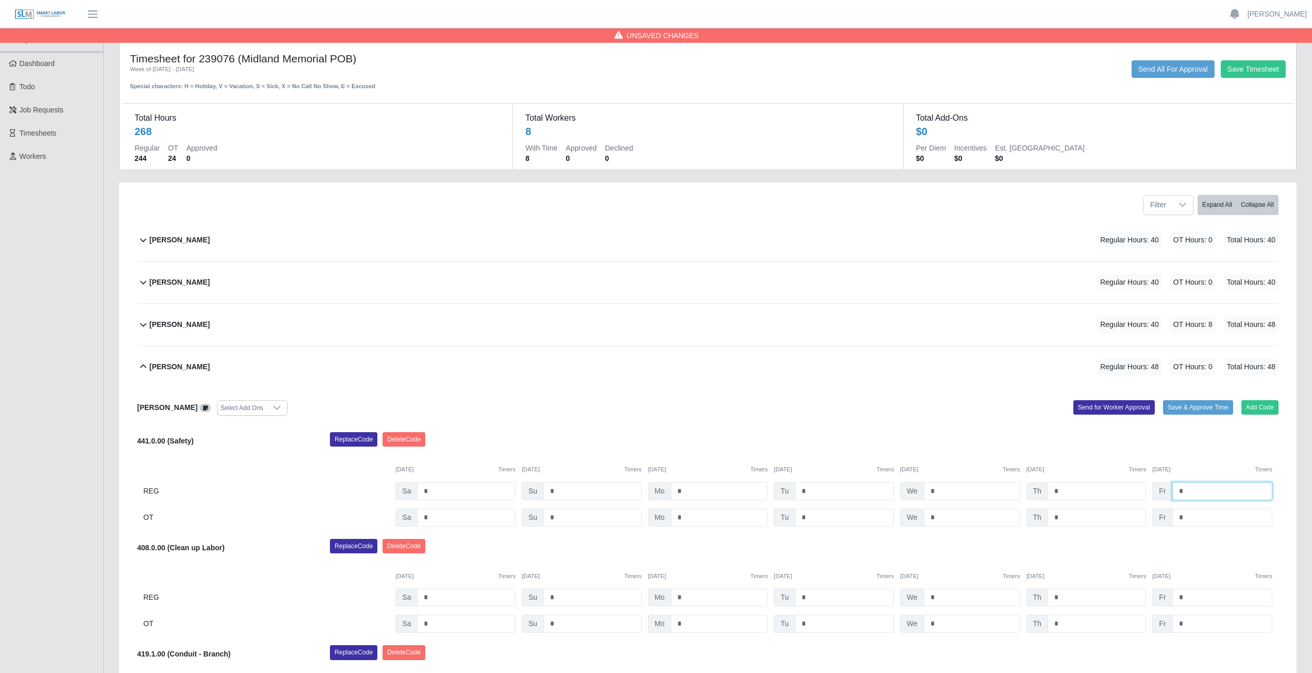
click at [1183, 492] on input "*" at bounding box center [1223, 491] width 100 height 18
type input "*"
click at [1184, 519] on input "*" at bounding box center [1223, 517] width 100 height 18
type input "*"
click at [1189, 600] on input "*" at bounding box center [1223, 597] width 100 height 18
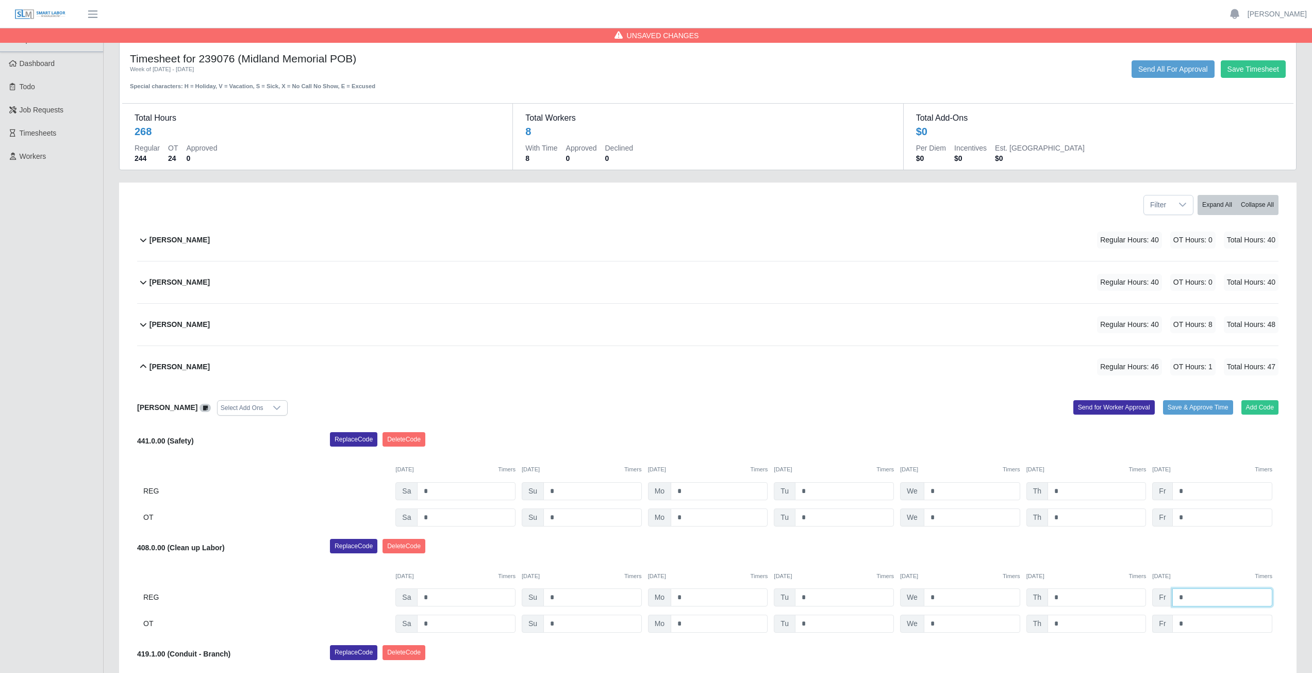
type input "*"
click at [1187, 625] on input "*" at bounding box center [1223, 624] width 100 height 18
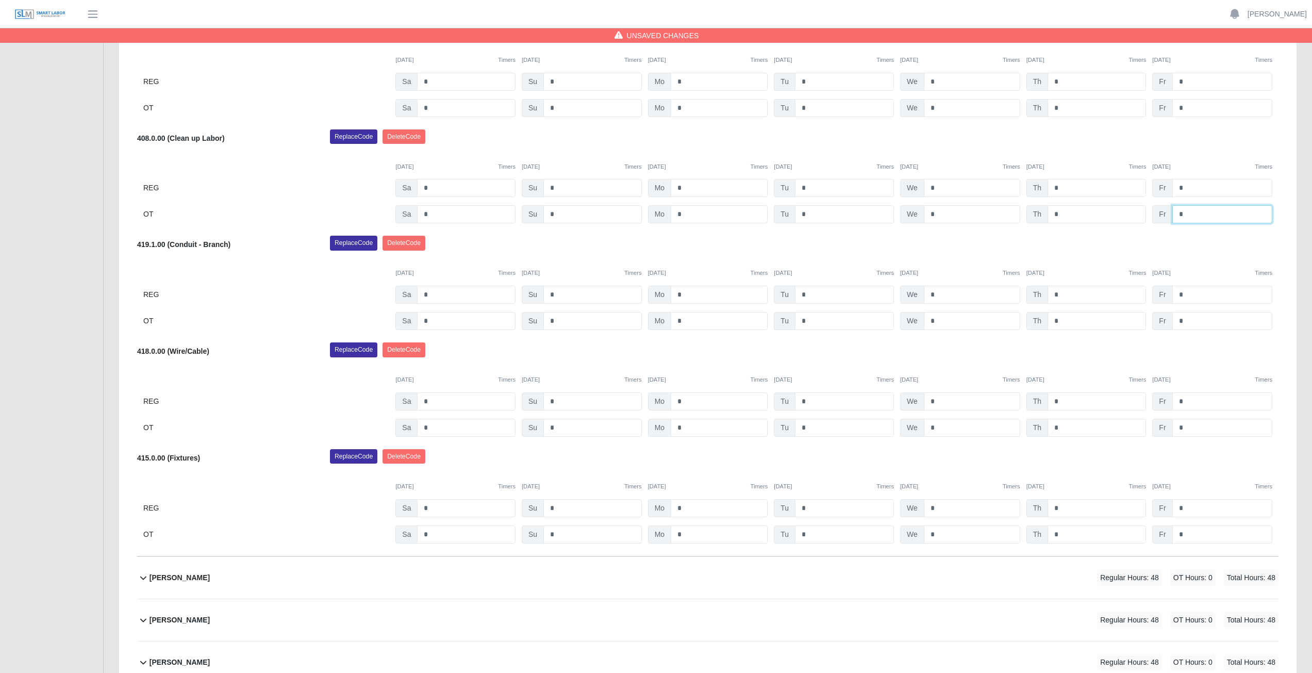
scroll to position [413, 0]
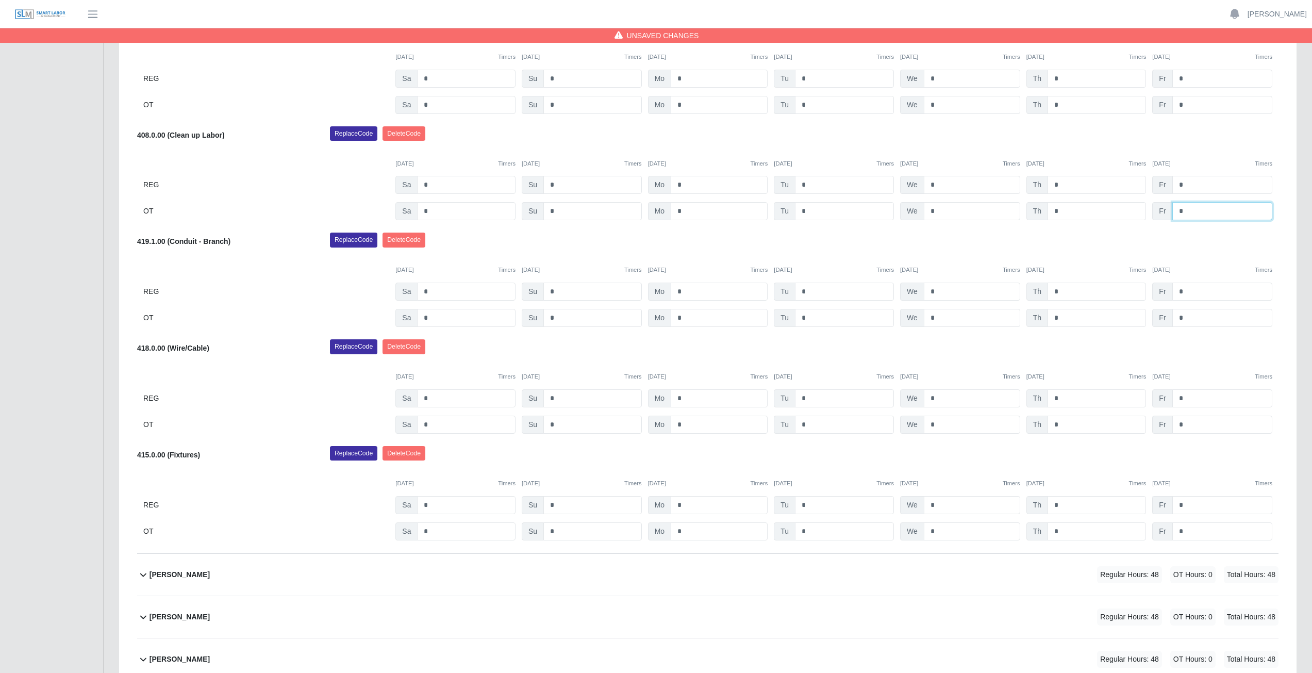
type input "*"
click at [1186, 506] on input "*" at bounding box center [1223, 505] width 100 height 18
type input "*"
click at [1189, 530] on input "*" at bounding box center [1223, 531] width 100 height 18
type input "*"
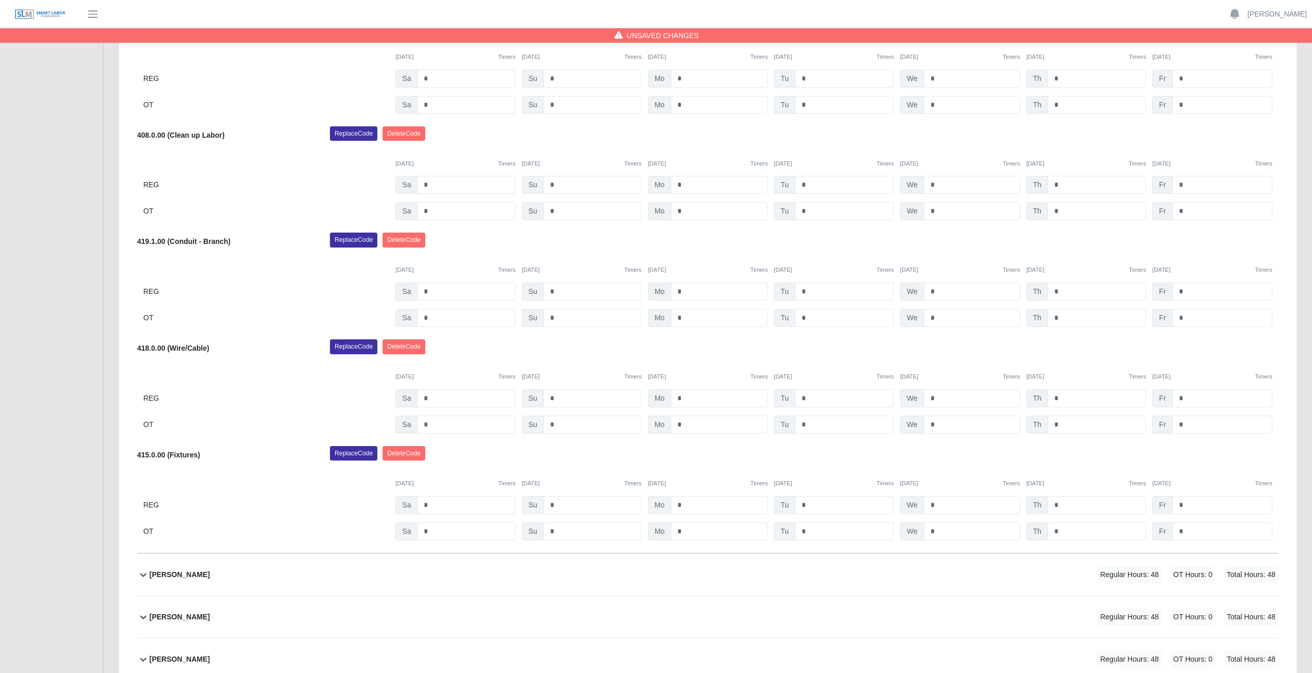
click at [1116, 454] on div "Replace Code Delete Code" at bounding box center [804, 456] width 964 height 21
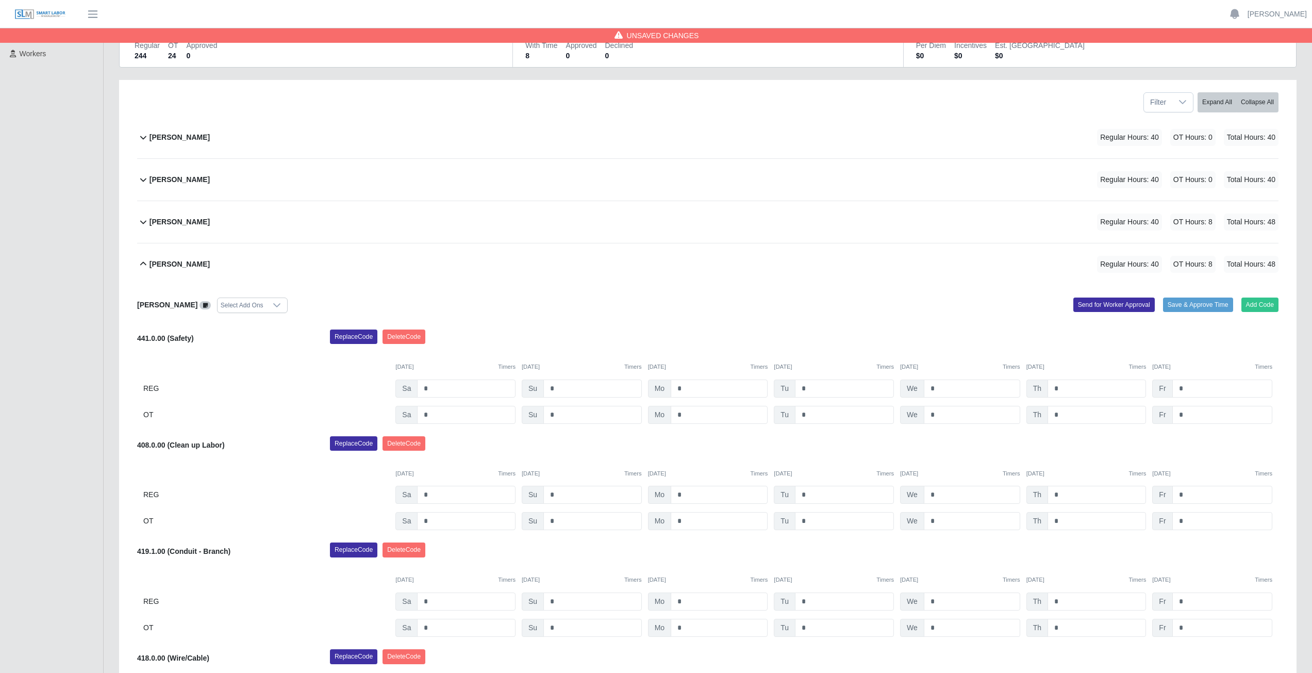
scroll to position [126, 0]
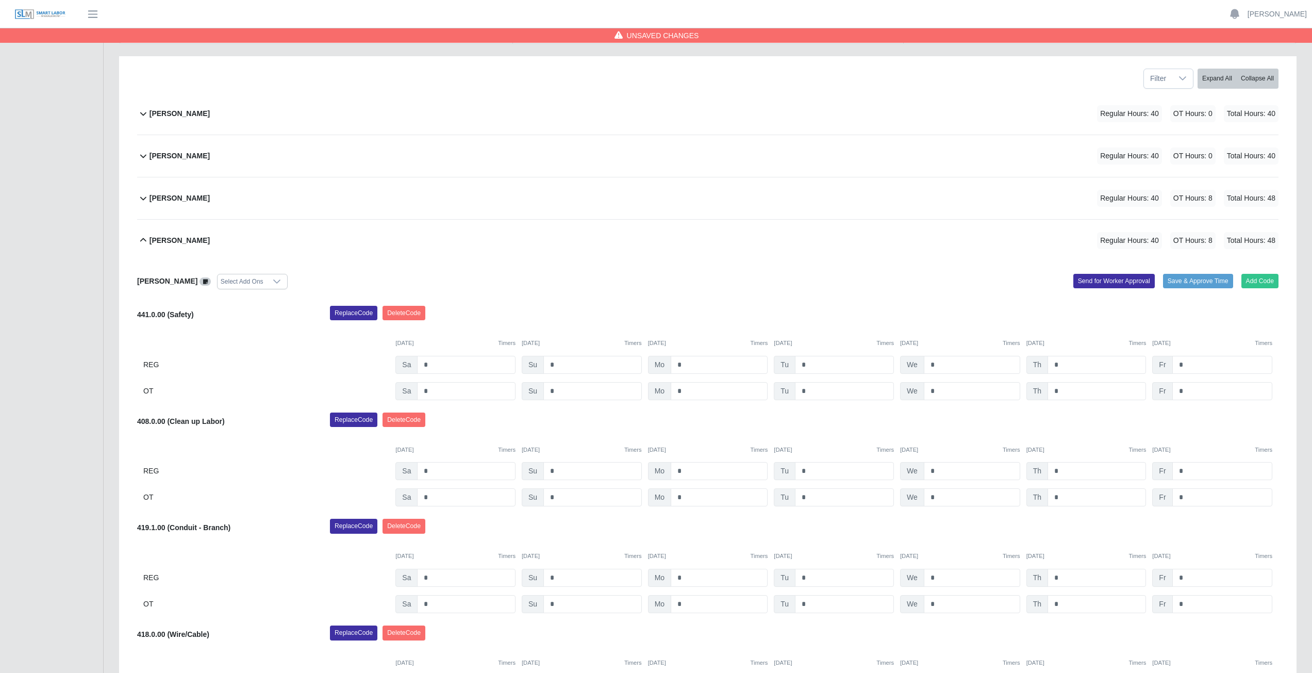
click at [141, 240] on icon at bounding box center [143, 240] width 6 height 4
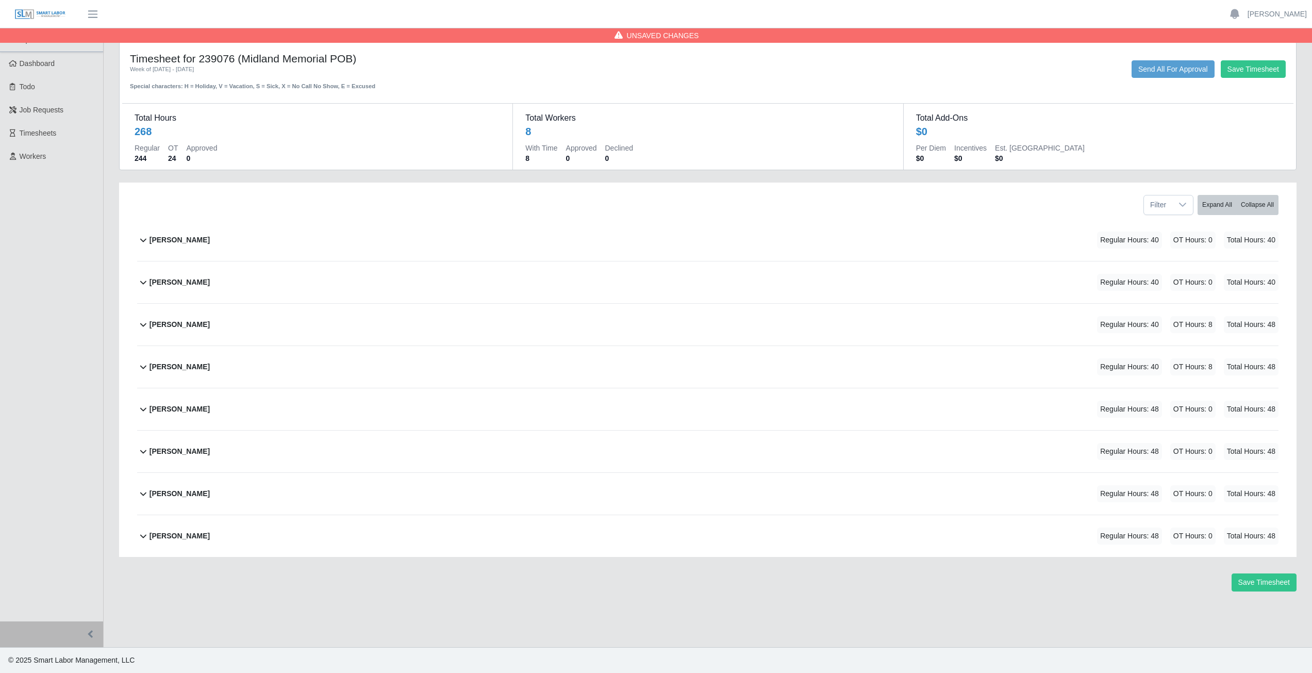
scroll to position [0, 0]
click at [140, 413] on icon at bounding box center [143, 409] width 12 height 12
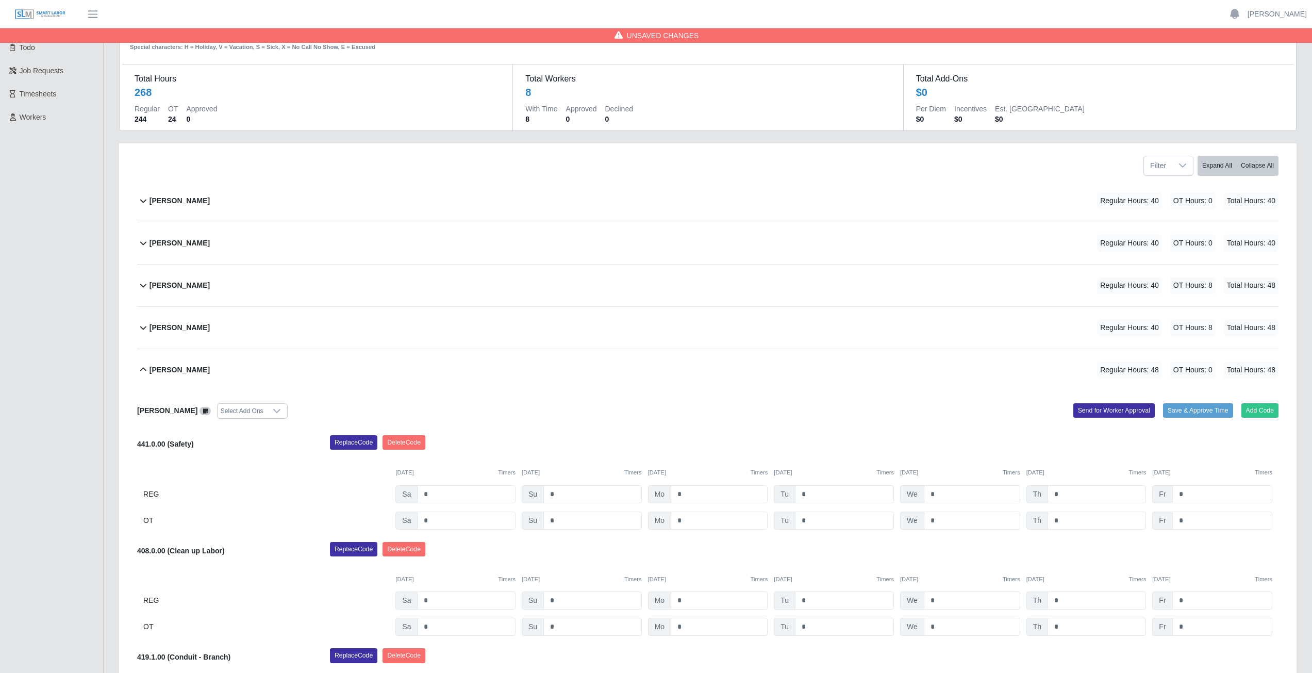
scroll to position [103, 0]
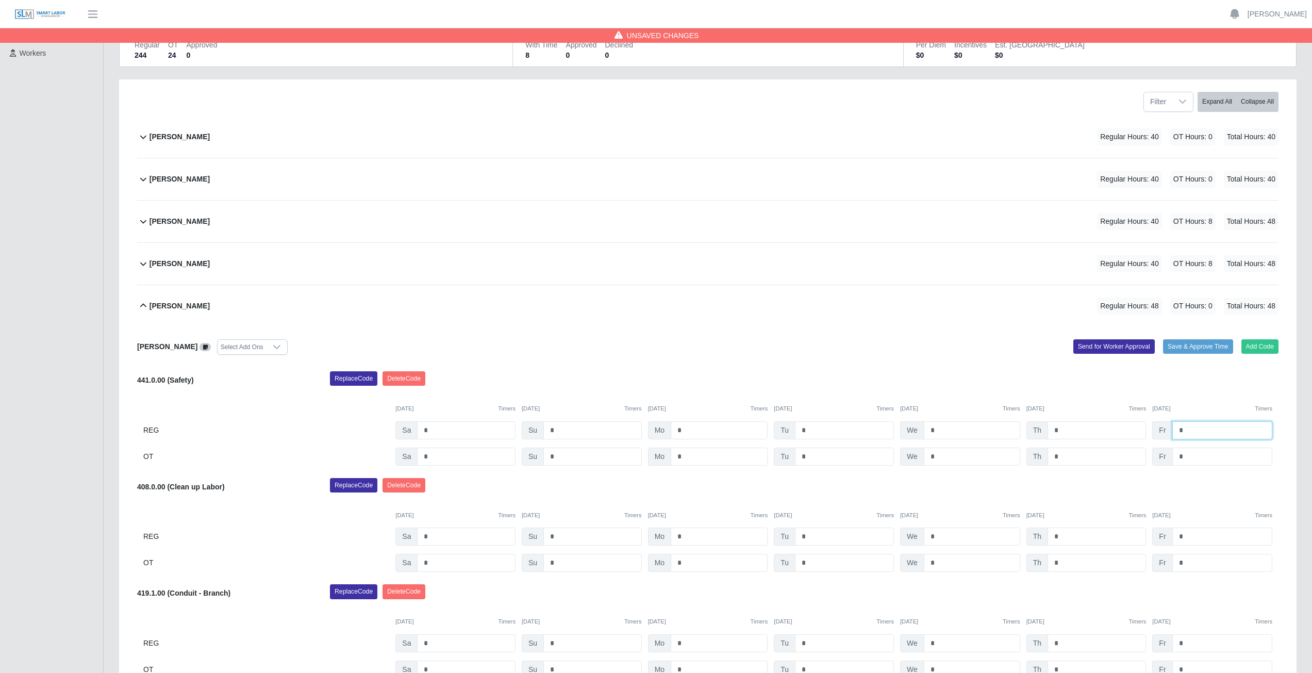
click at [1185, 432] on input "*" at bounding box center [1223, 430] width 100 height 18
type input "*"
click at [1186, 458] on input "*" at bounding box center [1223, 457] width 100 height 18
type input "*"
click at [1185, 537] on input "*" at bounding box center [1223, 536] width 100 height 18
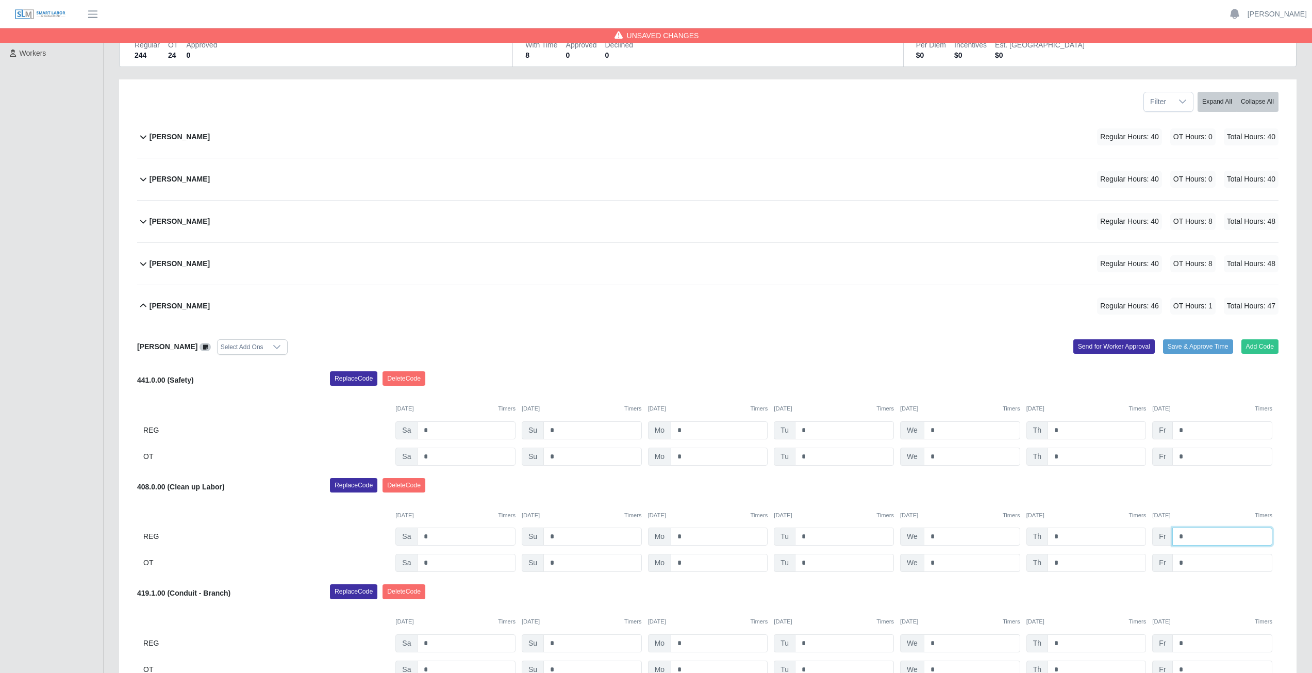
type input "*"
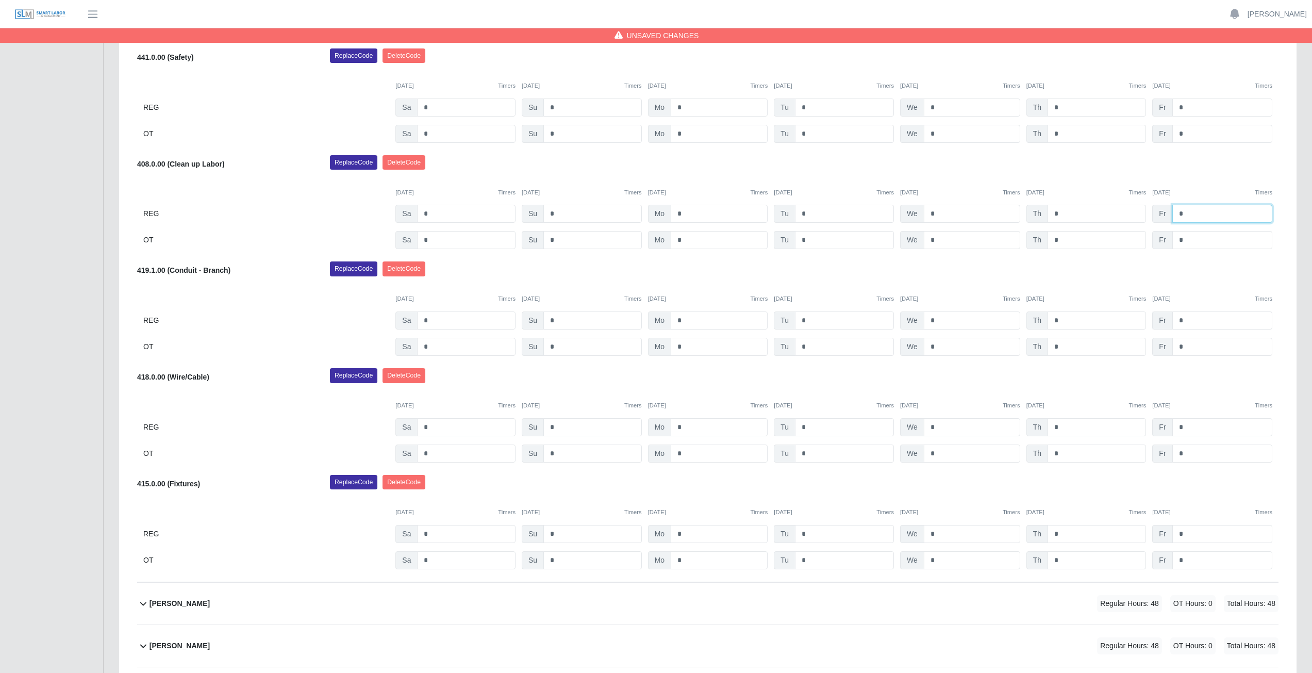
scroll to position [516, 0]
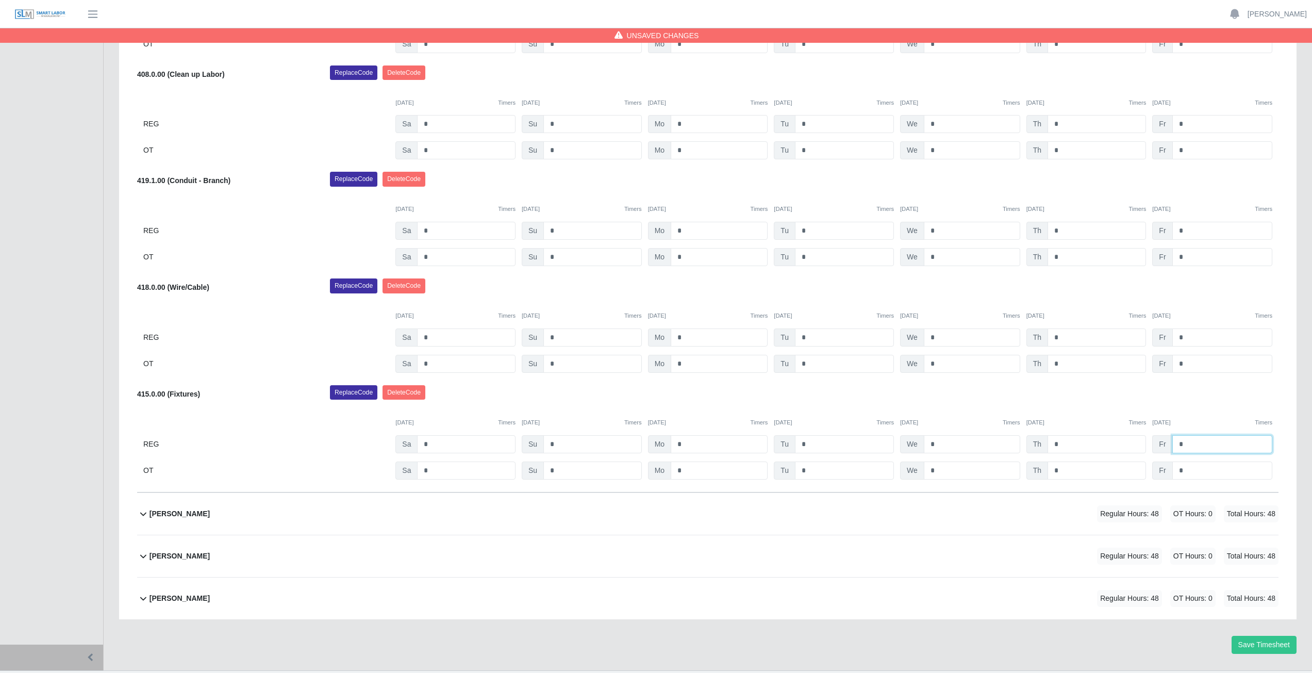
click at [1190, 443] on input "*" at bounding box center [1223, 444] width 100 height 18
type input "*"
click at [1189, 468] on input "*" at bounding box center [1223, 470] width 100 height 18
type input "*"
click at [1192, 415] on div "09/06/2025 Timers 09/07/2025 Timers 09/08/2025 Timers 09/09/2025 Timers 09/10/2…" at bounding box center [708, 416] width 1142 height 21
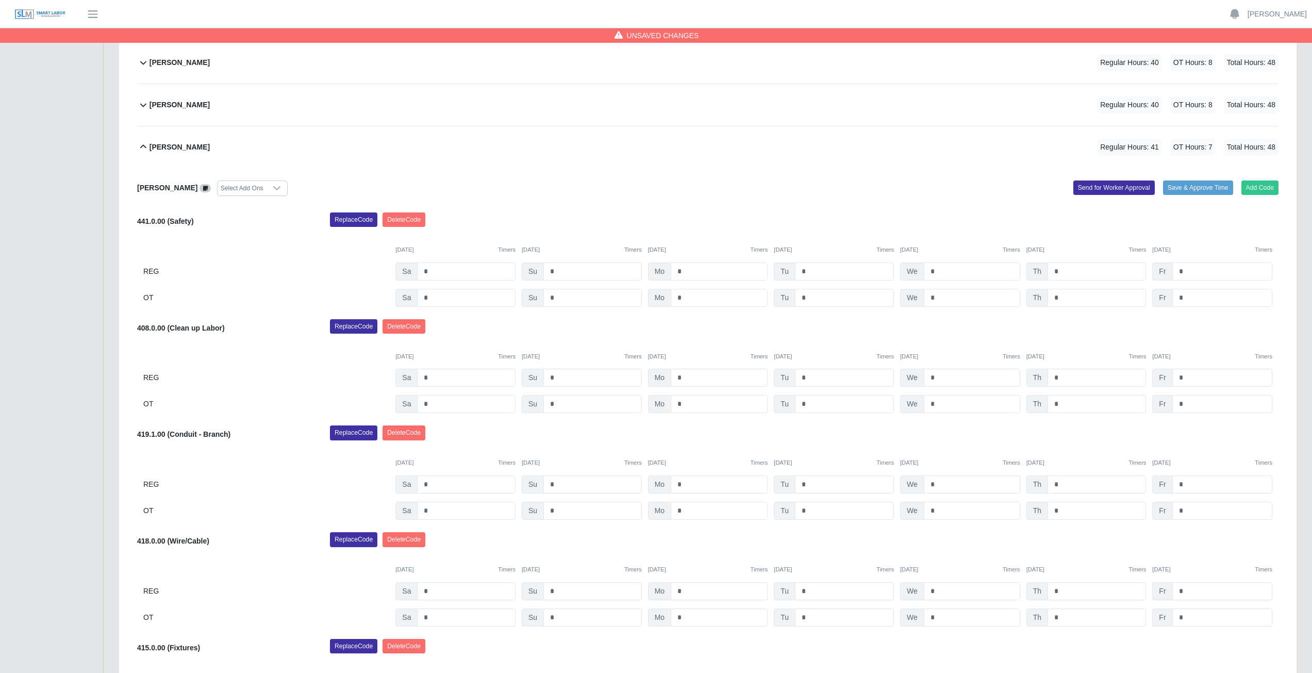
scroll to position [258, 0]
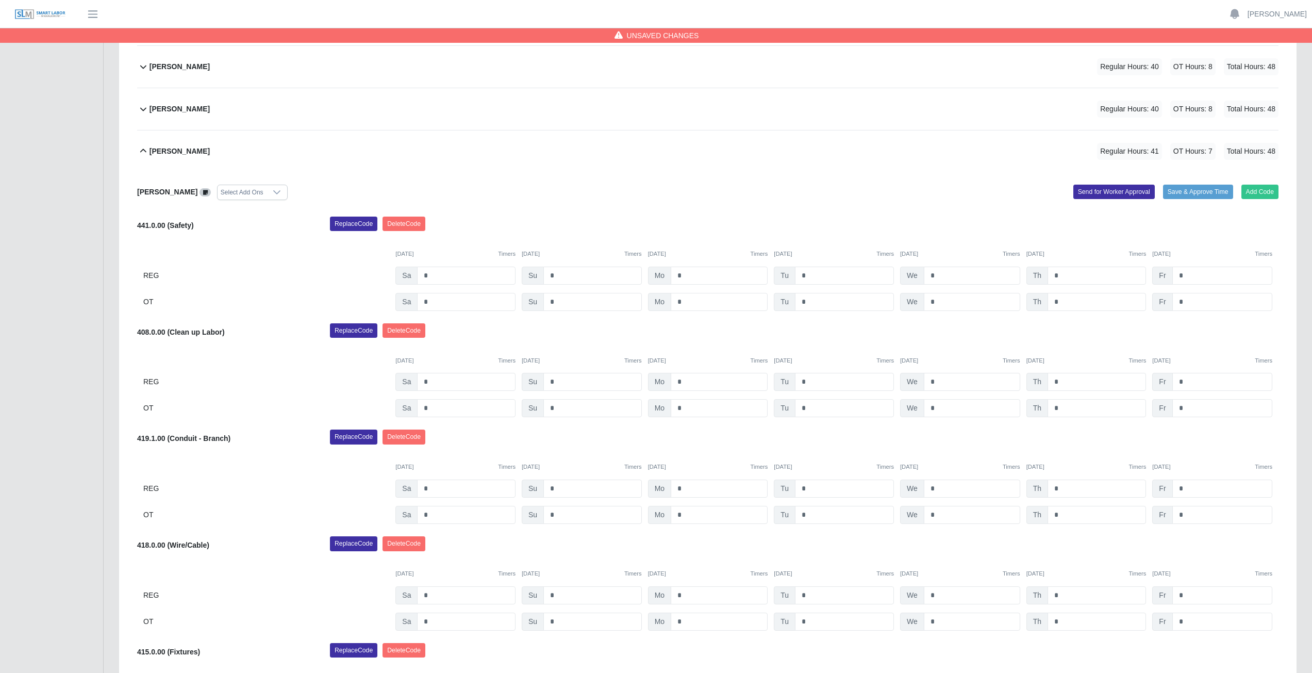
click at [141, 153] on icon at bounding box center [143, 151] width 12 height 12
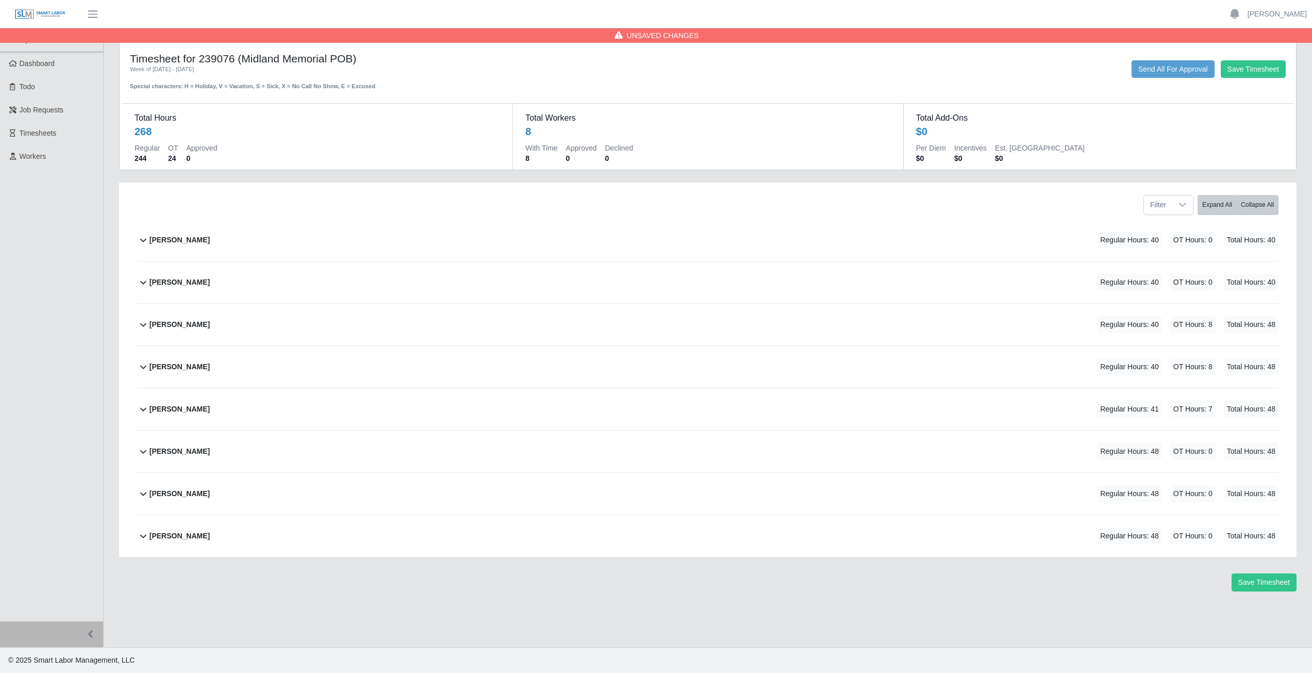
scroll to position [0, 0]
click at [145, 408] on icon at bounding box center [143, 409] width 12 height 12
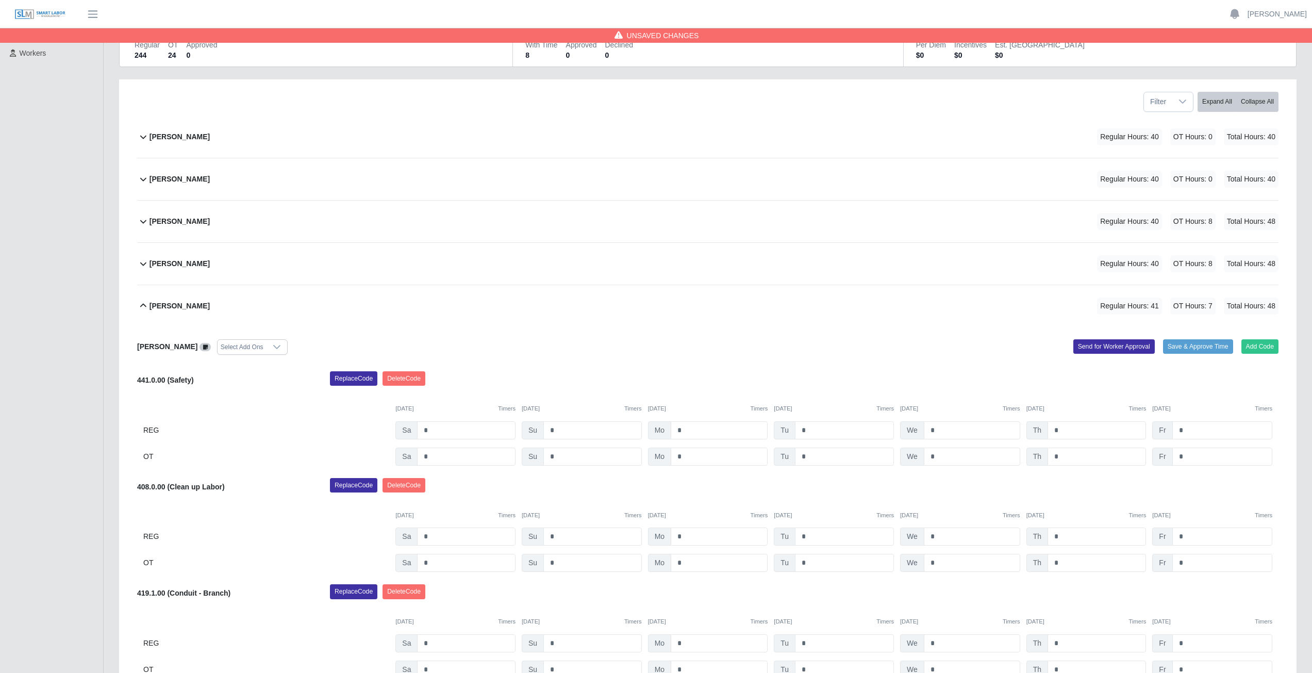
scroll to position [155, 0]
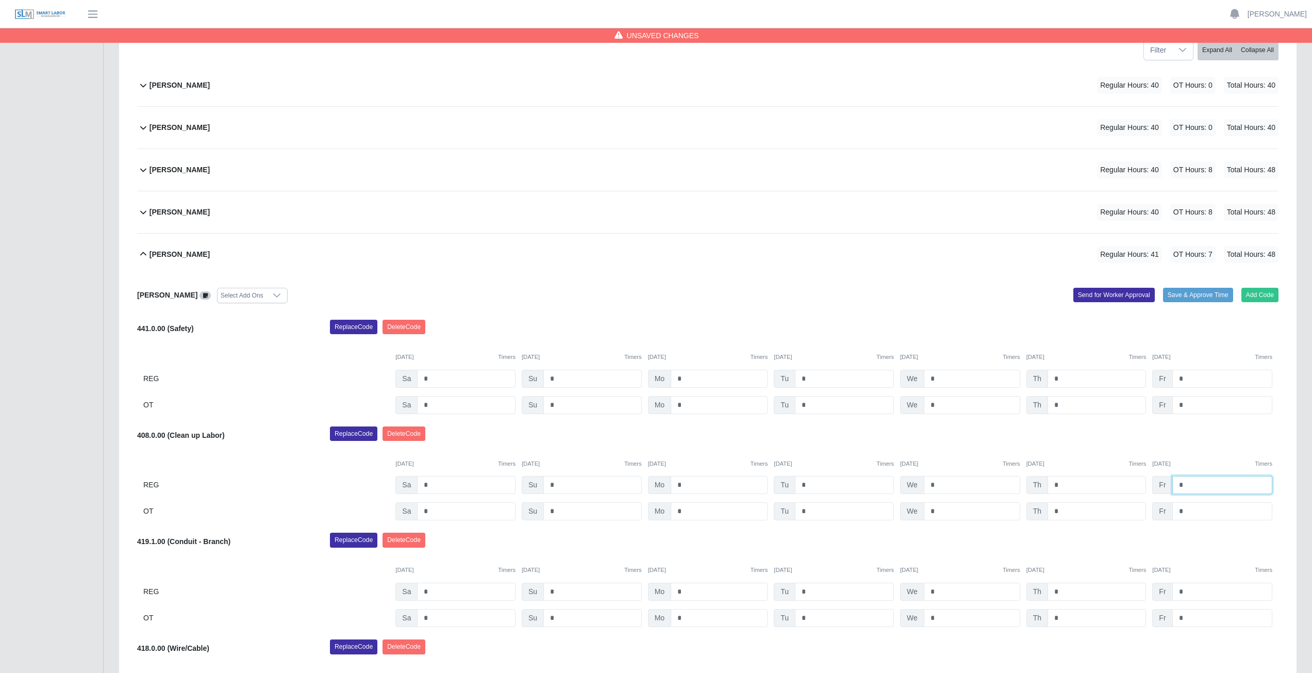
click at [1186, 484] on input "*" at bounding box center [1223, 485] width 100 height 18
type input "*"
click at [1187, 514] on input "*" at bounding box center [1223, 511] width 100 height 18
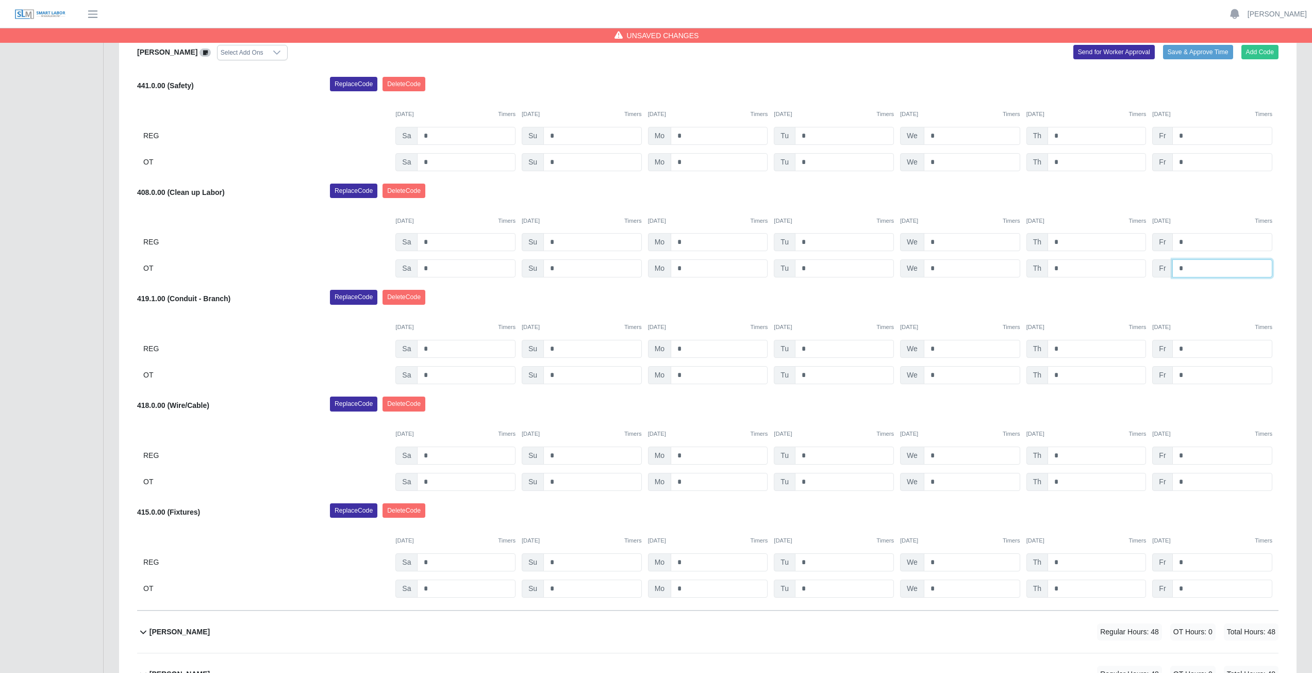
scroll to position [258, 0]
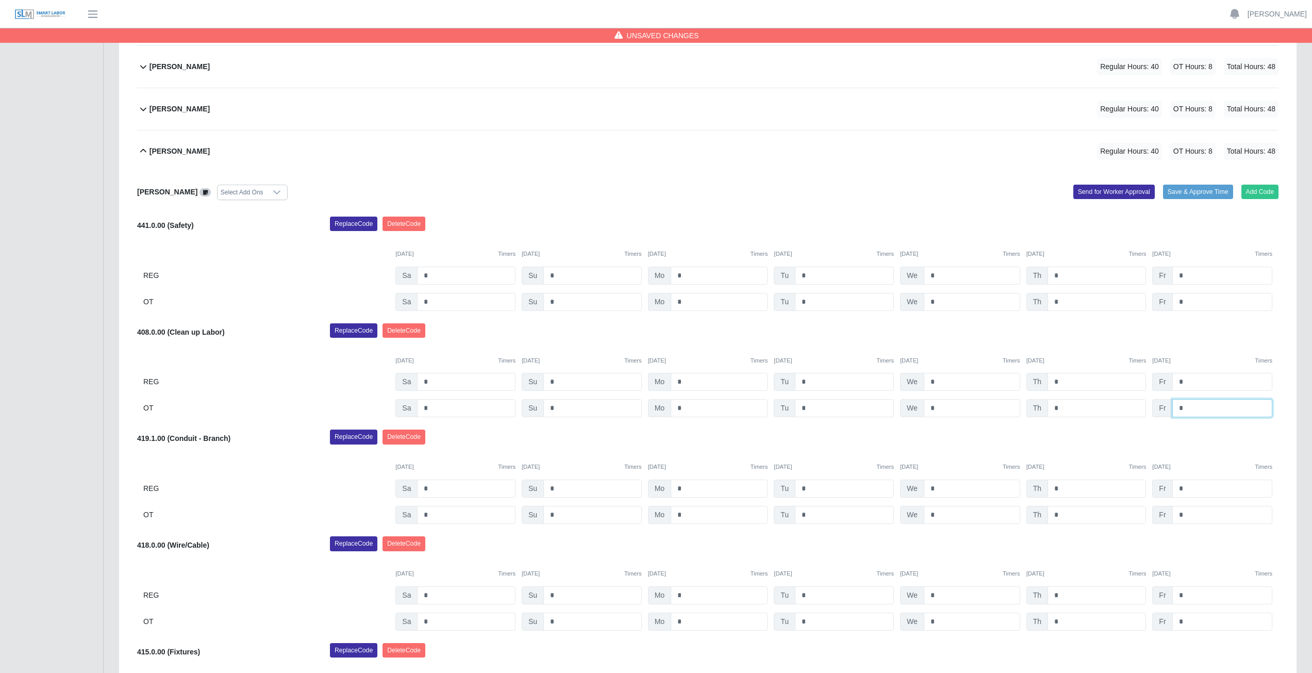
type input "*"
click at [144, 151] on icon at bounding box center [143, 151] width 6 height 4
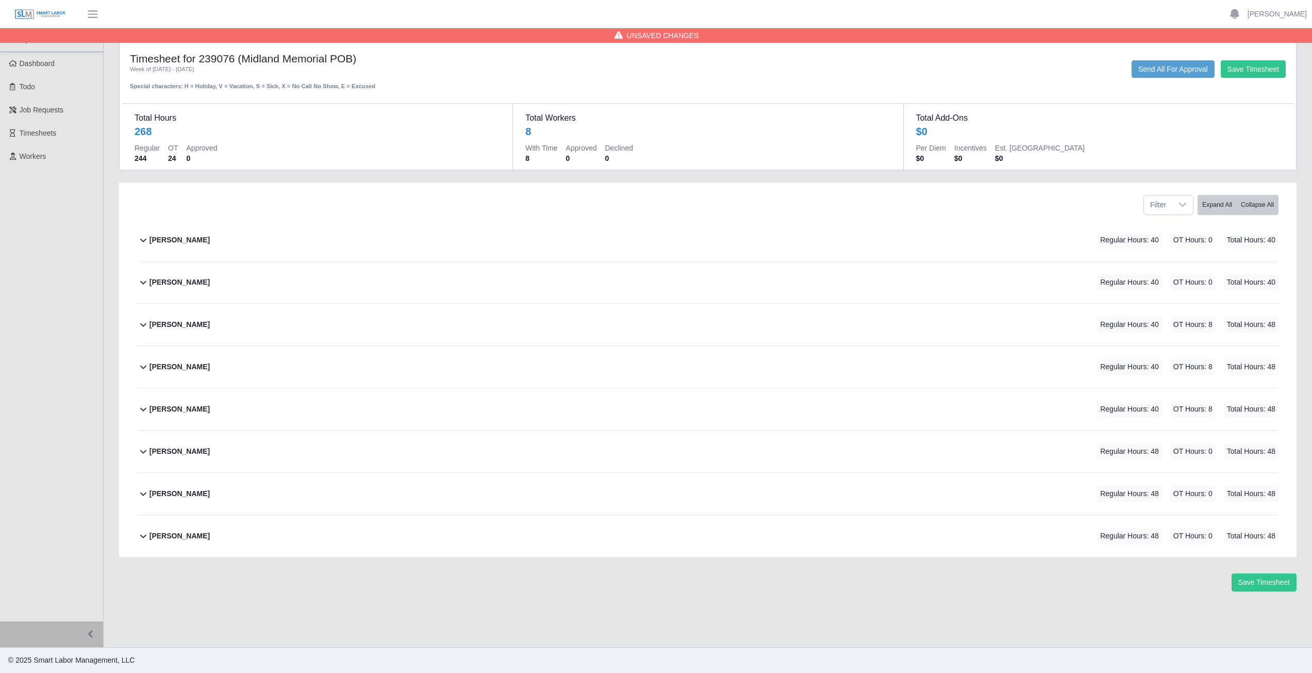
scroll to position [0, 0]
click at [141, 454] on icon at bounding box center [143, 451] width 12 height 12
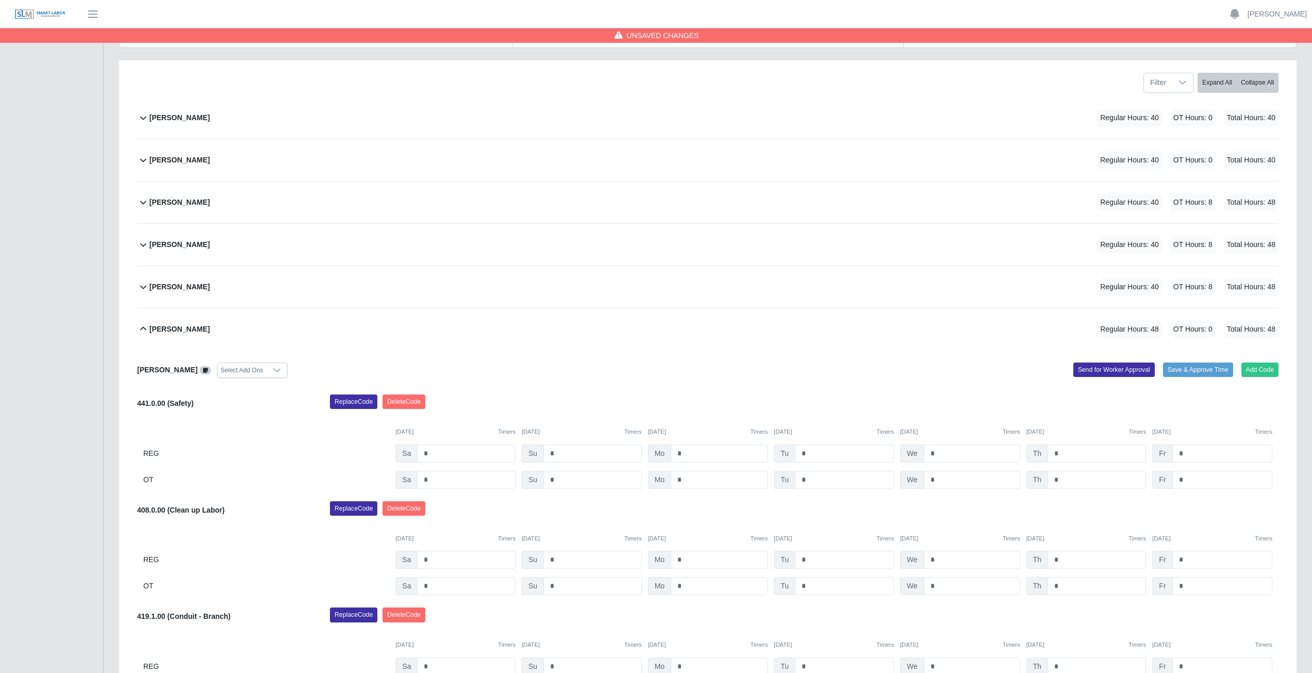
scroll to position [155, 0]
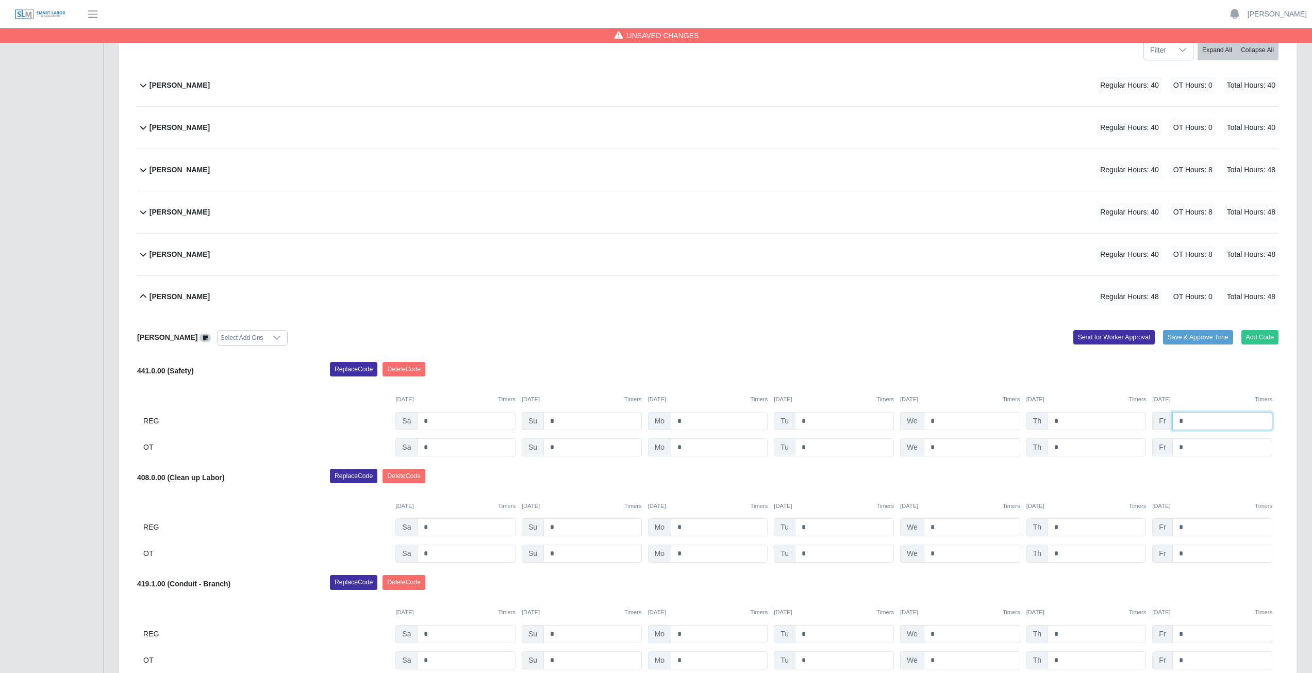
drag, startPoint x: 1184, startPoint y: 424, endPoint x: 1190, endPoint y: 419, distance: 6.9
click at [1190, 419] on input "*" at bounding box center [1223, 421] width 100 height 18
type input "*"
click at [1187, 448] on input "*" at bounding box center [1223, 447] width 100 height 18
type input "*"
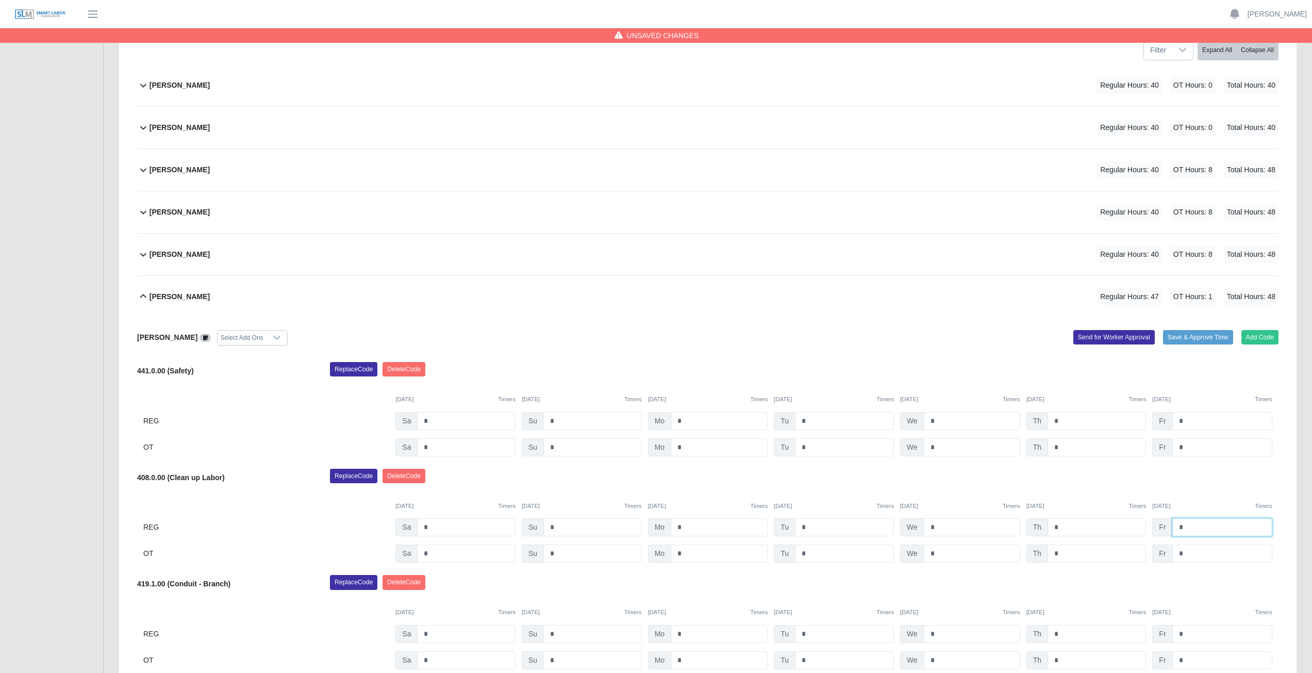
click at [1189, 529] on input "*" at bounding box center [1223, 527] width 100 height 18
type input "*"
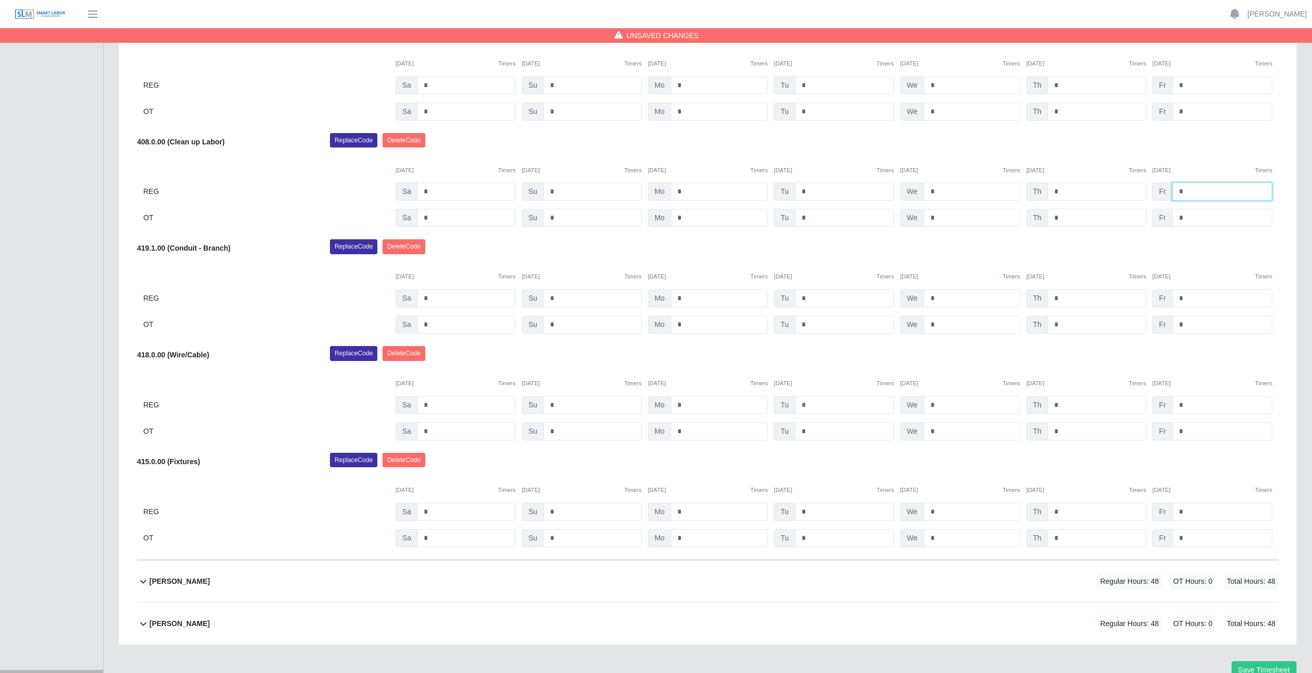
scroll to position [539, 0]
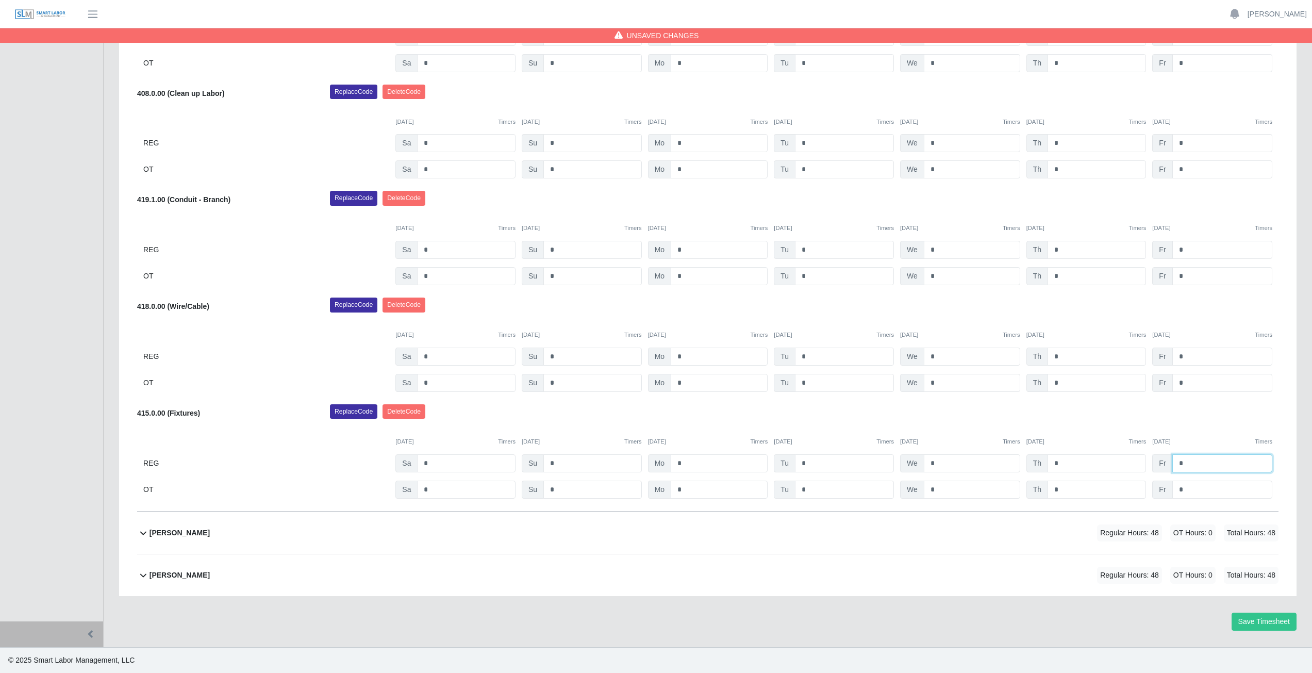
click at [1184, 465] on input "*" at bounding box center [1223, 463] width 100 height 18
type input "*"
click at [1184, 490] on input "*" at bounding box center [1223, 490] width 100 height 18
type input "*"
click at [1111, 415] on div "Replace Code Delete Code" at bounding box center [804, 414] width 964 height 21
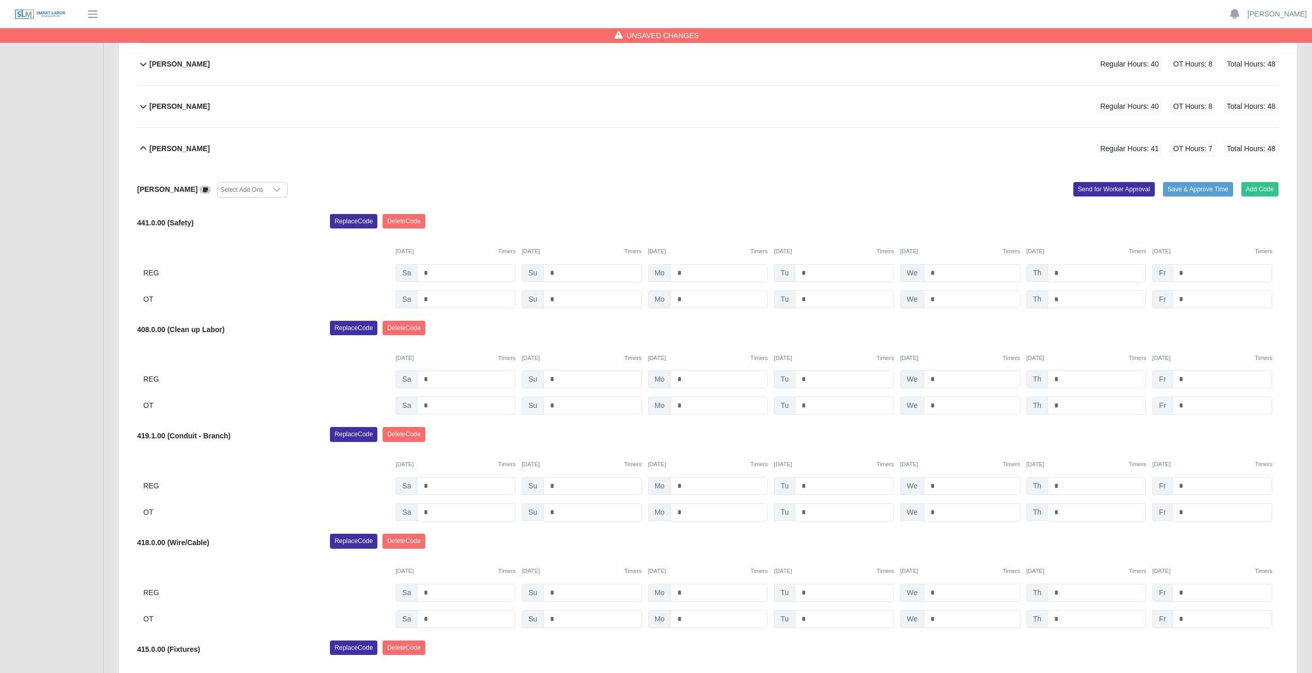
scroll to position [281, 0]
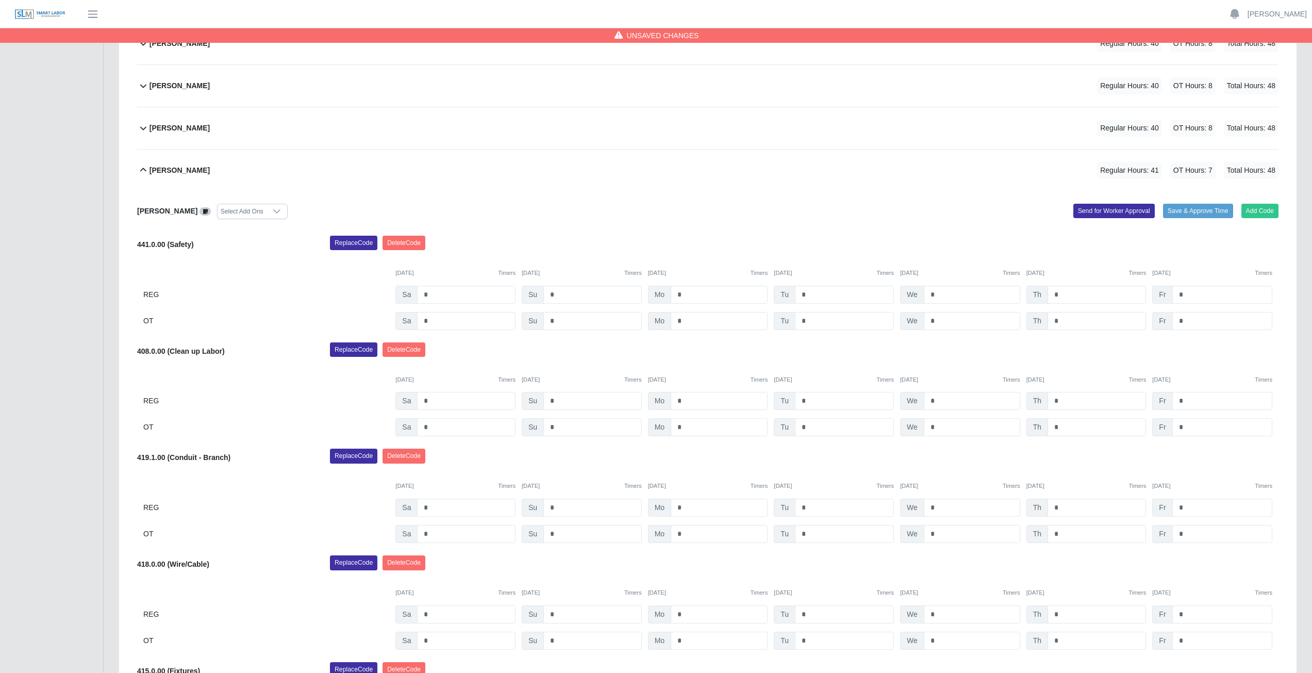
click at [142, 170] on icon at bounding box center [143, 170] width 6 height 4
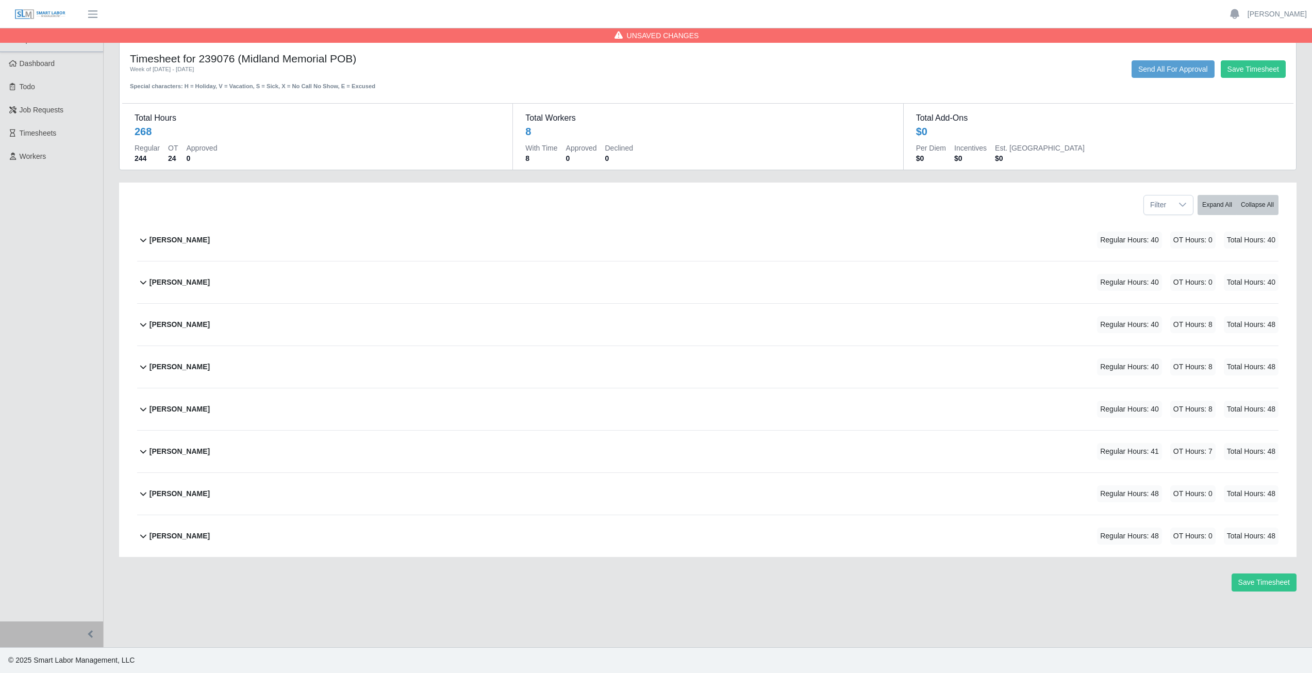
scroll to position [0, 0]
click at [141, 454] on icon at bounding box center [143, 451] width 12 height 12
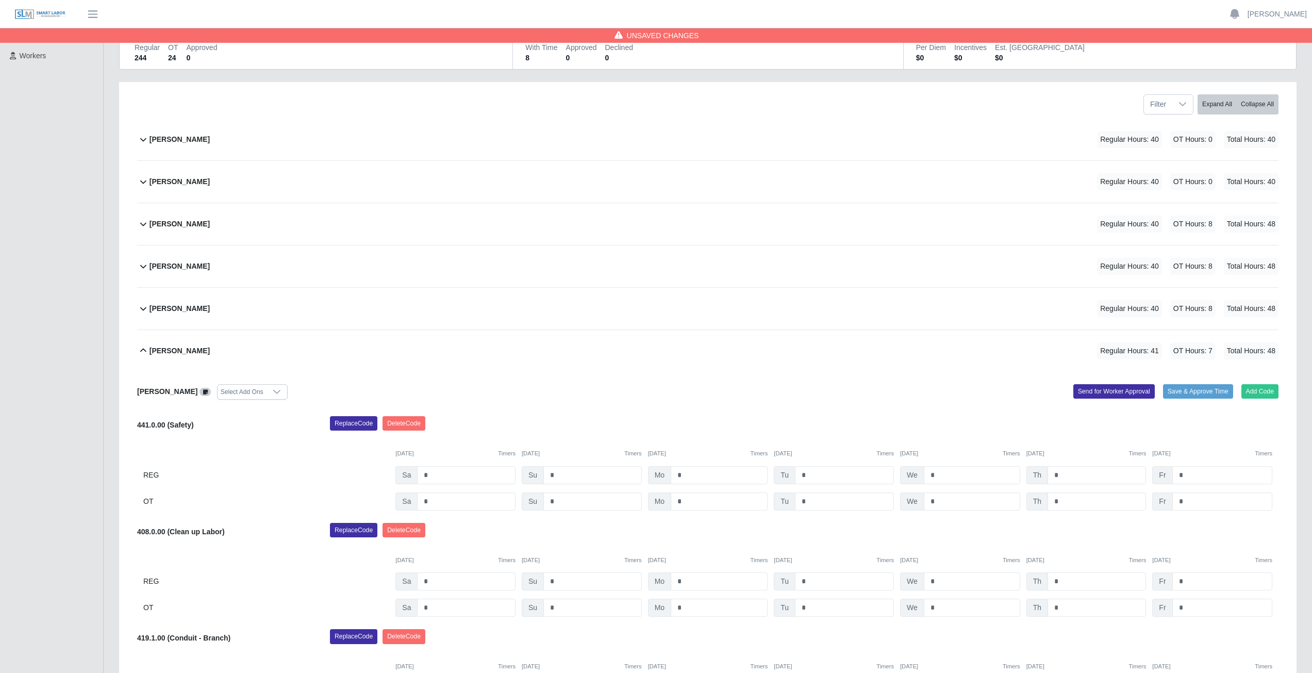
scroll to position [155, 0]
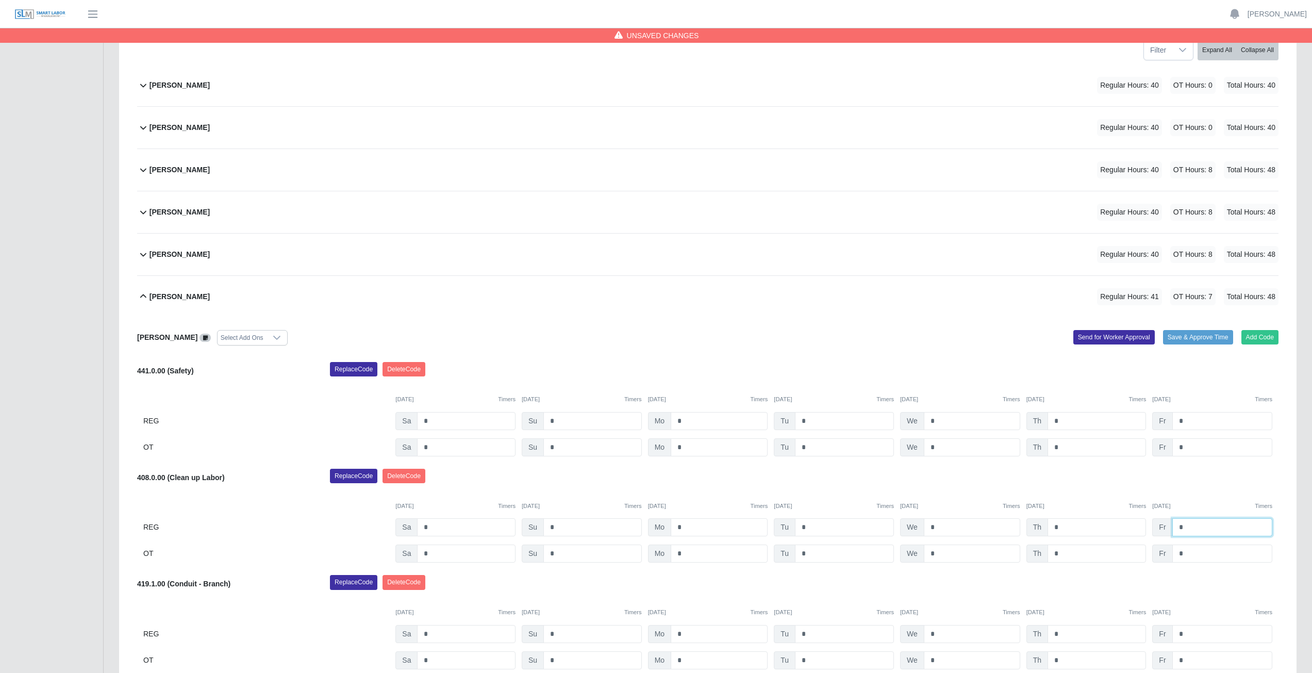
click at [1183, 527] on input "*" at bounding box center [1223, 527] width 100 height 18
type input "*"
click at [1188, 552] on input "*" at bounding box center [1223, 554] width 100 height 18
type input "*"
click at [1118, 469] on div "Replace Code Delete Code" at bounding box center [804, 479] width 964 height 21
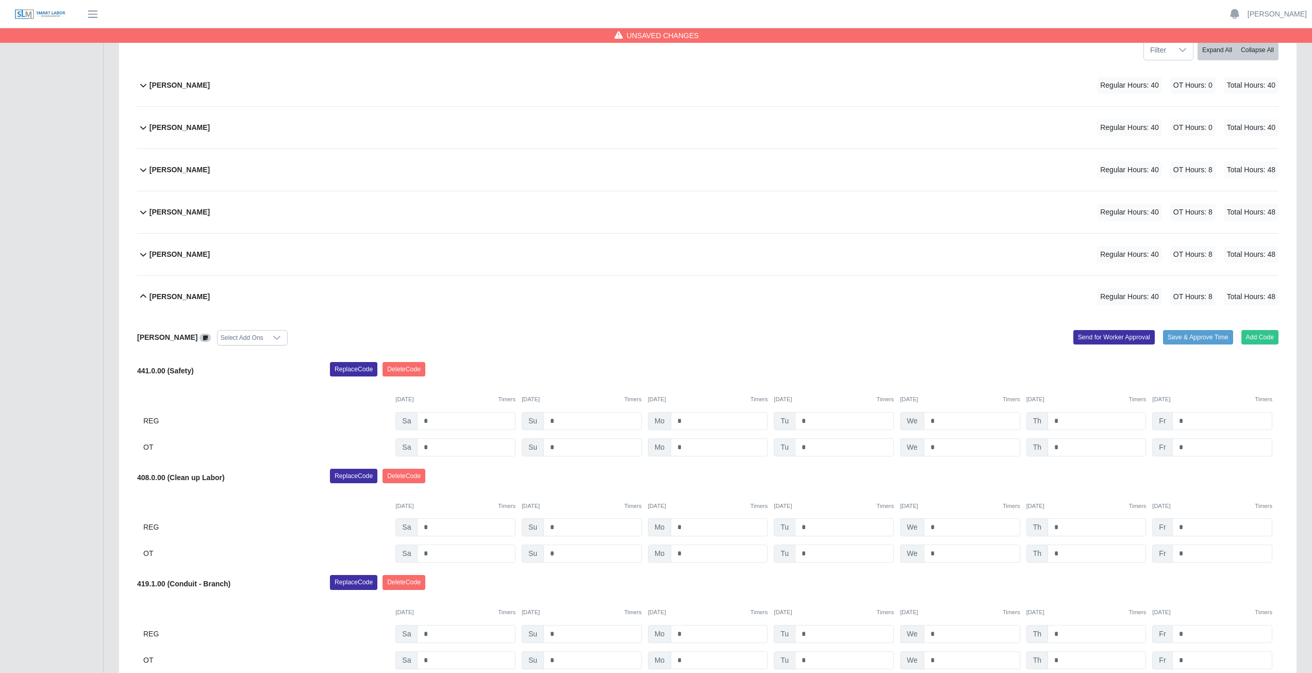
click at [144, 297] on icon at bounding box center [143, 296] width 12 height 12
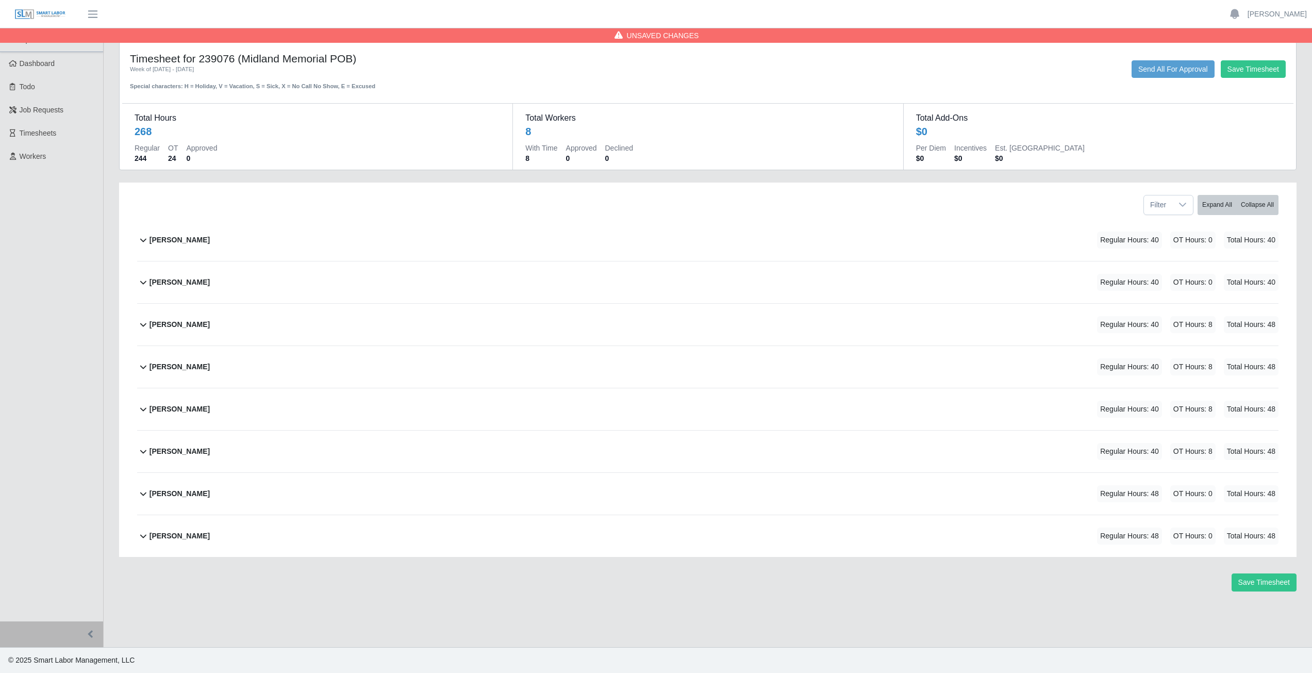
scroll to position [0, 0]
click at [141, 496] on icon at bounding box center [143, 493] width 12 height 12
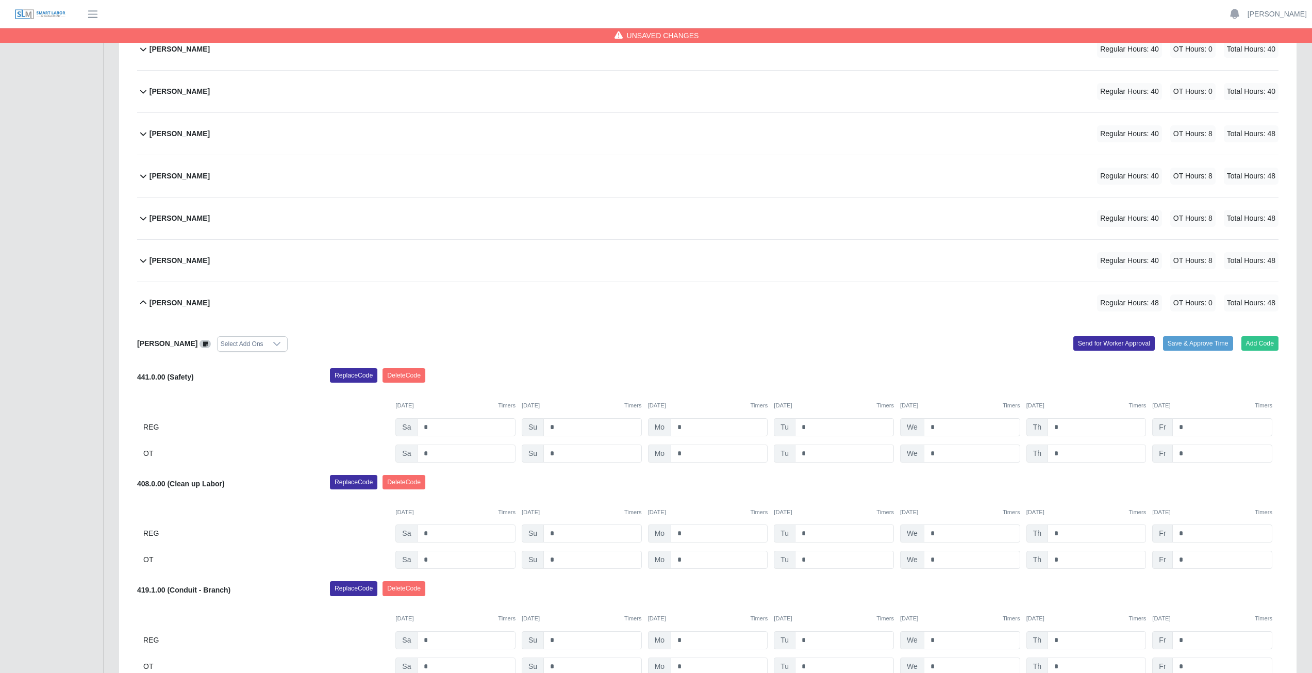
scroll to position [206, 0]
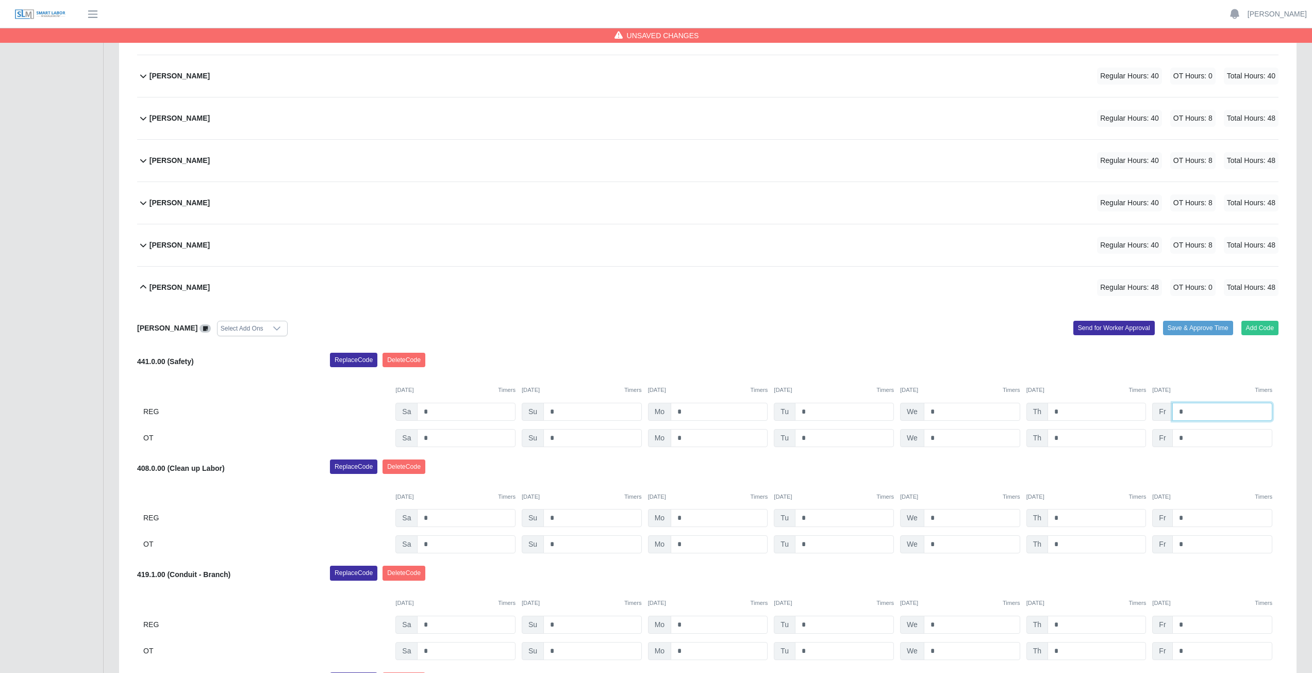
click at [1185, 411] on input "*" at bounding box center [1223, 412] width 100 height 18
type input "*"
click at [1193, 441] on input "*" at bounding box center [1223, 438] width 100 height 18
type input "*"
click at [1183, 519] on input "*" at bounding box center [1223, 518] width 100 height 18
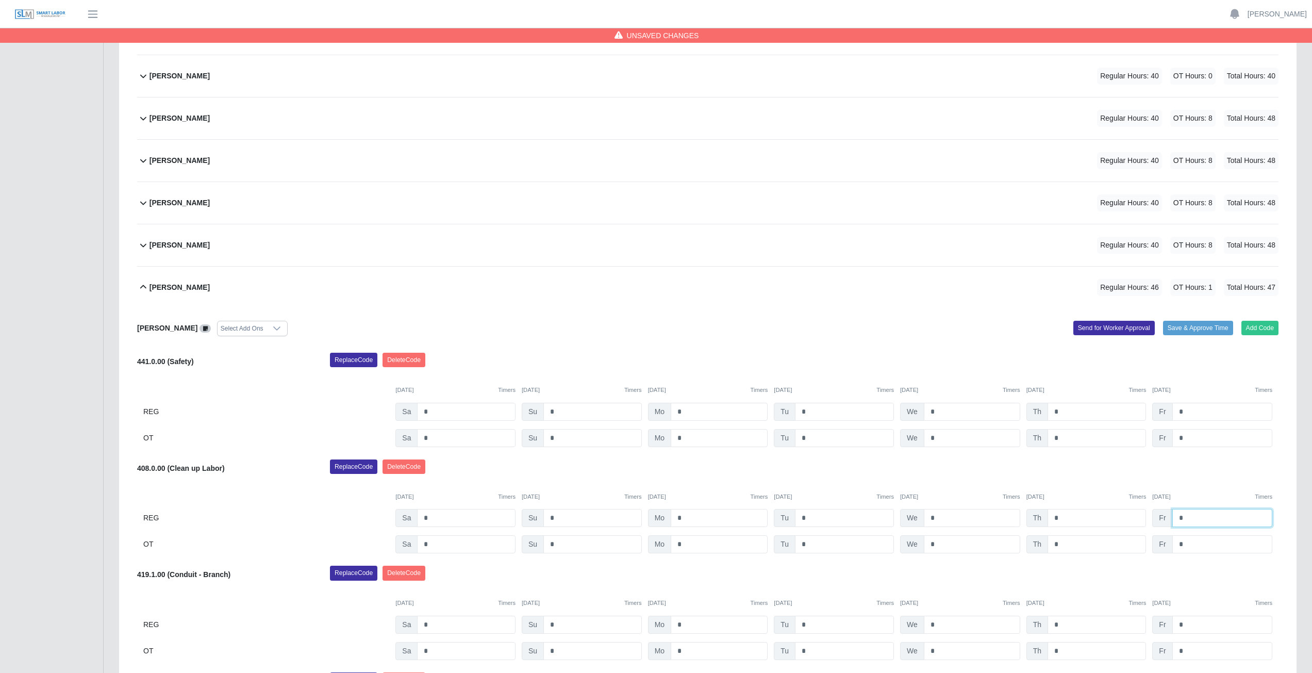
type input "*"
click at [1188, 546] on input "*" at bounding box center [1223, 544] width 100 height 18
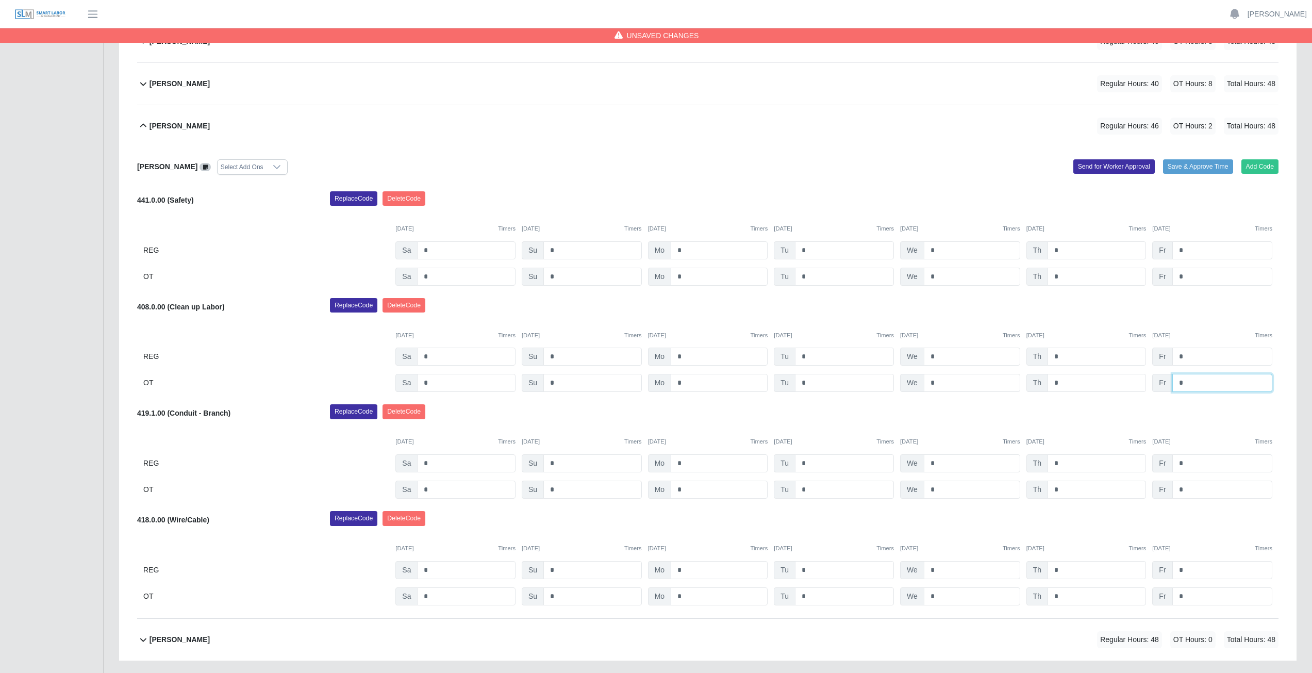
scroll to position [432, 0]
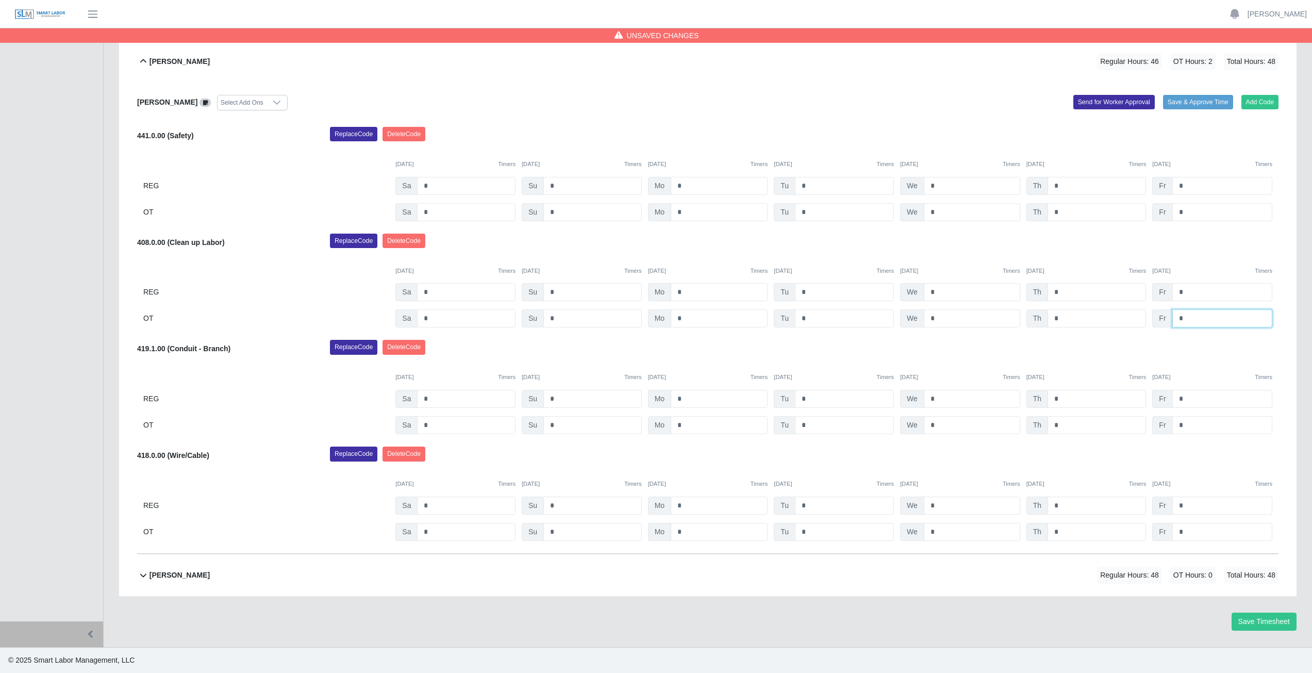
type input "*"
click at [1191, 507] on input "*" at bounding box center [1223, 506] width 100 height 18
type input "*"
click at [1187, 532] on input "*" at bounding box center [1223, 532] width 100 height 18
type input "*"
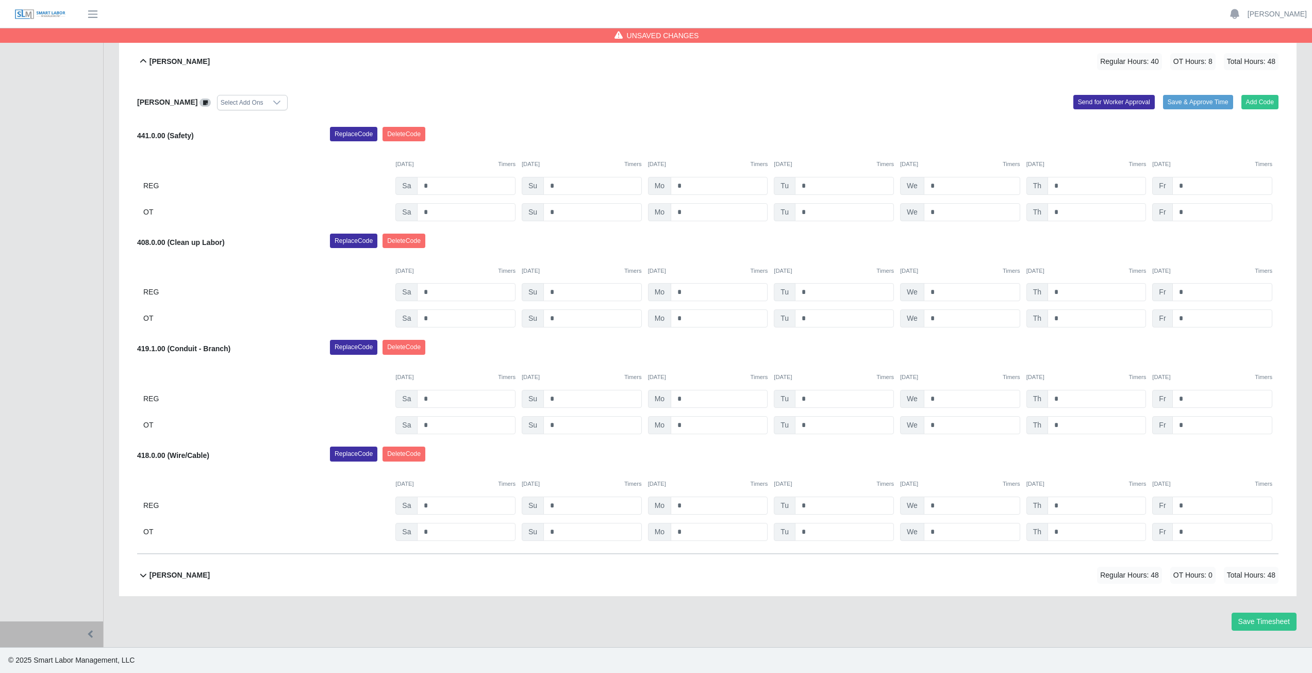
click at [1117, 450] on div "Replace Code Delete Code" at bounding box center [804, 457] width 964 height 21
click at [143, 58] on icon at bounding box center [143, 61] width 12 height 12
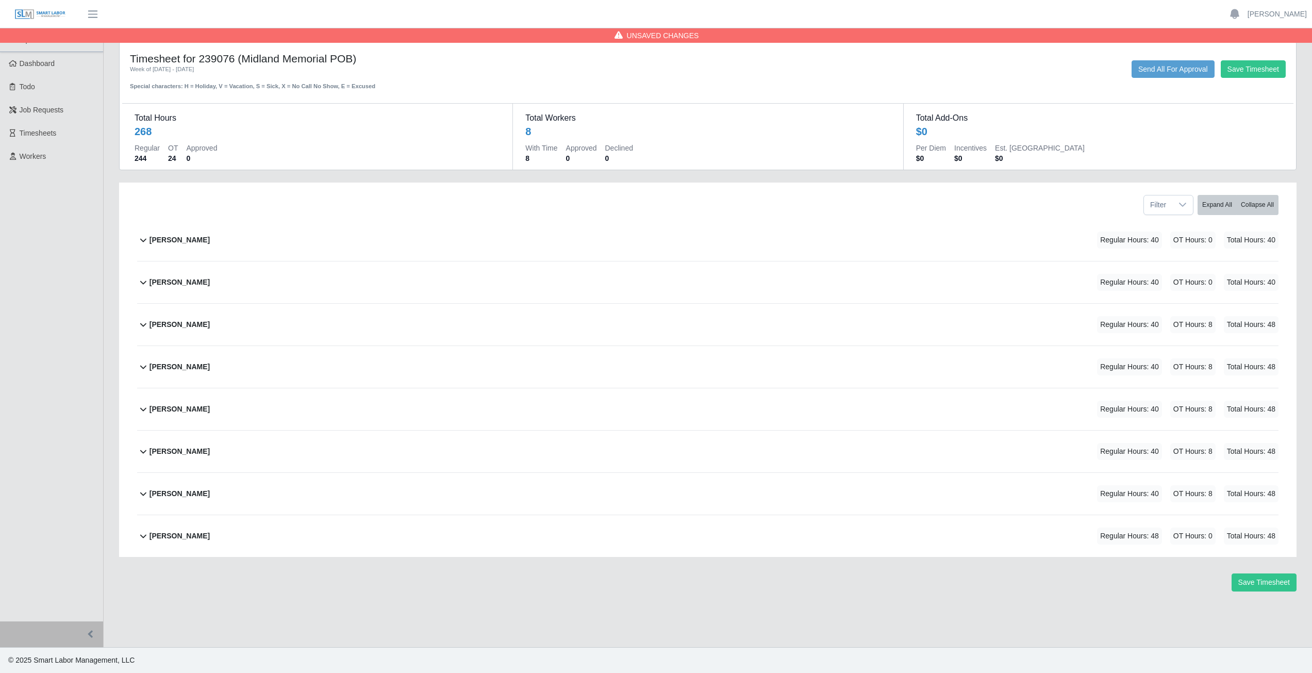
scroll to position [0, 0]
click at [144, 536] on icon at bounding box center [143, 536] width 12 height 12
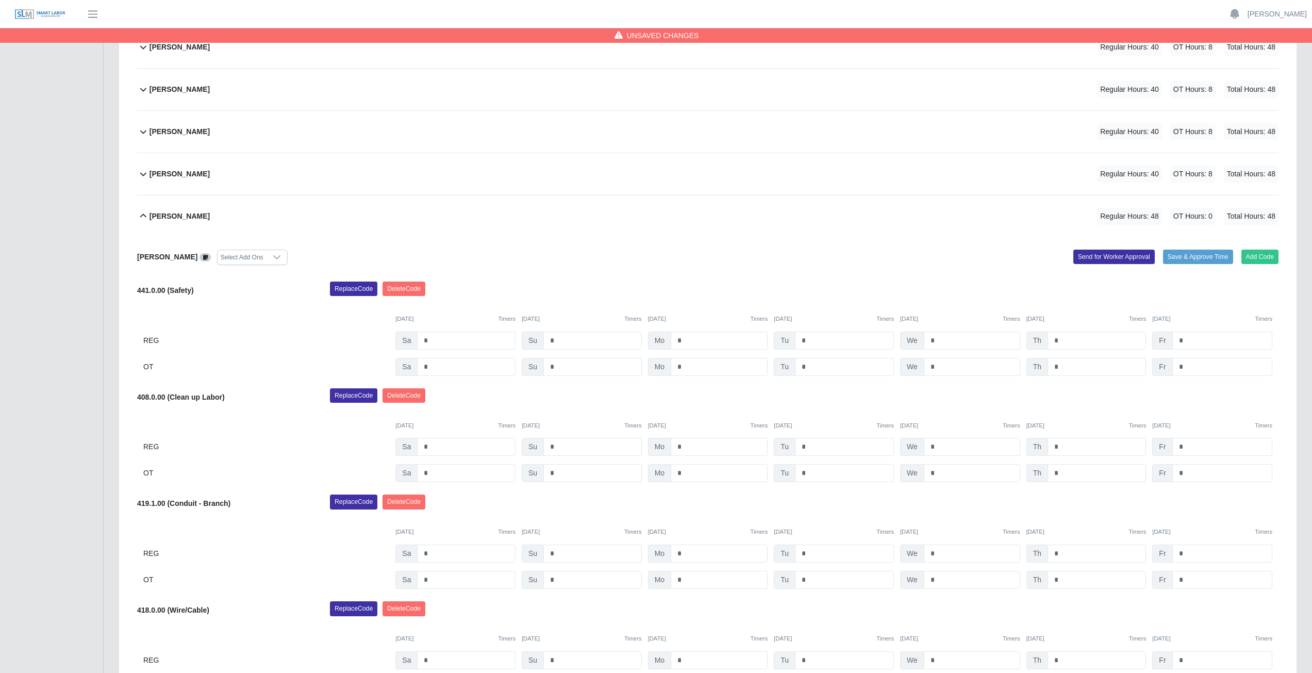
scroll to position [413, 0]
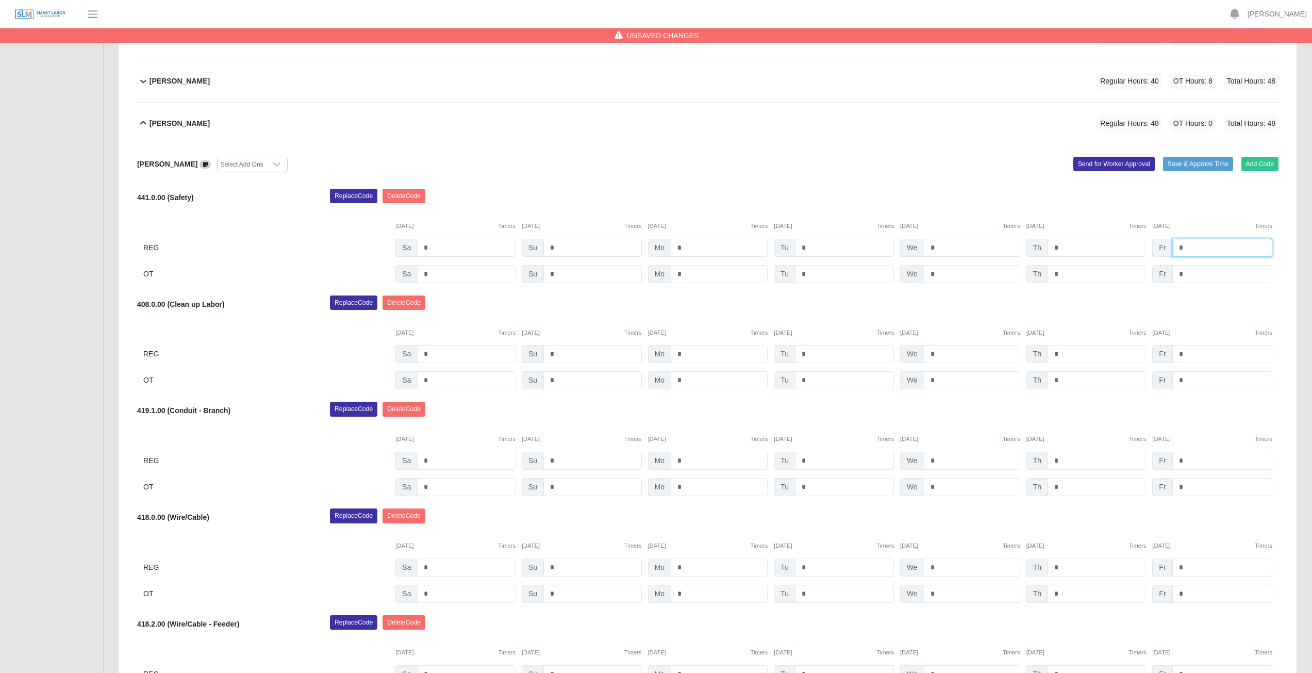
click at [1186, 246] on input "*" at bounding box center [1223, 248] width 100 height 18
type input "*"
click at [1187, 274] on input "*" at bounding box center [1223, 274] width 100 height 18
type input "*"
click at [1191, 354] on input "*" at bounding box center [1223, 354] width 100 height 18
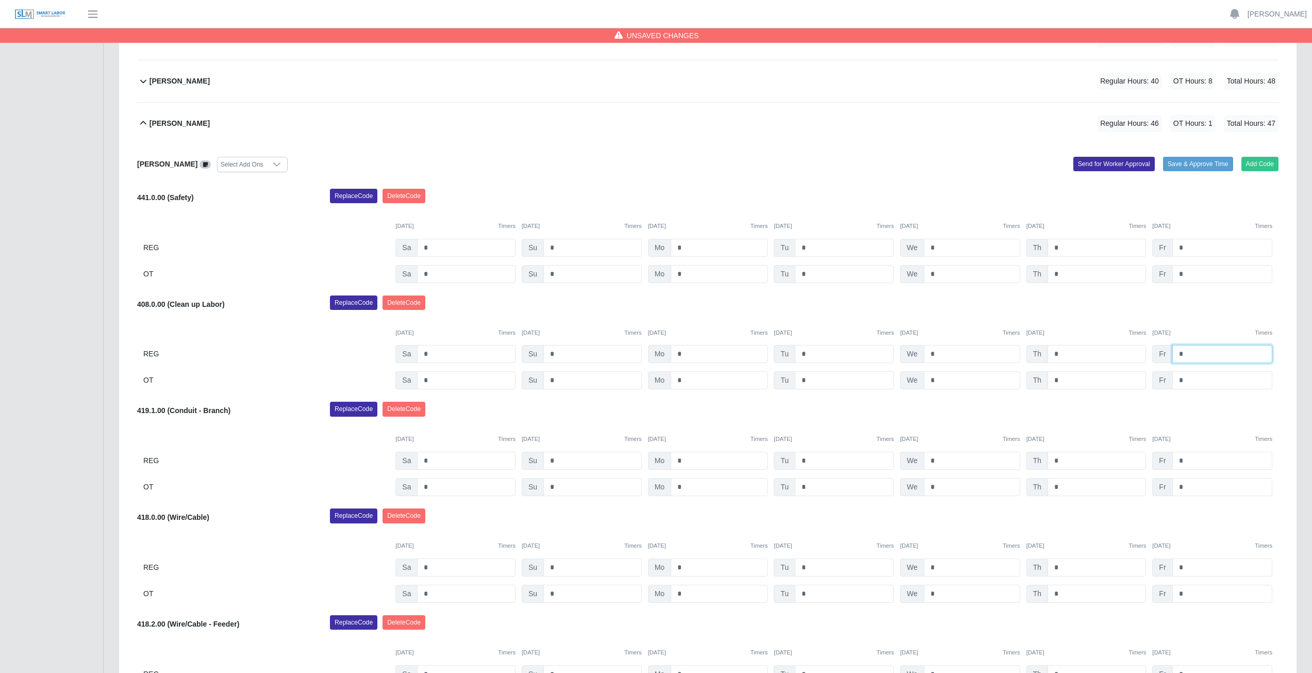
type input "*"
click at [1192, 384] on input "*" at bounding box center [1223, 380] width 100 height 18
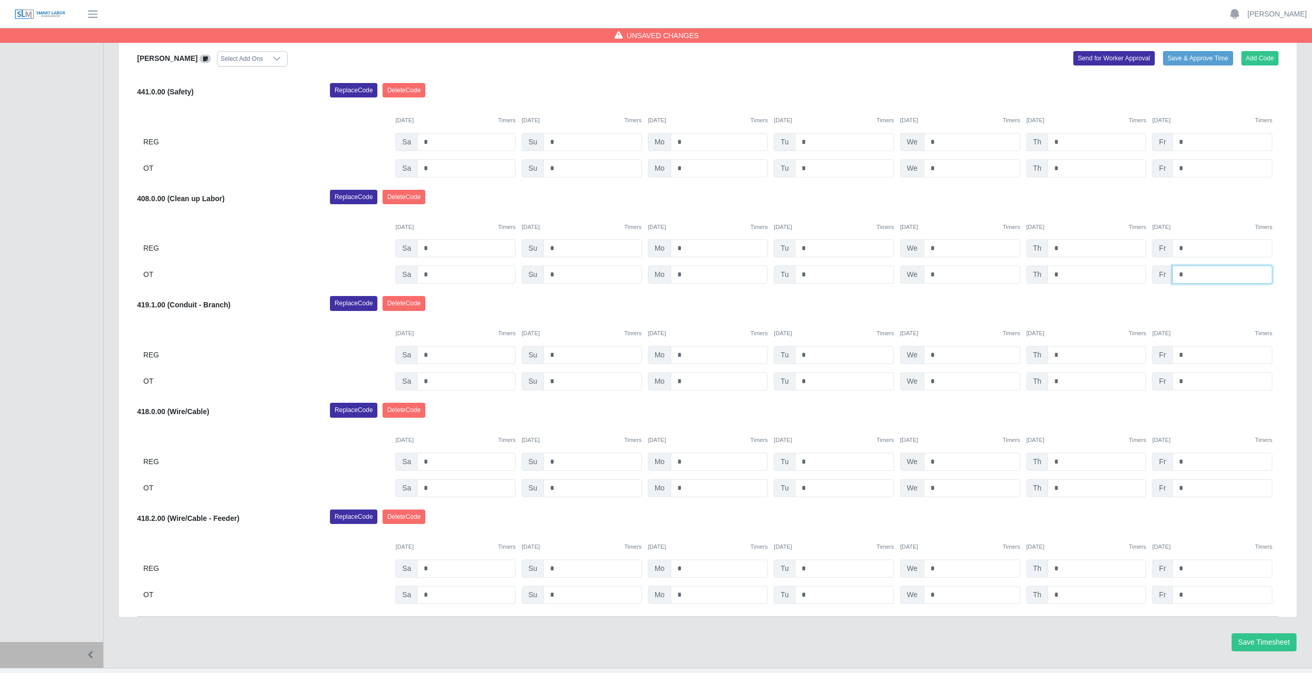
scroll to position [539, 0]
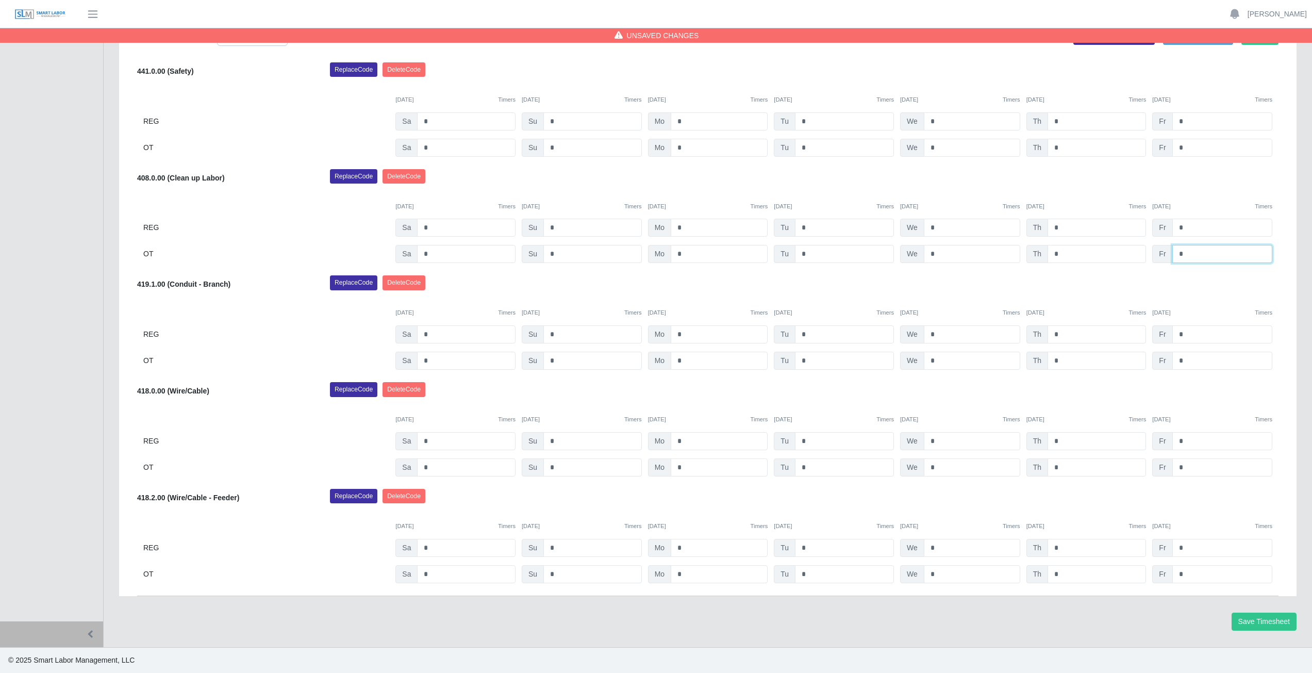
type input "*"
click at [1190, 549] on input "*" at bounding box center [1223, 548] width 100 height 18
type input "*"
click at [1187, 576] on input "*" at bounding box center [1223, 574] width 100 height 18
type input "*"
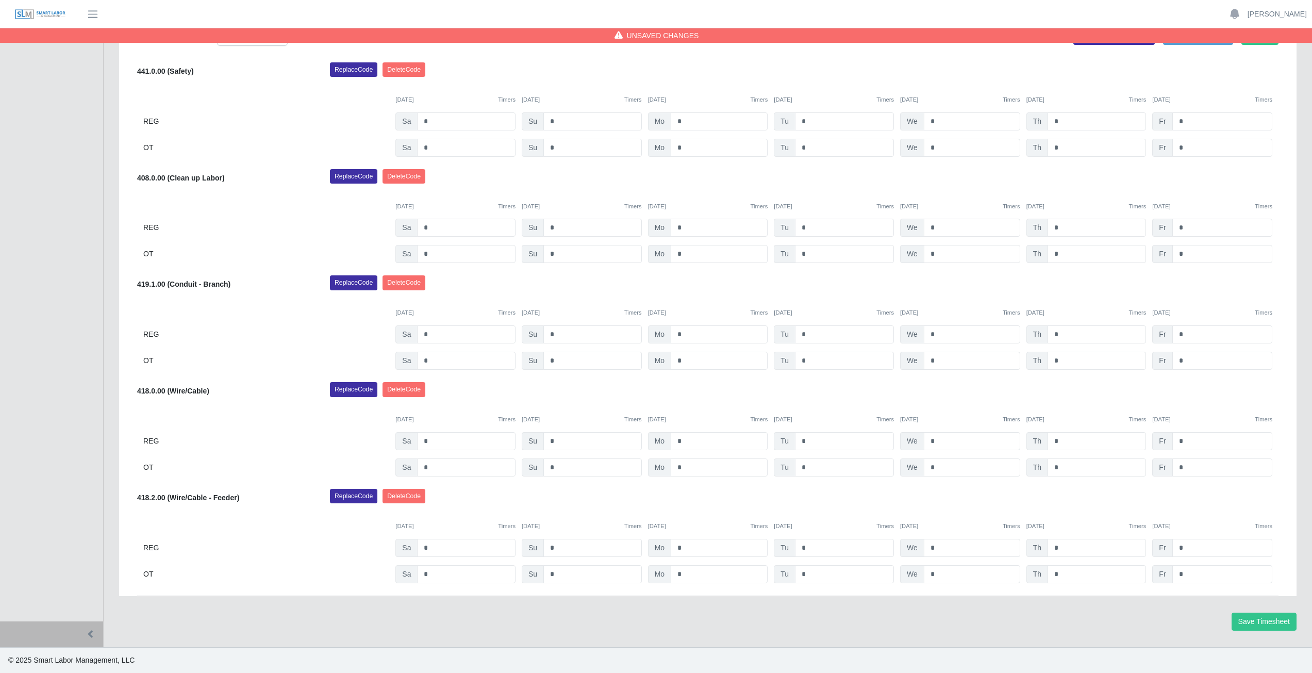
click at [1093, 494] on div "Replace Code Delete Code" at bounding box center [804, 499] width 964 height 21
click at [1264, 621] on button "Save Timesheet" at bounding box center [1264, 622] width 65 height 18
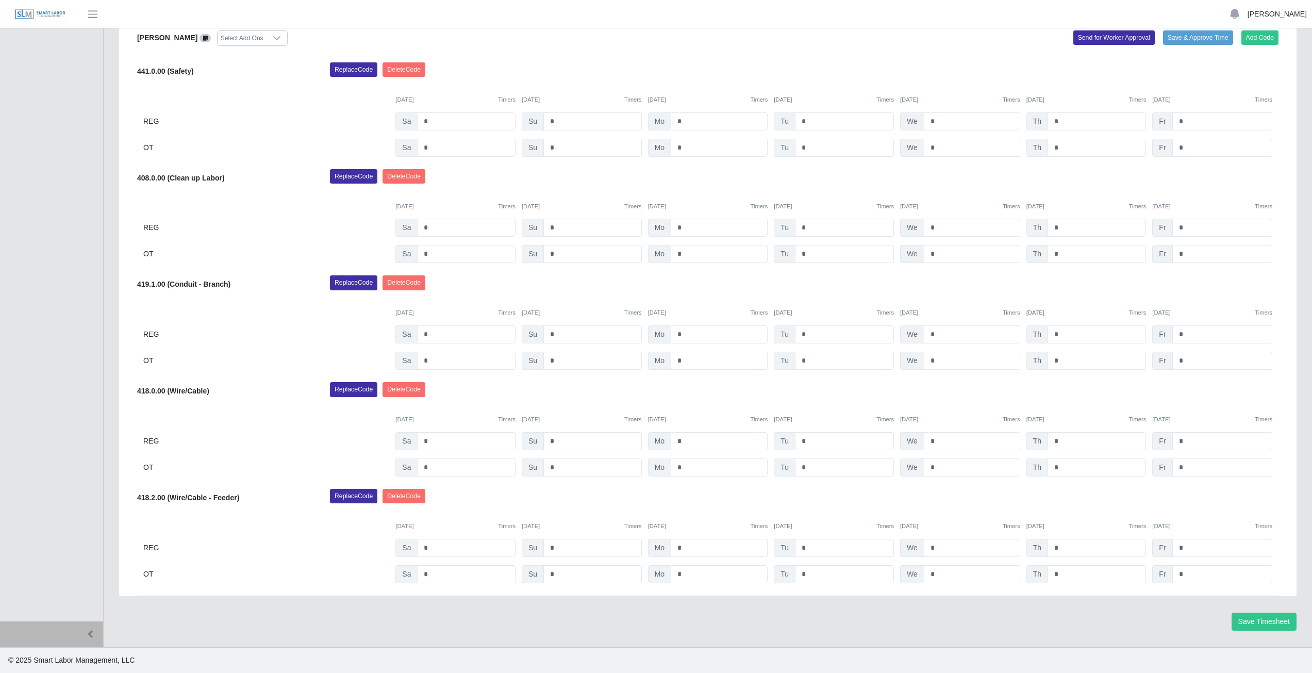
click at [1270, 13] on link "[PERSON_NAME]" at bounding box center [1277, 14] width 59 height 11
click at [1245, 74] on link "Logout" at bounding box center [1265, 72] width 93 height 22
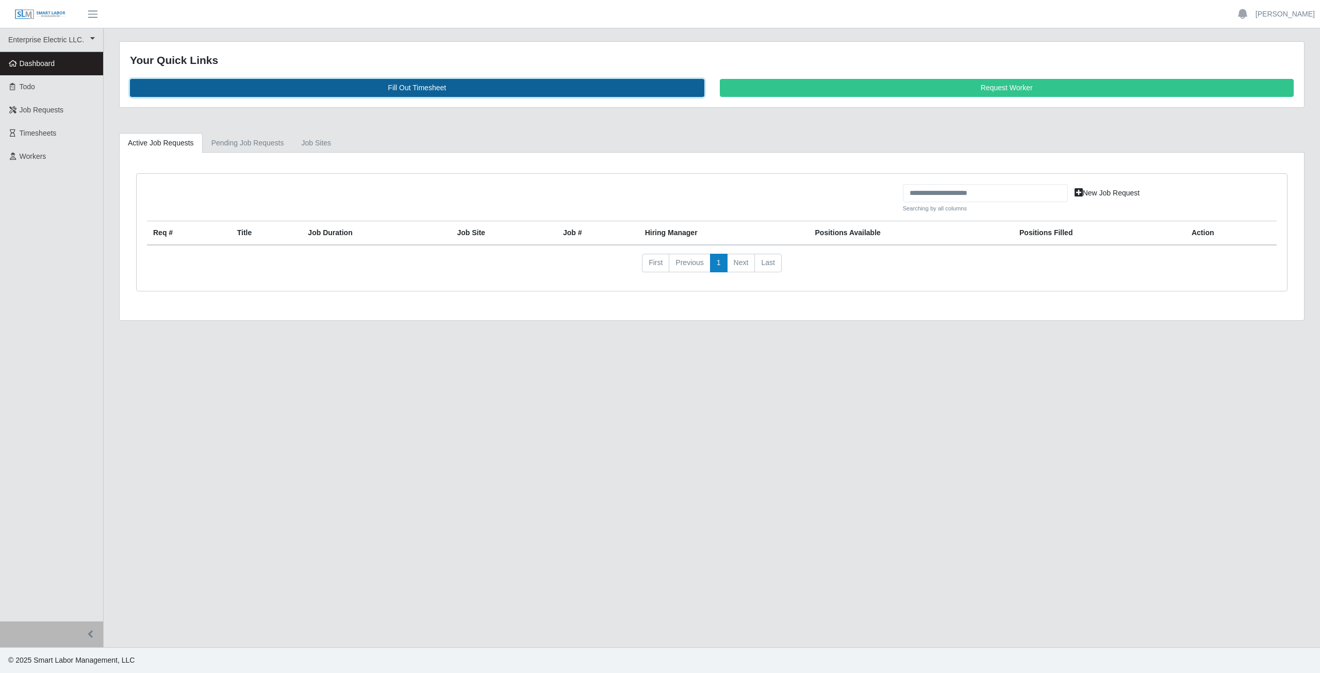
click at [418, 88] on link "Fill Out Timesheet" at bounding box center [417, 88] width 574 height 18
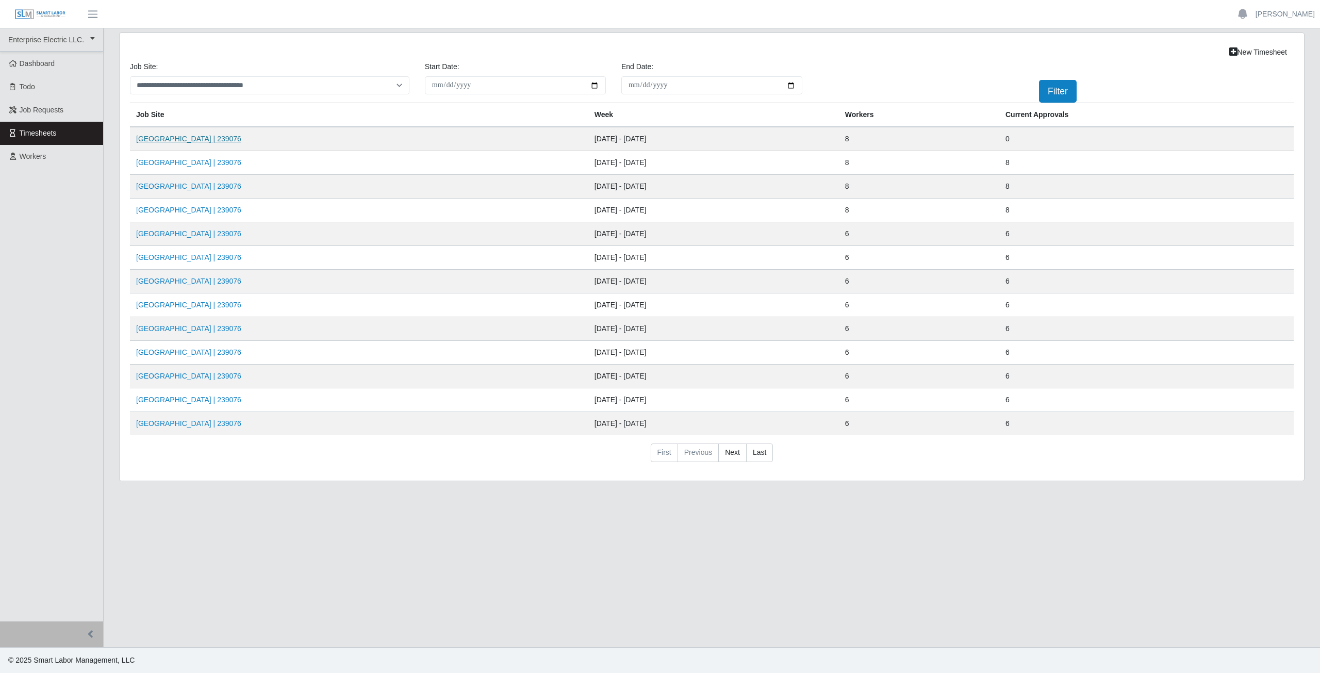
drag, startPoint x: 174, startPoint y: 137, endPoint x: 181, endPoint y: 136, distance: 6.9
click at [175, 137] on link "[GEOGRAPHIC_DATA] | 239076" at bounding box center [188, 139] width 105 height 8
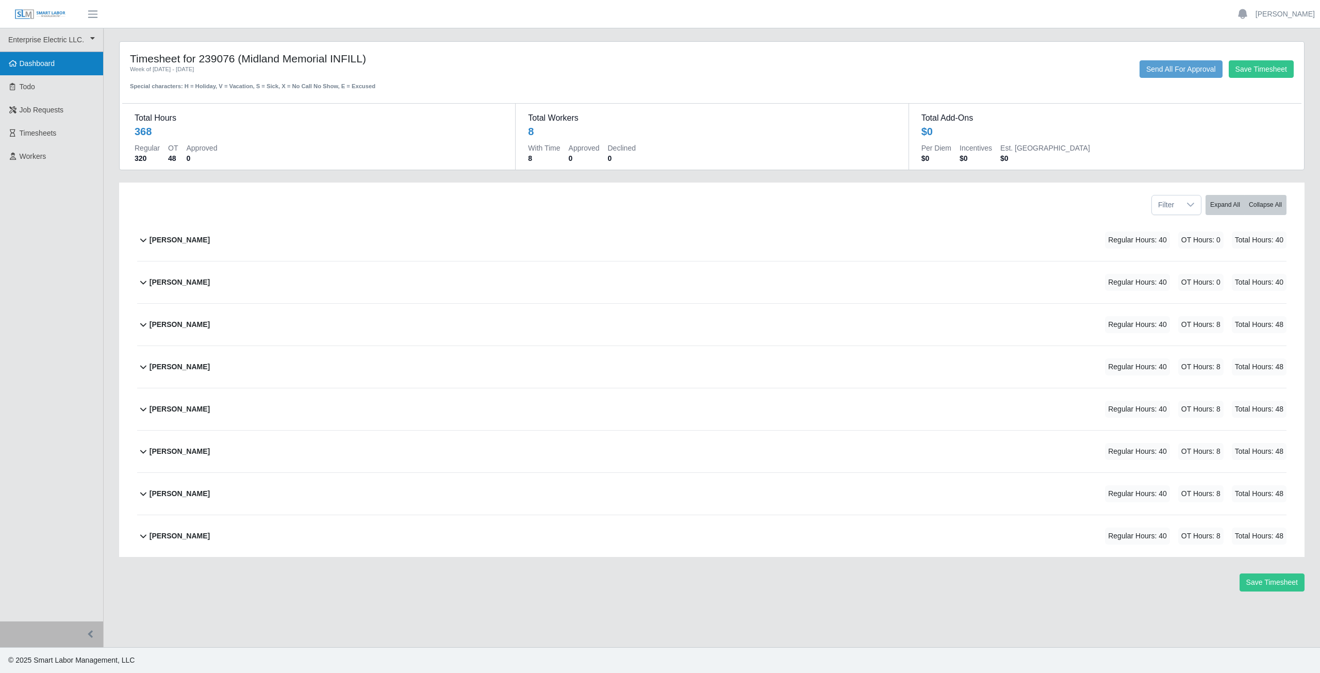
click at [31, 62] on span "Dashboard" at bounding box center [38, 63] width 36 height 8
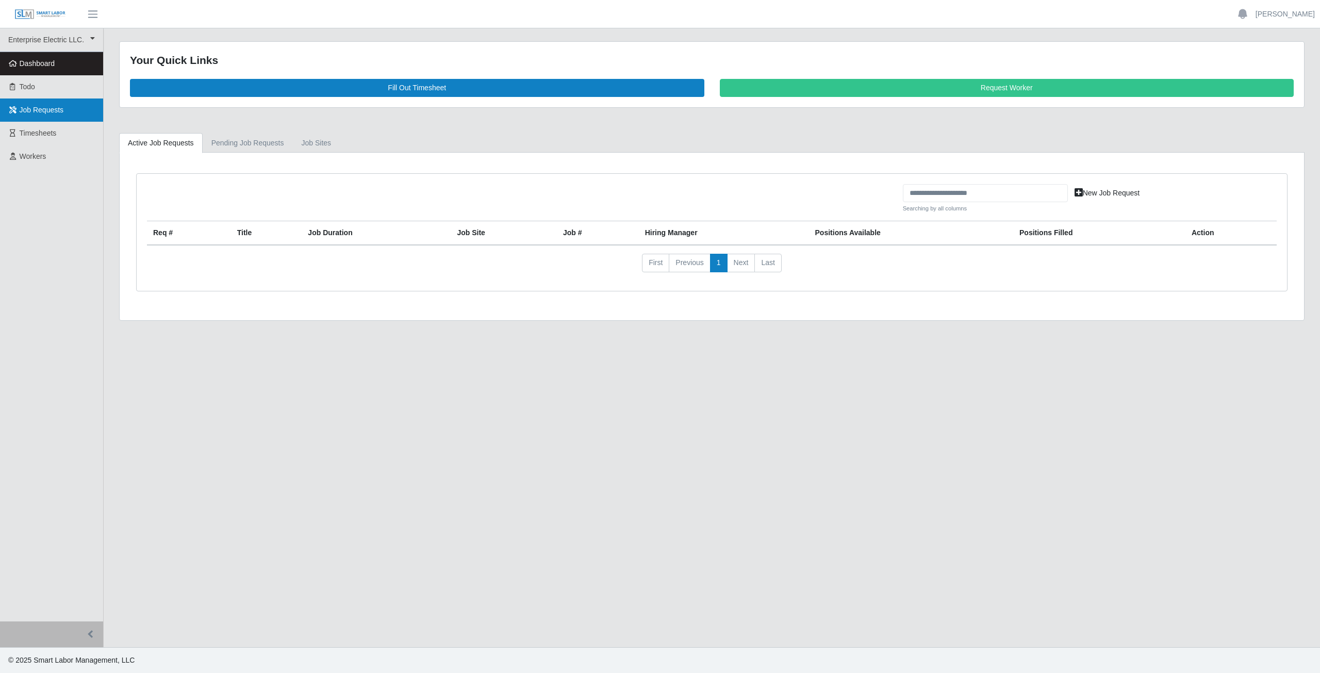
click at [41, 108] on span "Job Requests" at bounding box center [42, 110] width 44 height 8
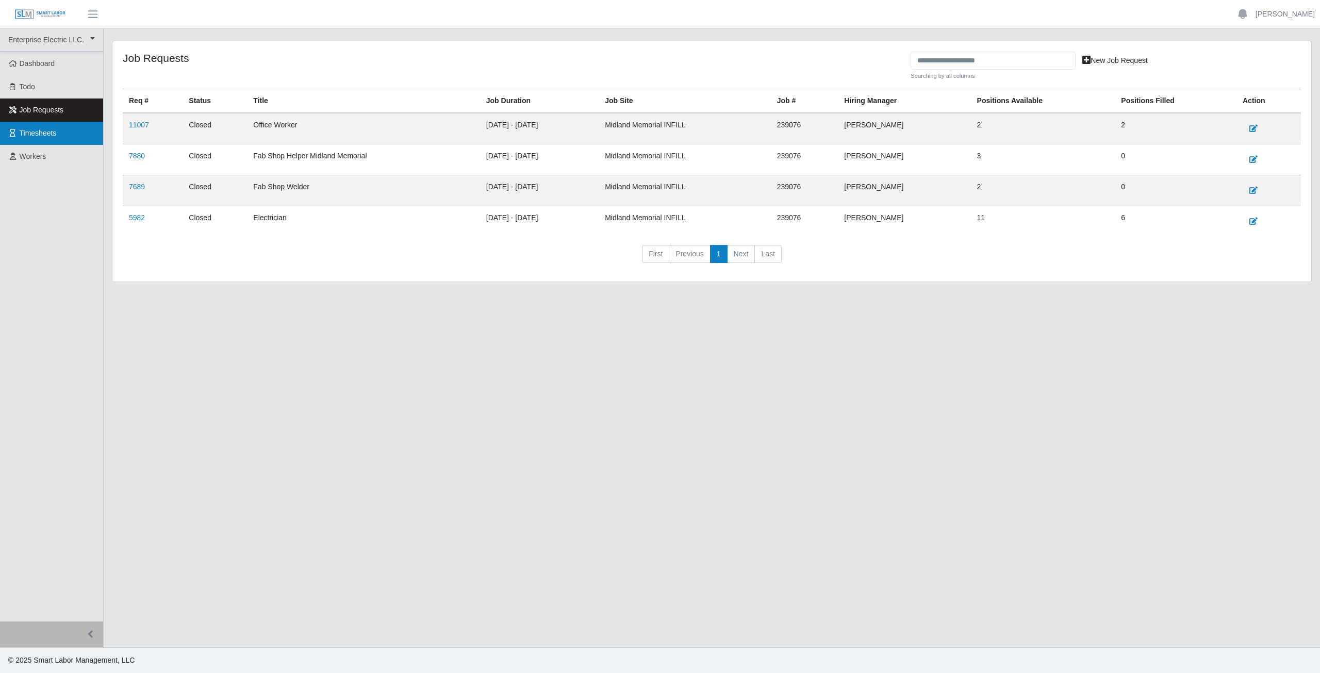
click at [38, 137] on span "Timesheets" at bounding box center [38, 133] width 37 height 8
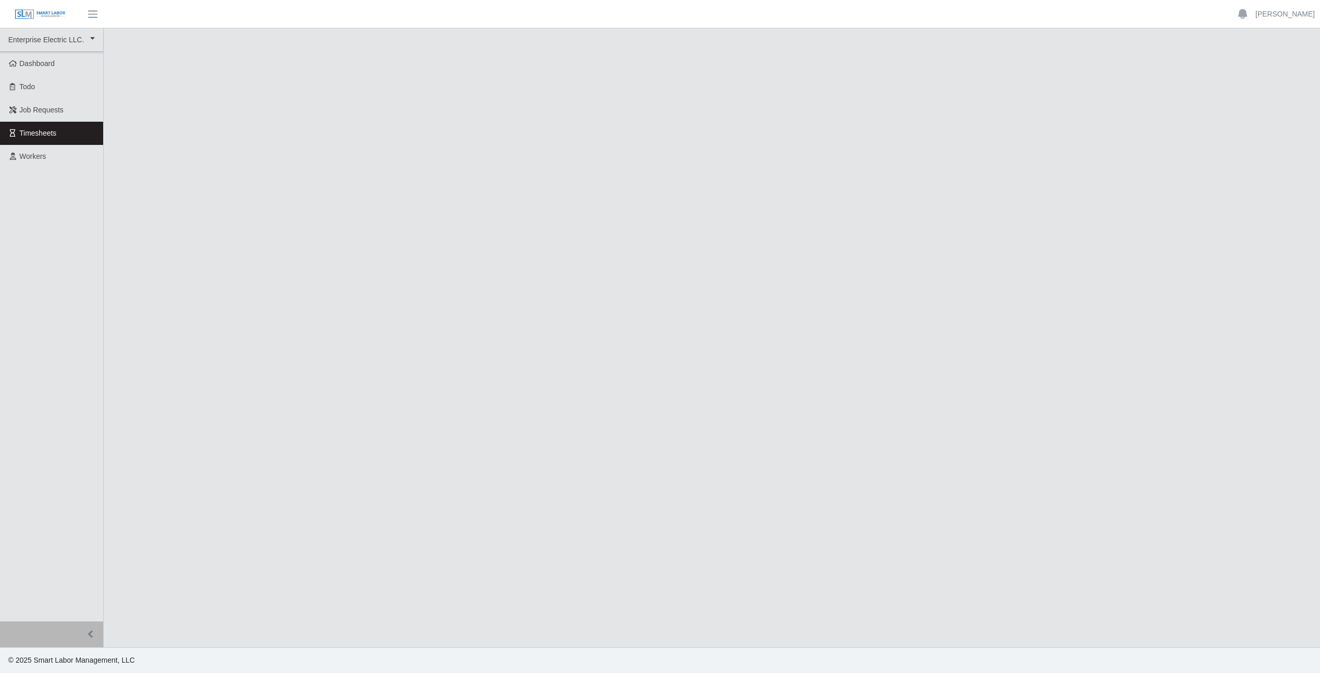
click at [44, 133] on span "Timesheets" at bounding box center [38, 133] width 37 height 8
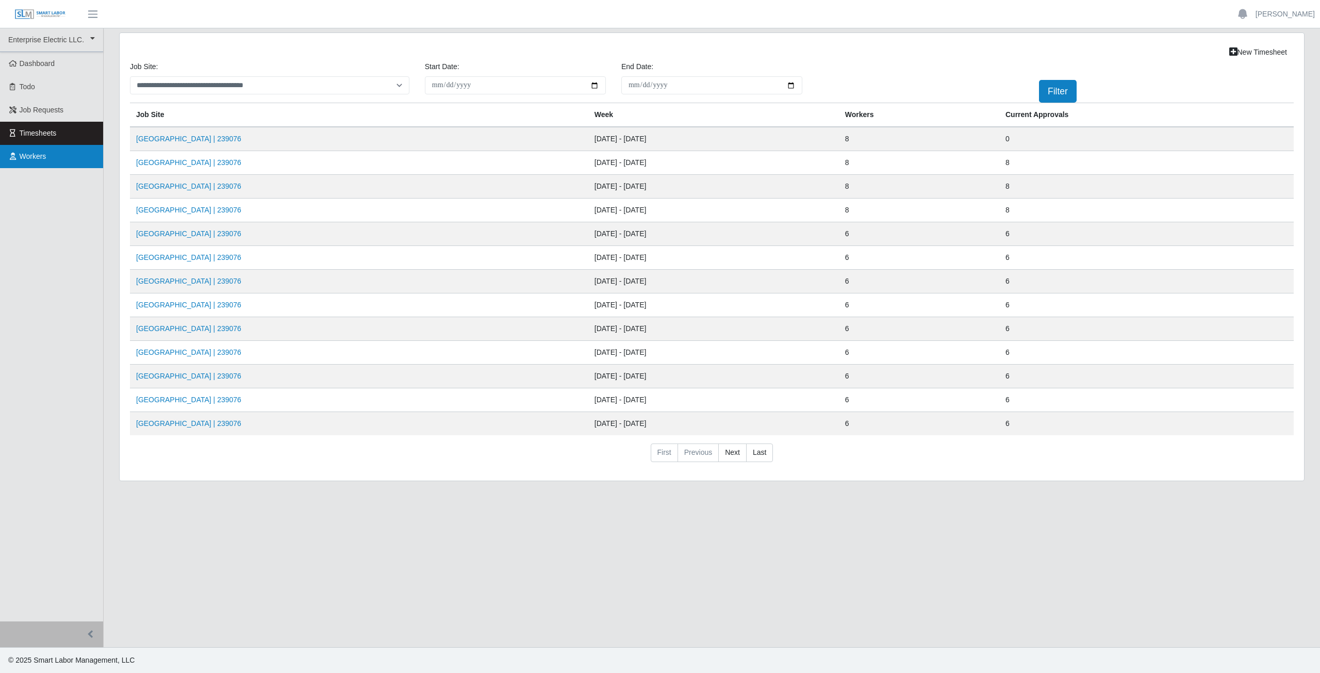
click at [40, 154] on span "Workers" at bounding box center [33, 156] width 27 height 8
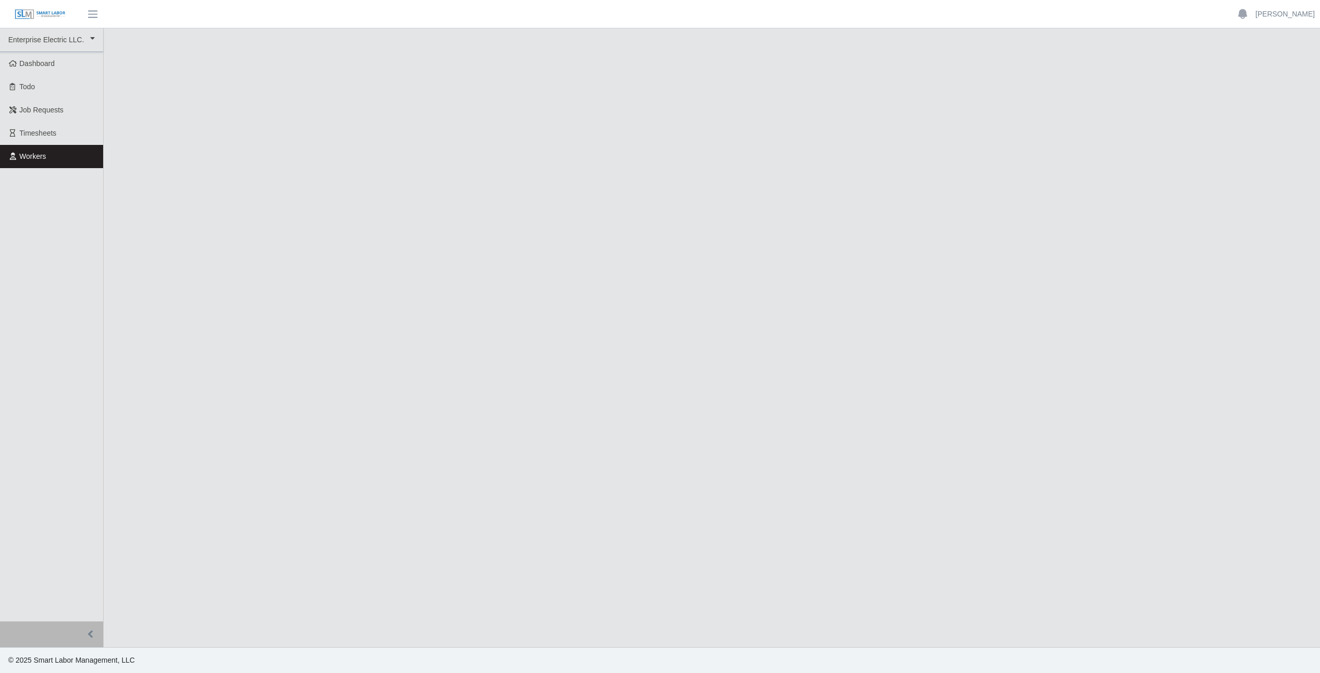
click at [35, 159] on span "Workers" at bounding box center [33, 156] width 27 height 8
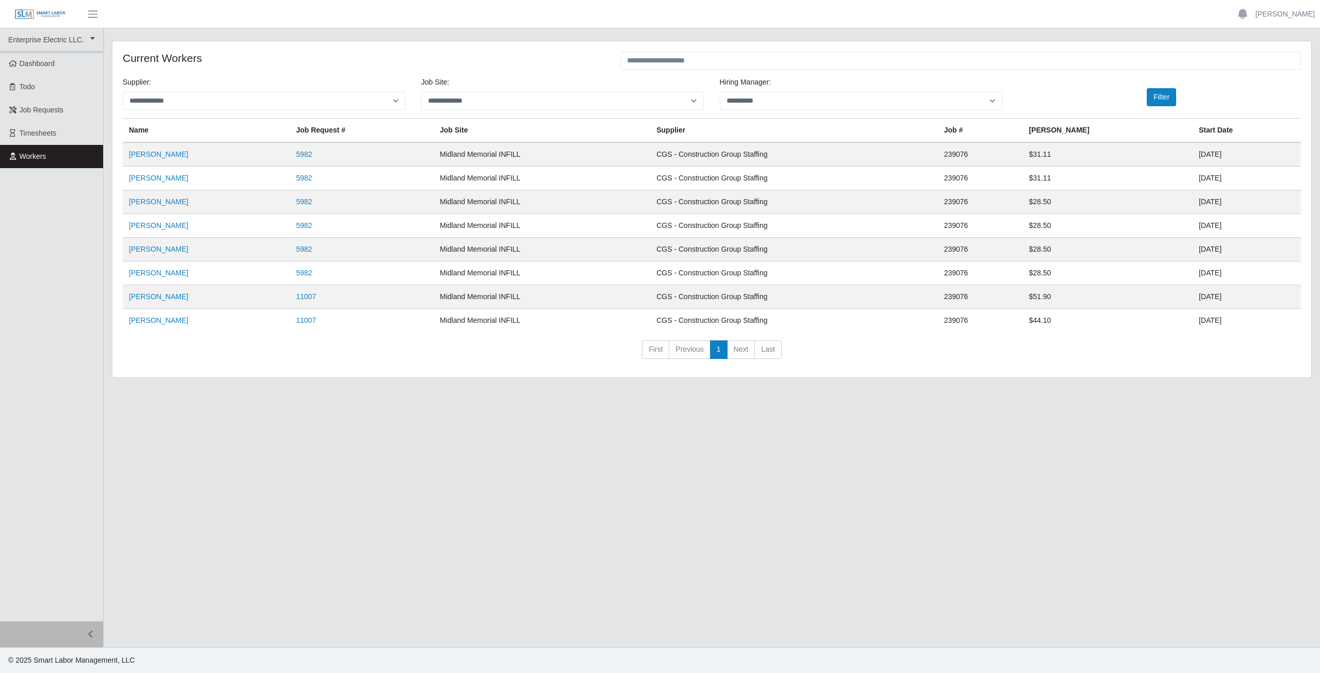
click at [742, 352] on li "Next" at bounding box center [742, 349] width 28 height 19
click at [741, 350] on li "Next" at bounding box center [742, 349] width 28 height 19
click at [741, 349] on li "Next" at bounding box center [742, 349] width 28 height 19
drag, startPoint x: 662, startPoint y: 392, endPoint x: 562, endPoint y: 383, distance: 101.0
click at [657, 392] on div "**********" at bounding box center [712, 215] width 1216 height 366
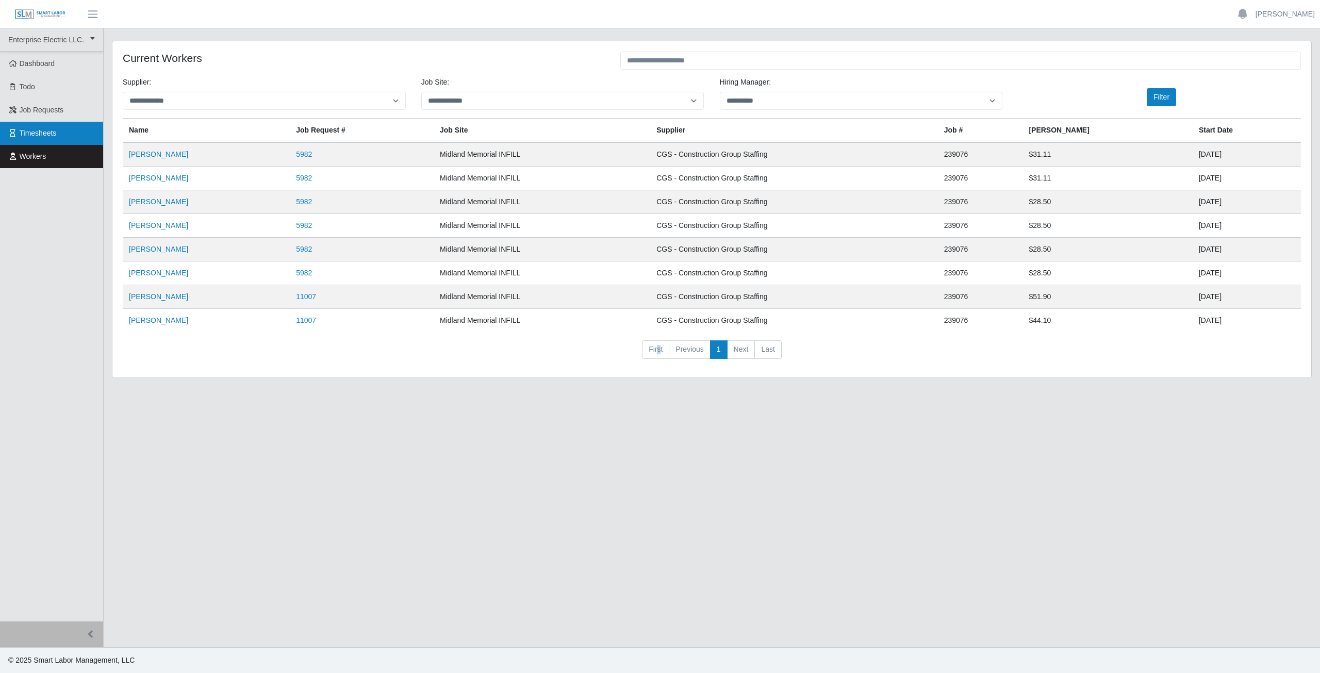
click at [58, 133] on link "Timesheets" at bounding box center [51, 133] width 103 height 23
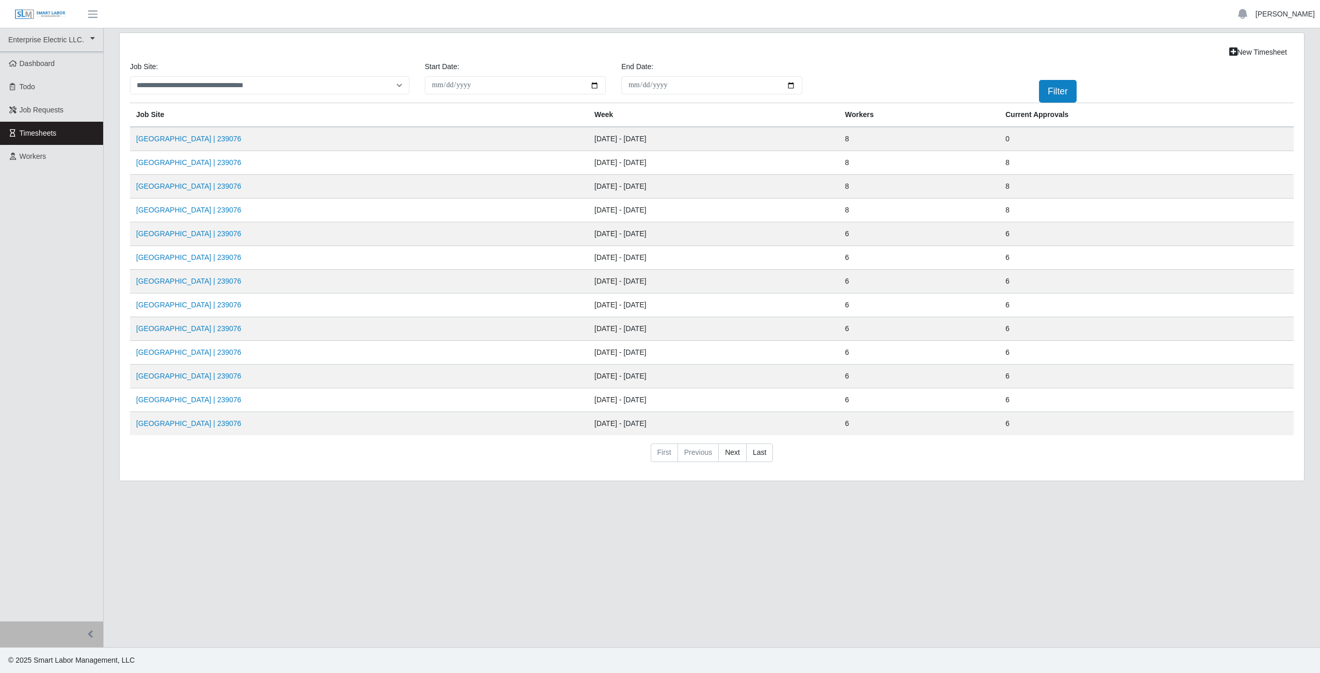
click at [1294, 17] on link "[PERSON_NAME]" at bounding box center [1285, 14] width 59 height 11
click at [1275, 72] on link "Logout" at bounding box center [1273, 72] width 93 height 22
